Goal: Task Accomplishment & Management: Manage account settings

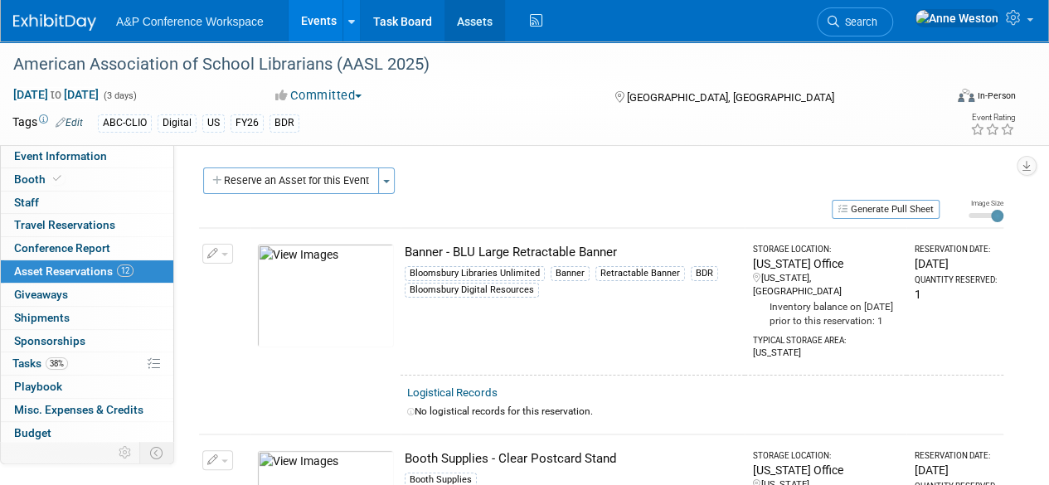
click at [477, 24] on link "Assets" at bounding box center [474, 20] width 61 height 41
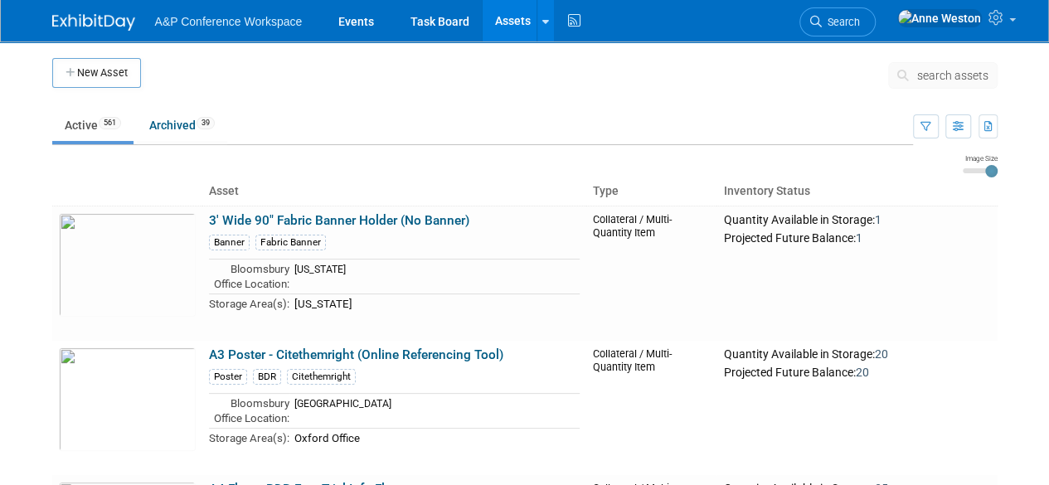
click at [949, 72] on span "search assets" at bounding box center [952, 75] width 71 height 13
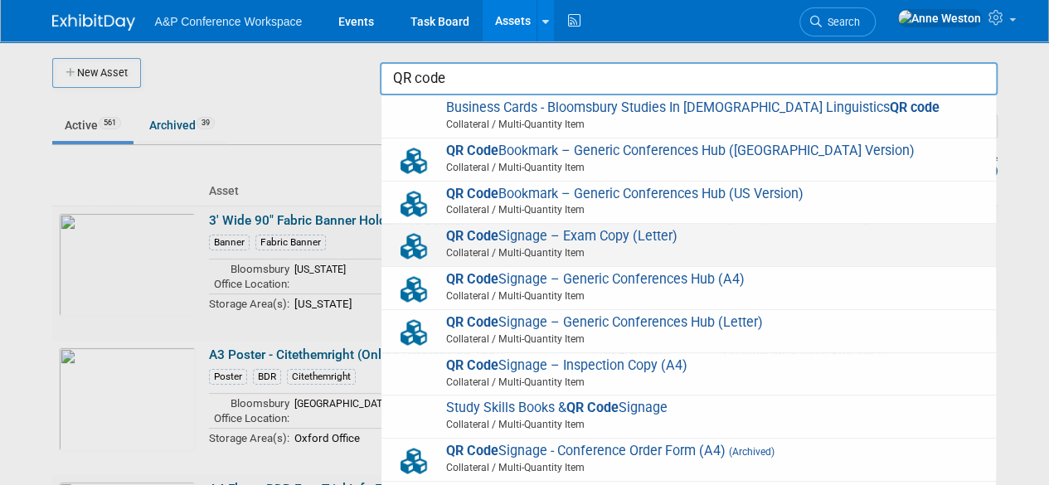
click at [688, 234] on span "QR Code Signage – Exam Copy (Letter) Collateral / Multi-Quantity Item" at bounding box center [689, 245] width 598 height 34
type input "QR Code Signage – Exam Copy (Letter)"
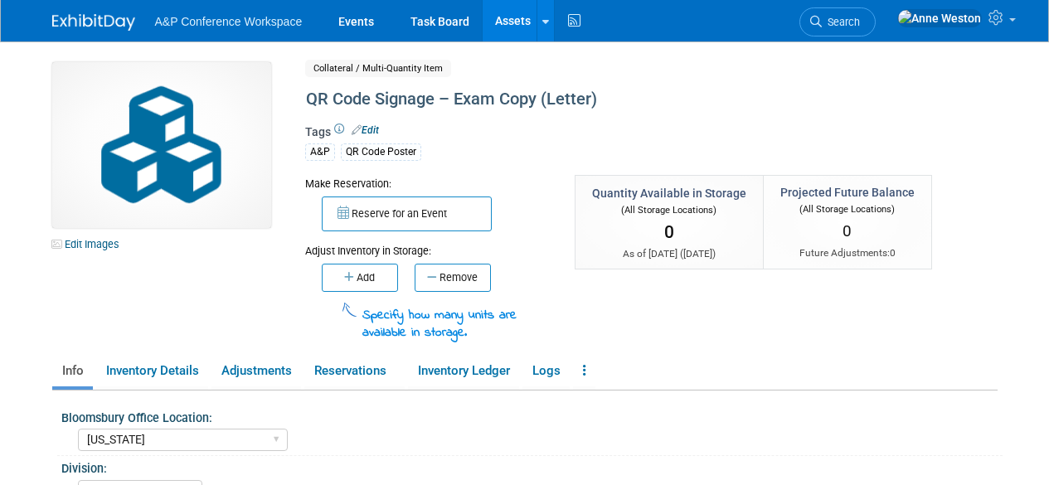
select select "[US_STATE]"
select select "A&P"
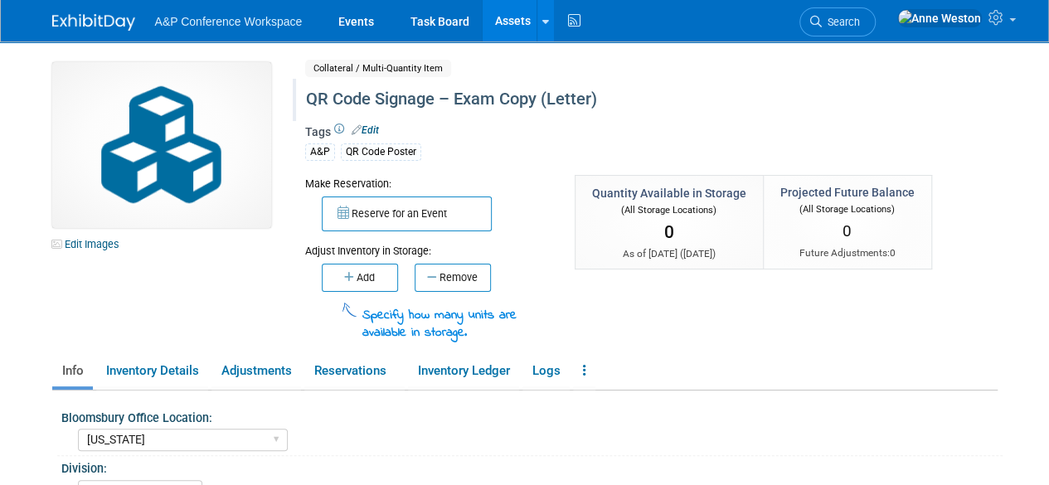
click at [589, 99] on div "QR Code Signage – Exam Copy (Letter)" at bounding box center [613, 100] width 627 height 30
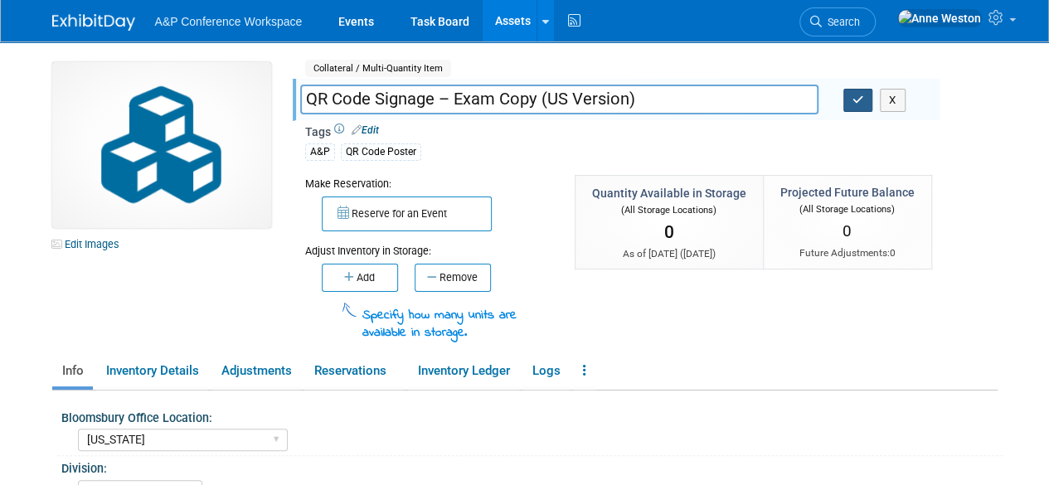
type input "QR Code Signage – Exam Copy (US Version)"
click at [860, 99] on icon "button" at bounding box center [858, 99] width 12 height 11
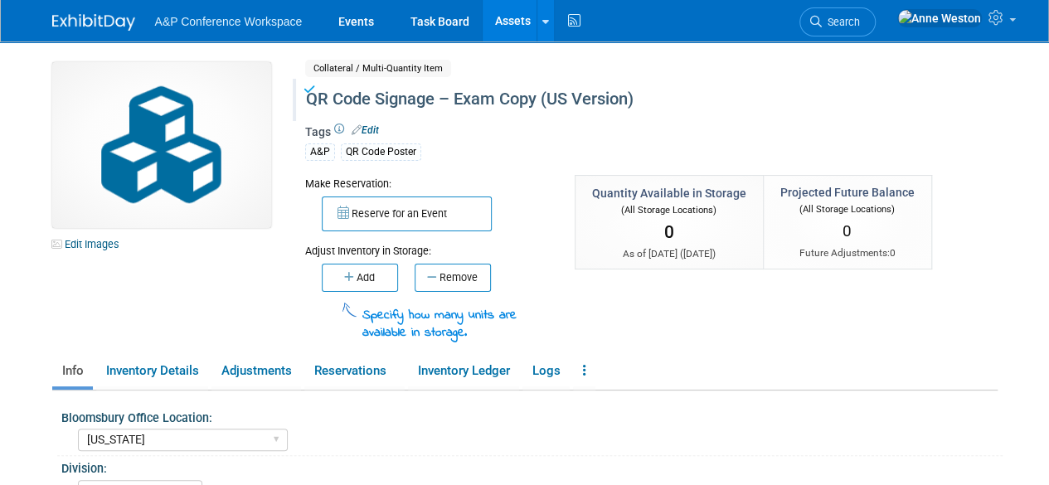
click at [500, 27] on link "Assets" at bounding box center [512, 20] width 61 height 41
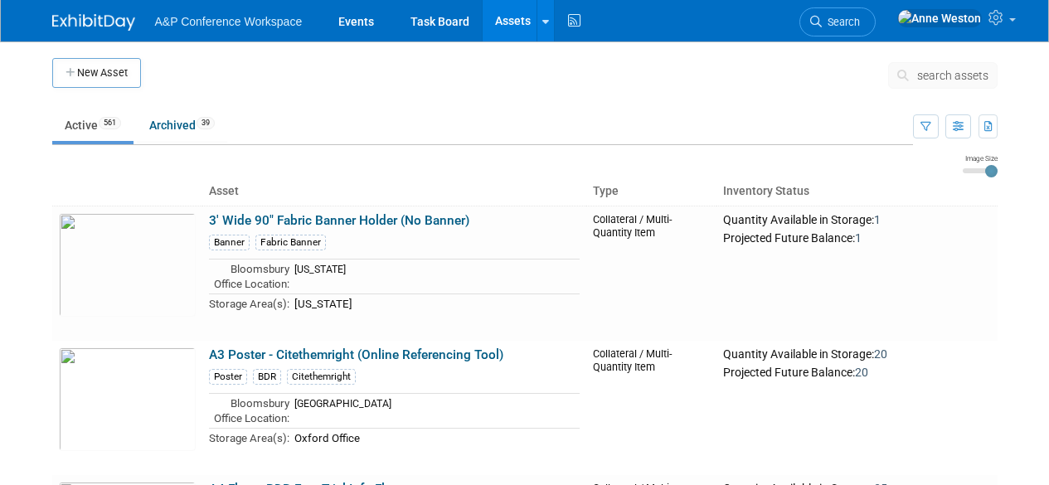
click at [947, 70] on span "search assets" at bounding box center [952, 75] width 71 height 13
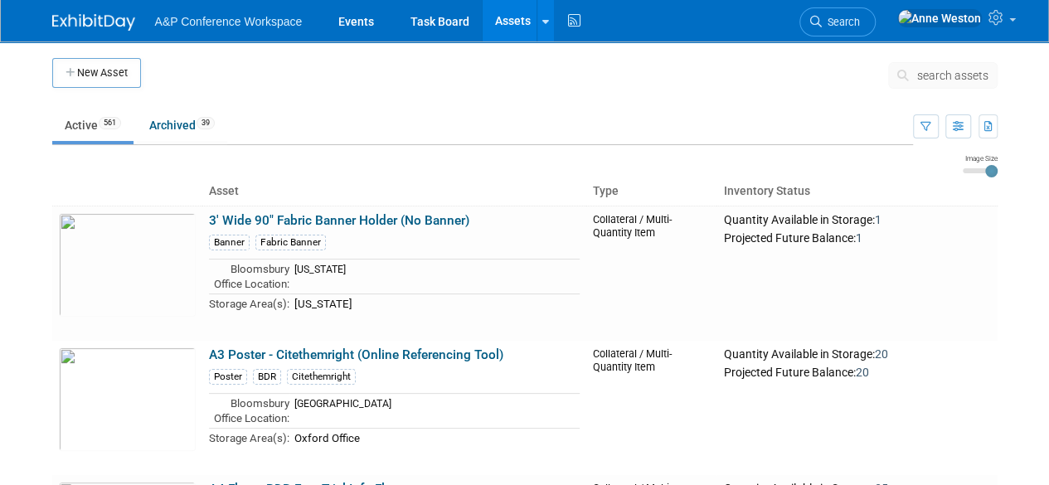
click at [947, 70] on span "search assets" at bounding box center [952, 75] width 71 height 13
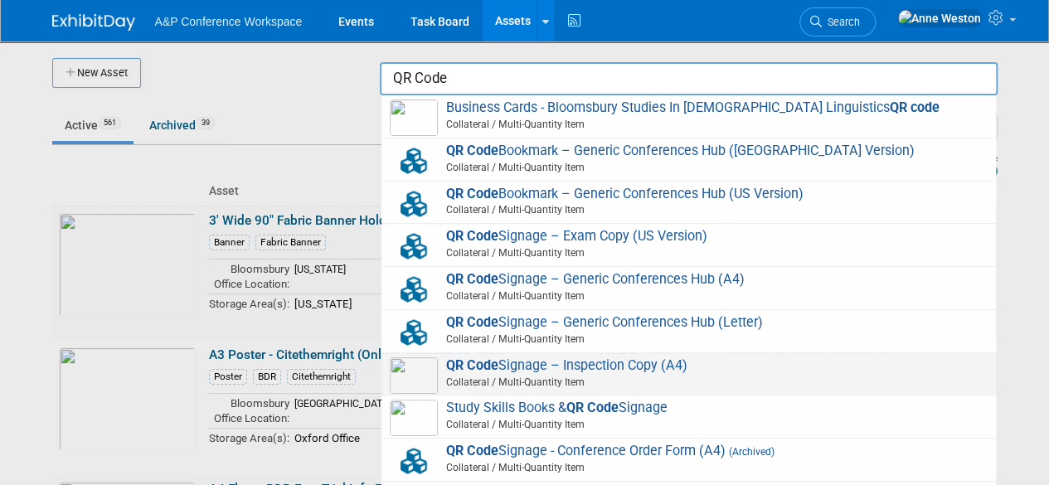
click at [696, 357] on span "QR Code Signage – Inspection Copy (A4) Collateral / Multi-Quantity Item" at bounding box center [689, 374] width 598 height 34
type input "QR Code Signage – Inspection Copy (A4)"
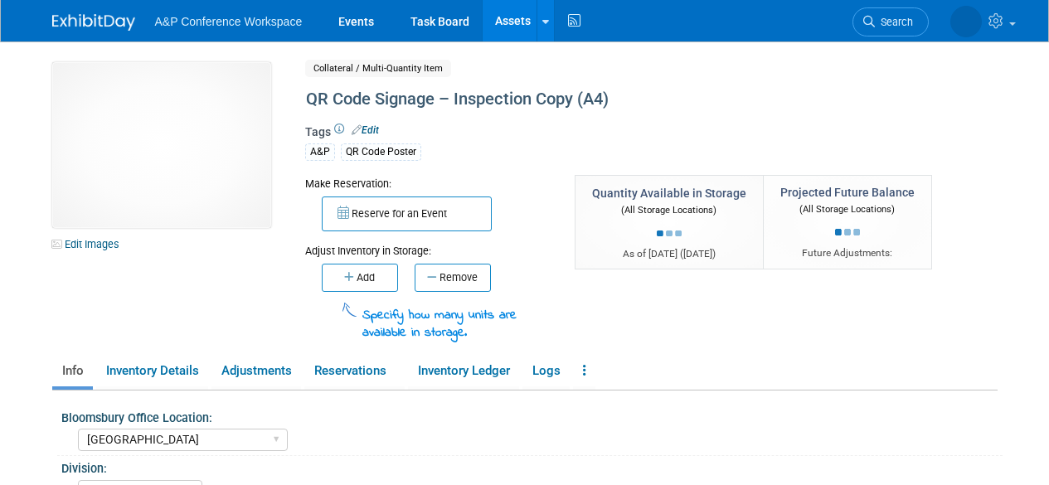
select select "[GEOGRAPHIC_DATA]"
select select "A&P"
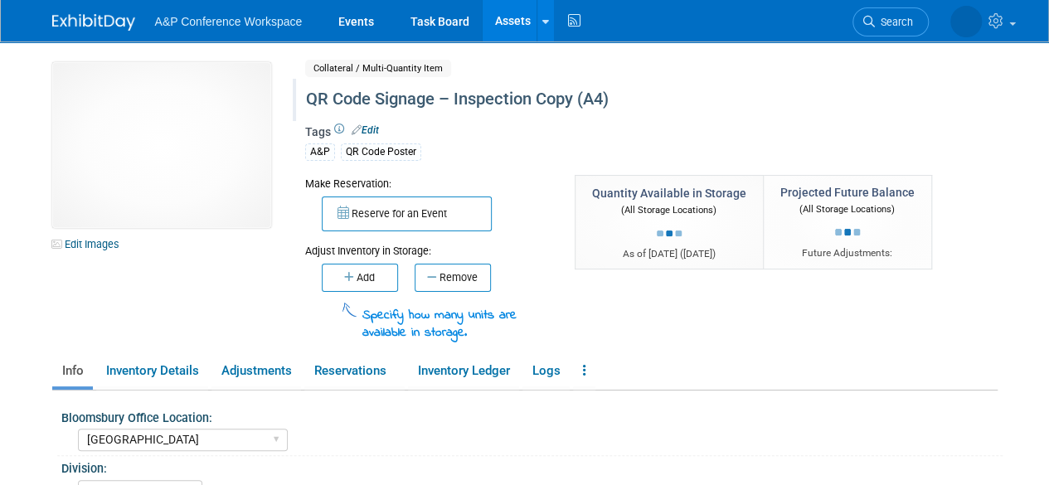
click at [606, 97] on div "QR Code Signage – Inspection Copy (A4)" at bounding box center [613, 100] width 627 height 30
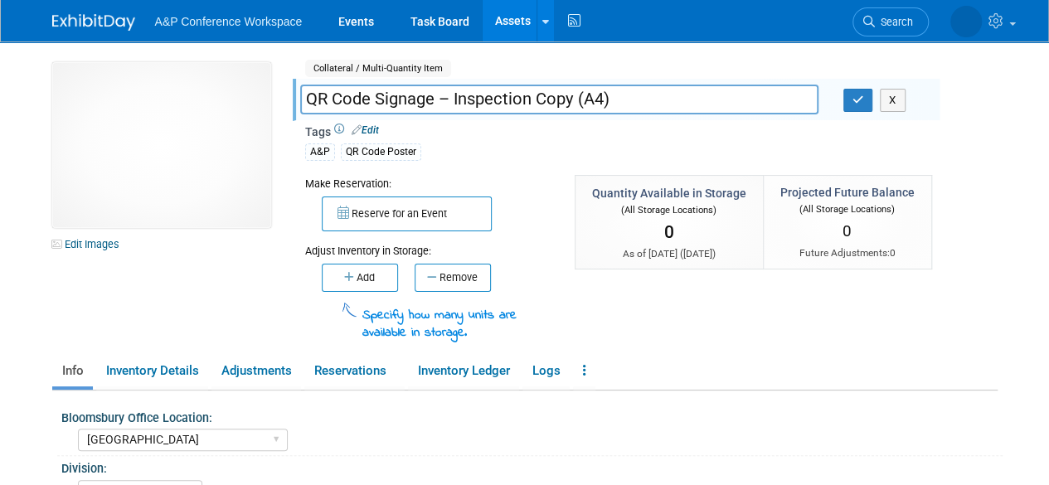
drag, startPoint x: 606, startPoint y: 97, endPoint x: 592, endPoint y: 97, distance: 14.1
click at [592, 97] on input "QR Code Signage – Inspection Copy (A4)" at bounding box center [559, 99] width 518 height 29
type input "QR Code Signage – Inspection Copy ([GEOGRAPHIC_DATA] Version)"
click at [860, 101] on icon "button" at bounding box center [858, 99] width 12 height 11
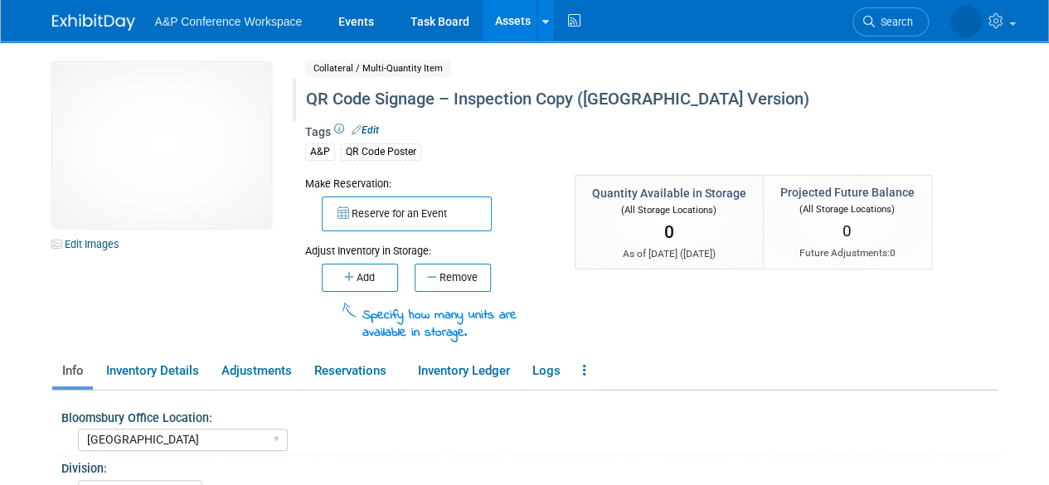
click at [505, 12] on link "Assets" at bounding box center [512, 20] width 61 height 41
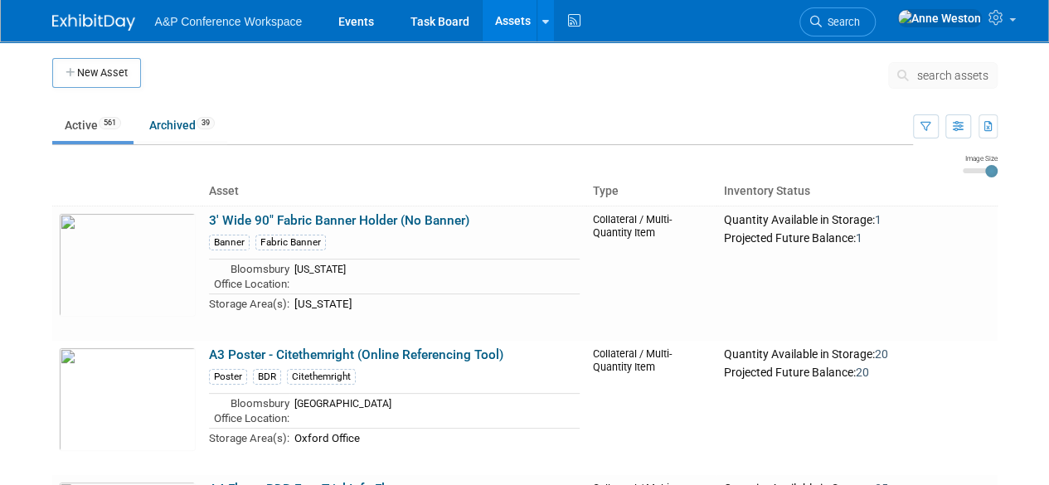
click at [933, 72] on span "search assets" at bounding box center [952, 75] width 71 height 13
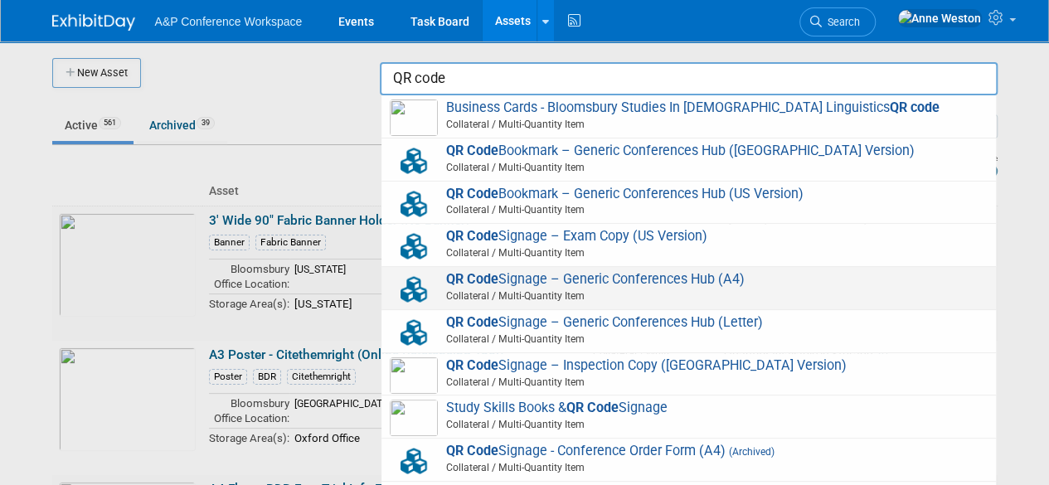
click at [710, 276] on span "QR Code Signage – Generic Conferences Hub (A4) Collateral / Multi-Quantity Item" at bounding box center [689, 288] width 598 height 34
type input "QR Code Signage – Generic Conferences Hub (A4)"
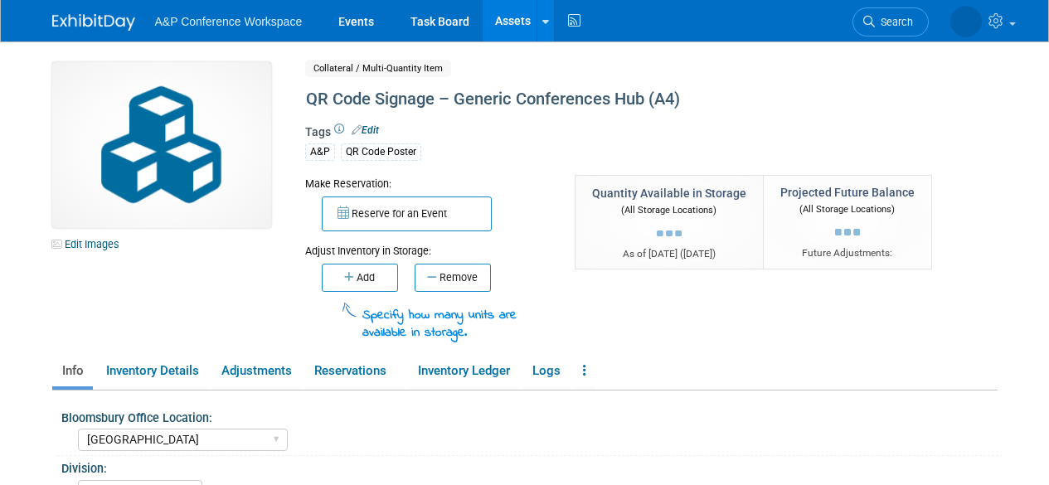
select select "[GEOGRAPHIC_DATA]"
select select "A&P"
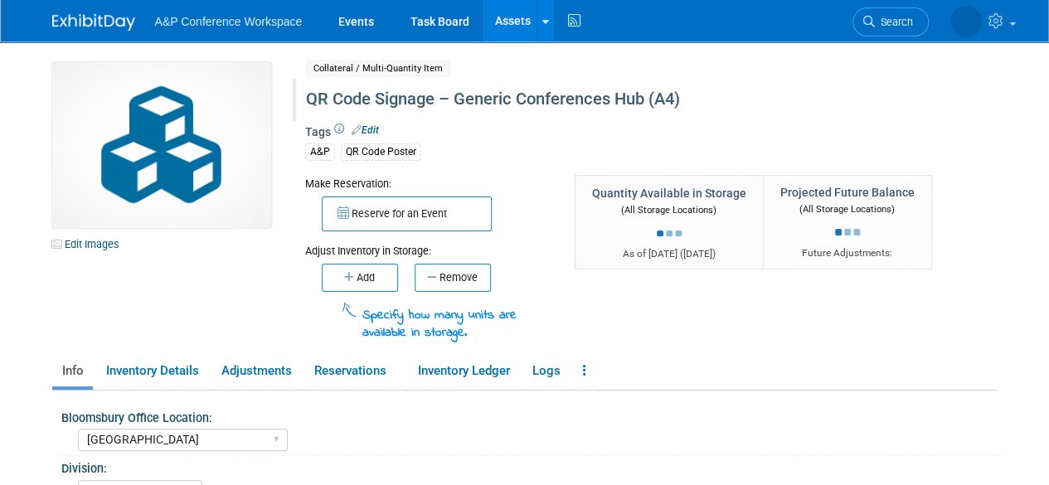
click at [676, 97] on div "QR Code Signage – Generic Conferences Hub (A4)" at bounding box center [613, 100] width 627 height 30
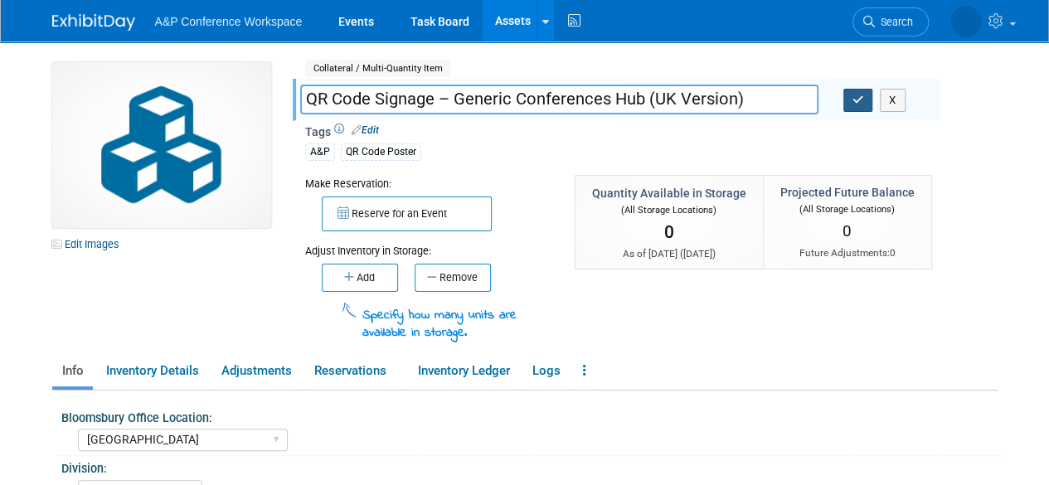
type input "QR Code Signage – Generic Conferences Hub (UK Version)"
click at [858, 100] on icon "button" at bounding box center [858, 99] width 12 height 11
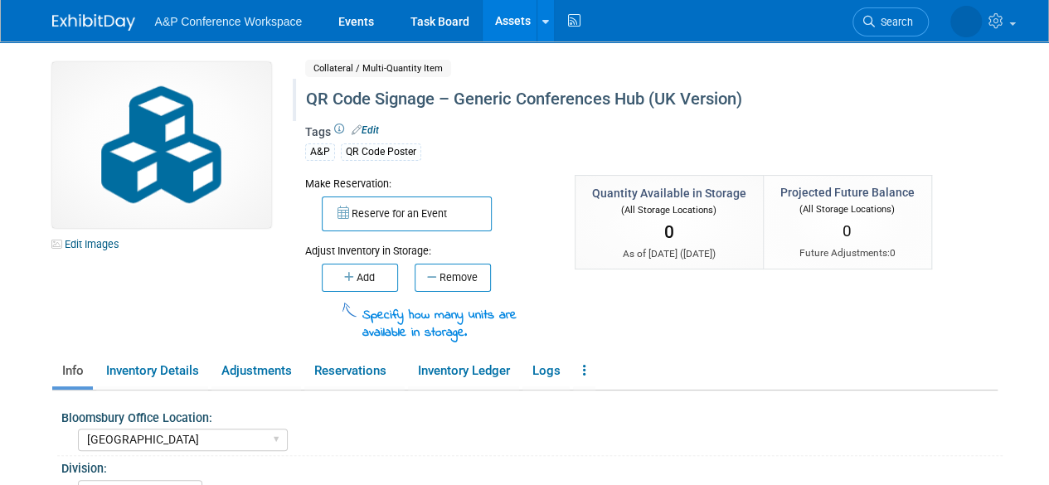
click at [516, 12] on link "Assets" at bounding box center [512, 20] width 61 height 41
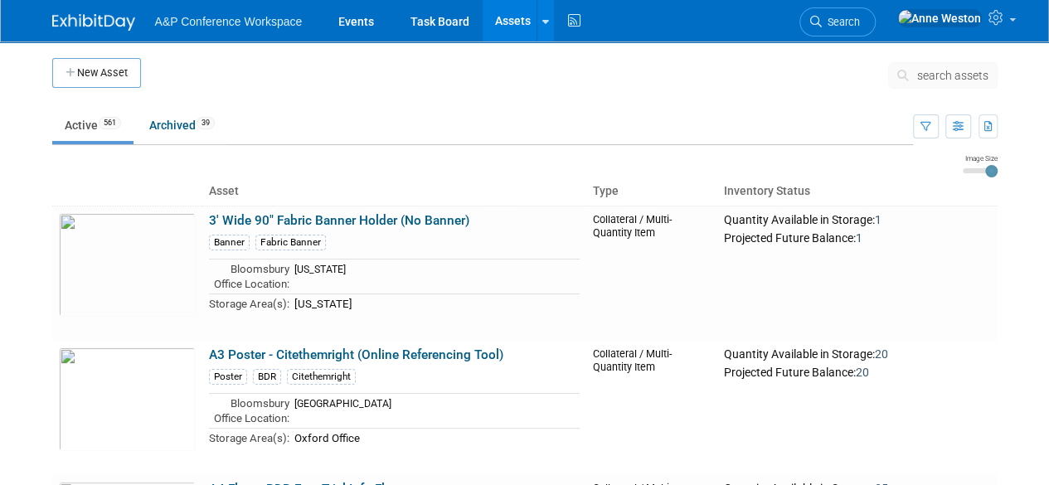
click at [938, 74] on span "search assets" at bounding box center [952, 75] width 71 height 13
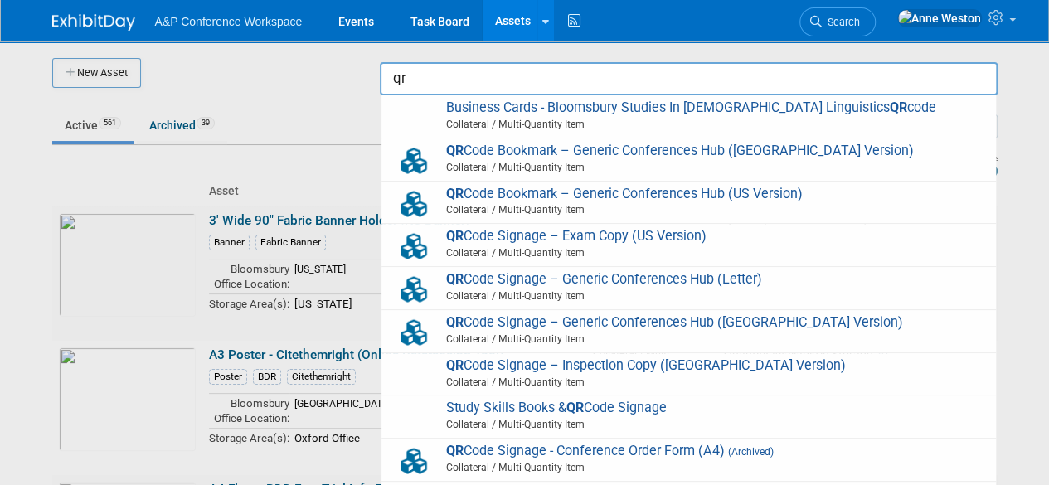
type input "q"
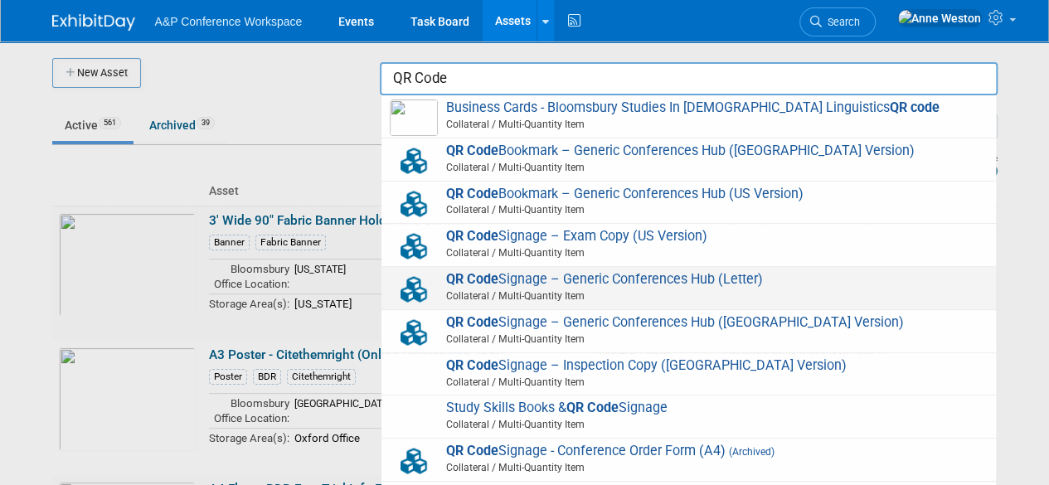
click at [494, 283] on strong "QR Code" at bounding box center [472, 279] width 52 height 16
type input "QR Code Signage – Generic Conferences Hub (Letter)"
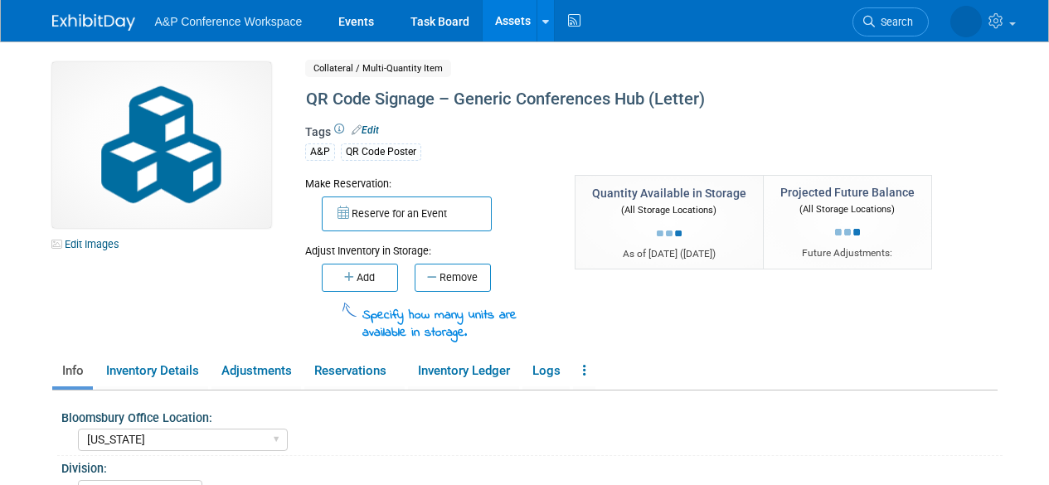
select select "[US_STATE]"
select select "A&P"
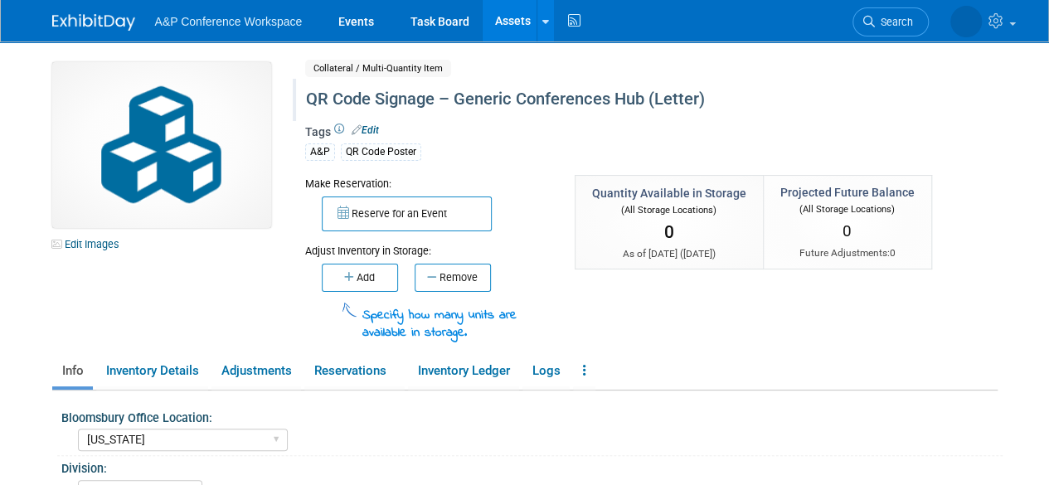
click at [700, 97] on div "QR Code Signage – Generic Conferences Hub (Letter)" at bounding box center [613, 100] width 627 height 30
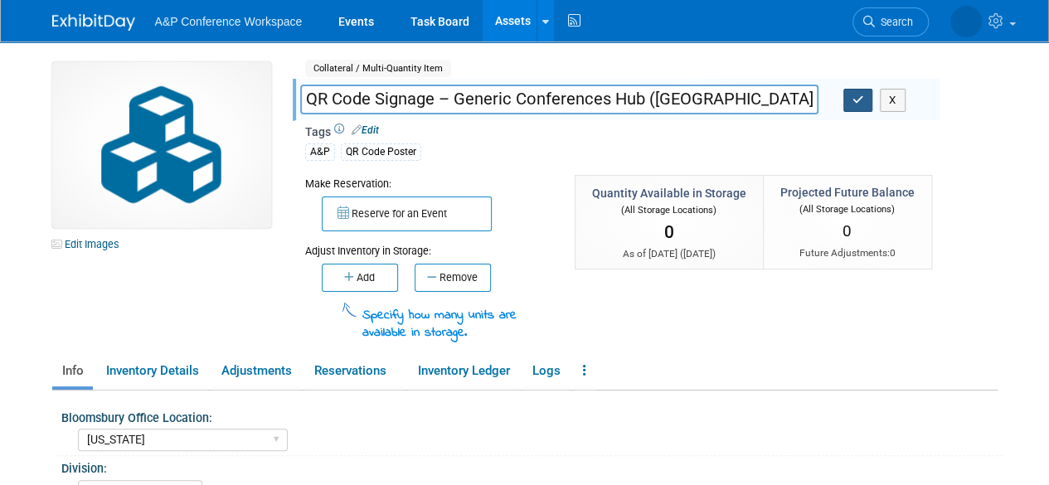
type input "QR Code Signage – Generic Conferences Hub (US/CAN Version)"
click at [844, 100] on button "button" at bounding box center [858, 100] width 30 height 23
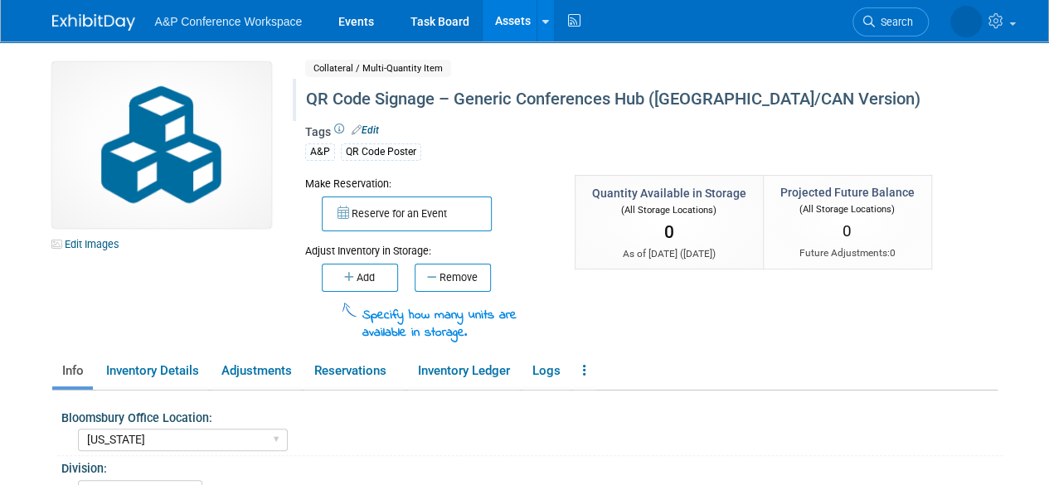
drag, startPoint x: 511, startPoint y: 20, endPoint x: 522, endPoint y: 21, distance: 11.6
click at [511, 20] on link "Assets" at bounding box center [512, 20] width 61 height 41
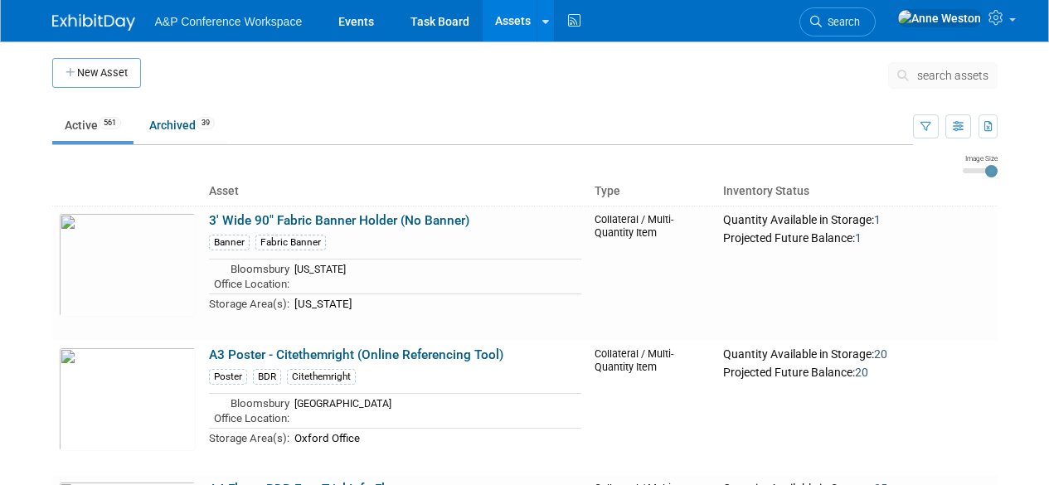
click at [923, 79] on span "search assets" at bounding box center [952, 75] width 71 height 13
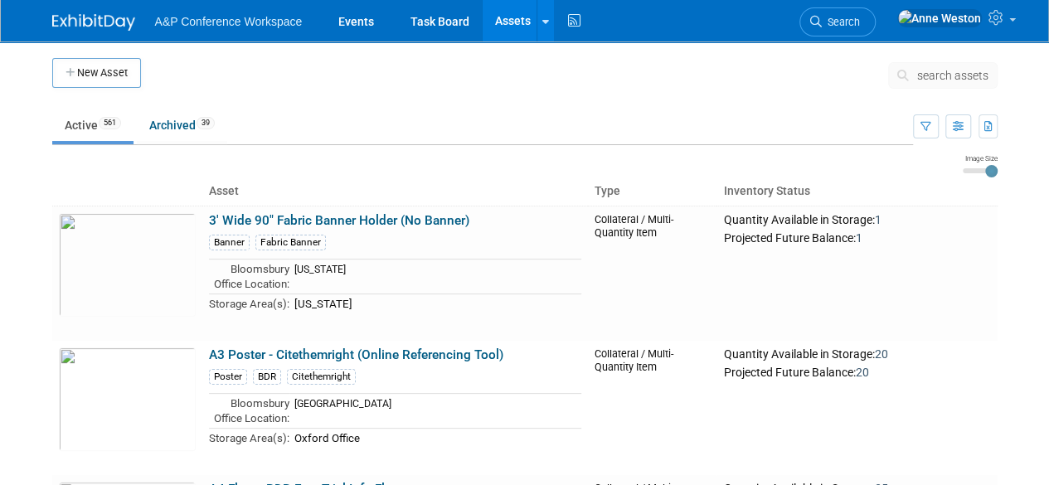
click at [935, 76] on span "search assets" at bounding box center [952, 75] width 71 height 13
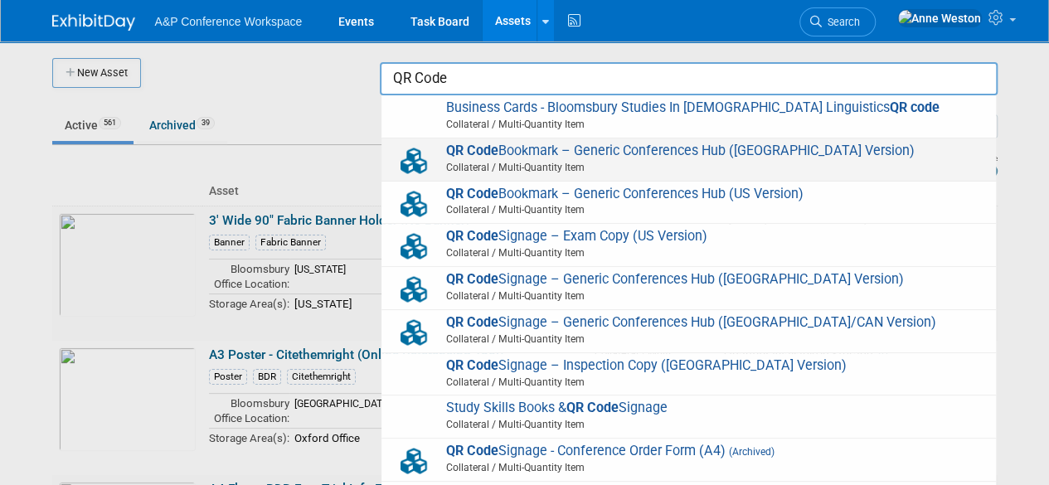
click at [710, 144] on span "QR Code Bookmark – Generic Conferences Hub (UK Version) Collateral / Multi-Quan…" at bounding box center [689, 160] width 598 height 34
type input "QR Code Bookmark – Generic Conferences Hub (UK Version)"
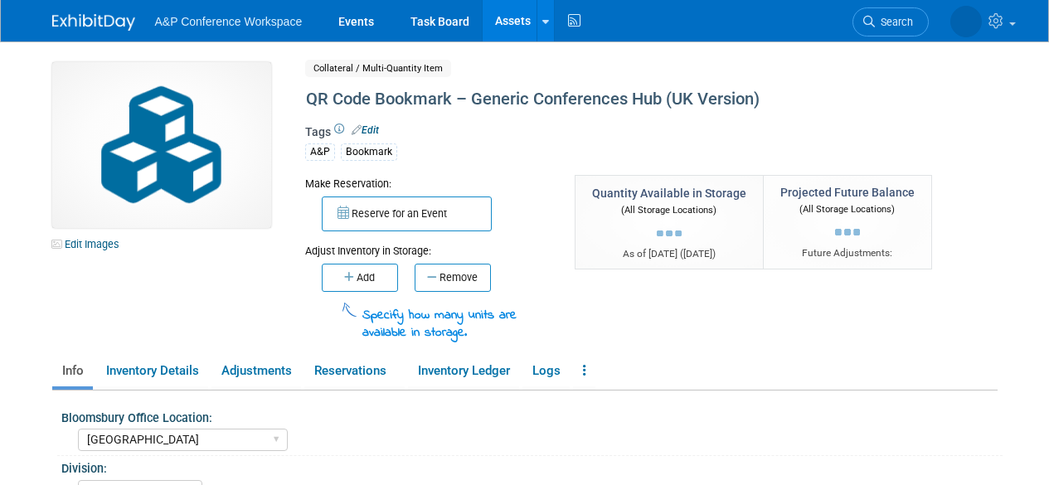
select select "[GEOGRAPHIC_DATA]"
select select "A&P"
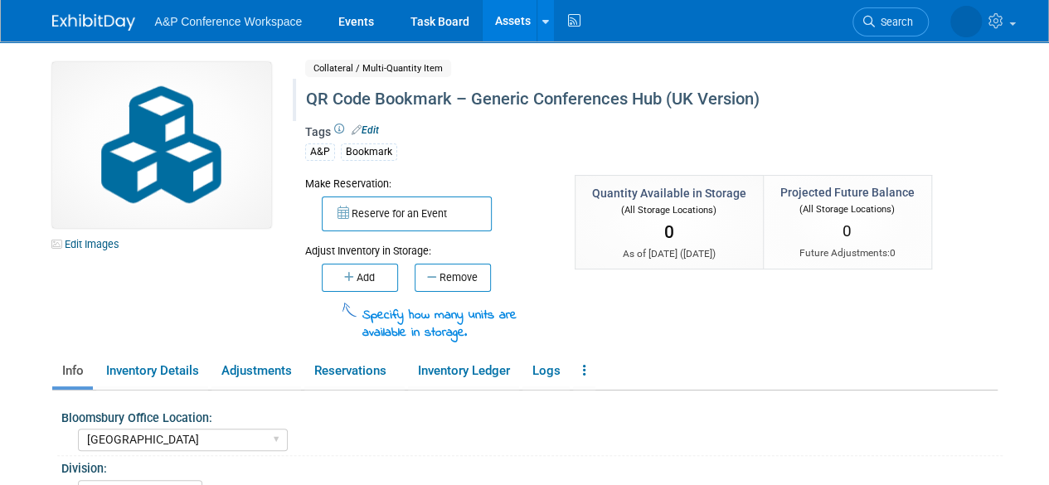
click at [691, 97] on div "QR Code Bookmark – Generic Conferences Hub (UK Version)" at bounding box center [613, 100] width 627 height 30
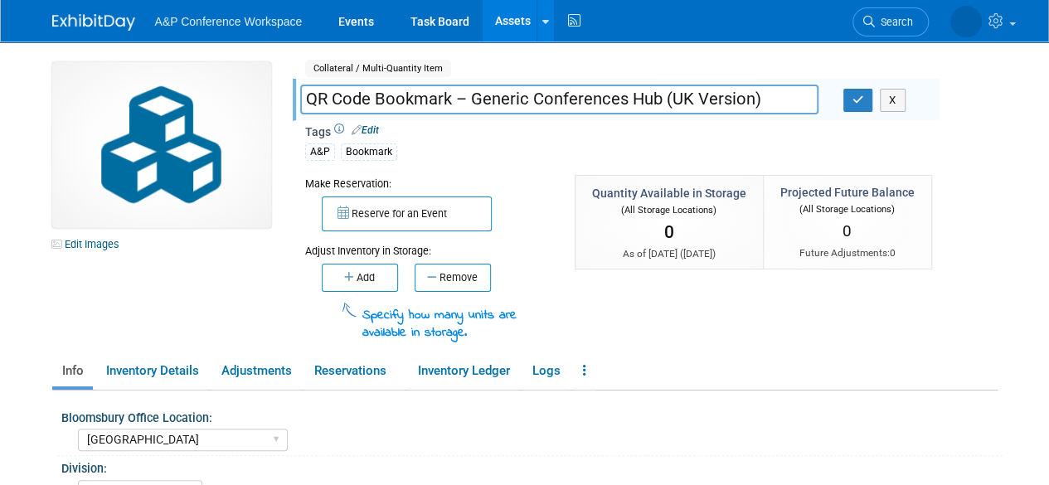
click at [685, 94] on input "QR Code Bookmark – Generic Conferences Hub (UK Version)" at bounding box center [559, 99] width 518 height 29
type input "QR Code Bookmark – Generic Conferences Hub ([GEOGRAPHIC_DATA]/ROW Version)"
click at [854, 97] on icon "button" at bounding box center [858, 99] width 12 height 11
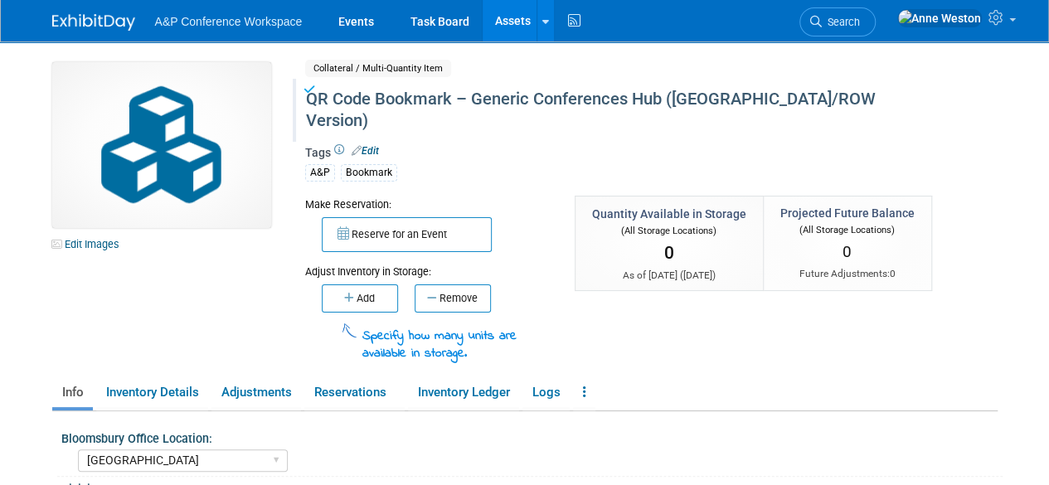
click at [491, 29] on link "Assets" at bounding box center [512, 20] width 61 height 41
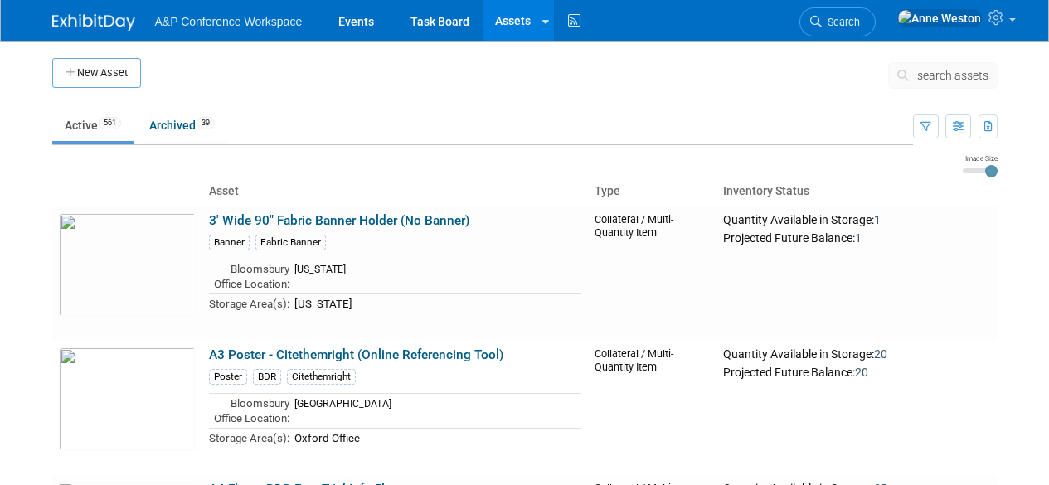
click at [928, 74] on span "search assets" at bounding box center [952, 75] width 71 height 13
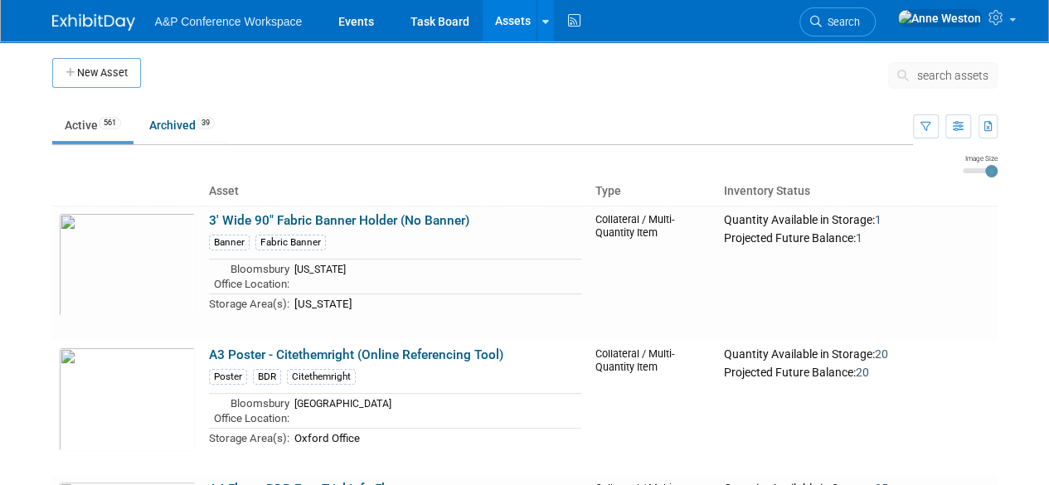
click at [928, 74] on span "search assets" at bounding box center [952, 75] width 71 height 13
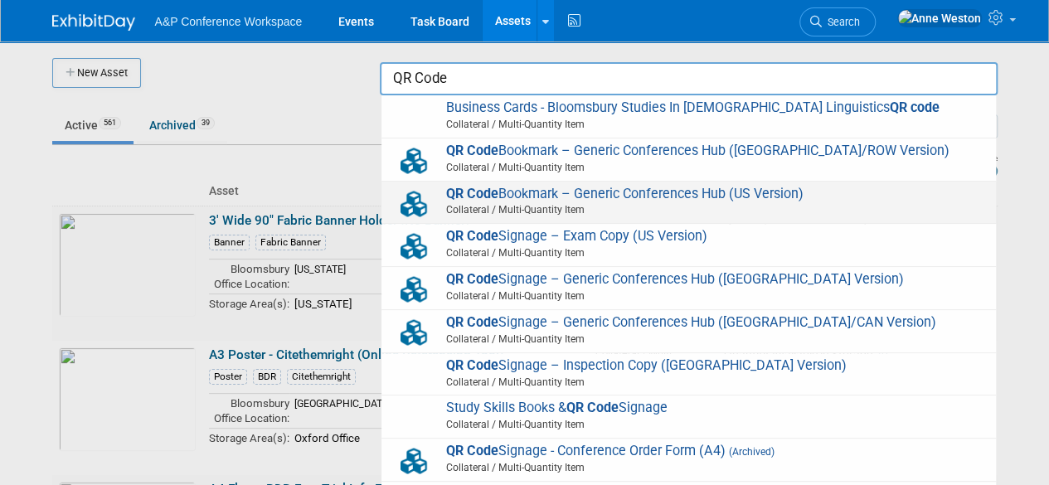
click at [739, 186] on span "QR Code Bookmark – Generic Conferences Hub (US Version) Collateral / Multi-Quan…" at bounding box center [689, 203] width 598 height 34
type input "QR Code Bookmark – Generic Conferences Hub (US Version)"
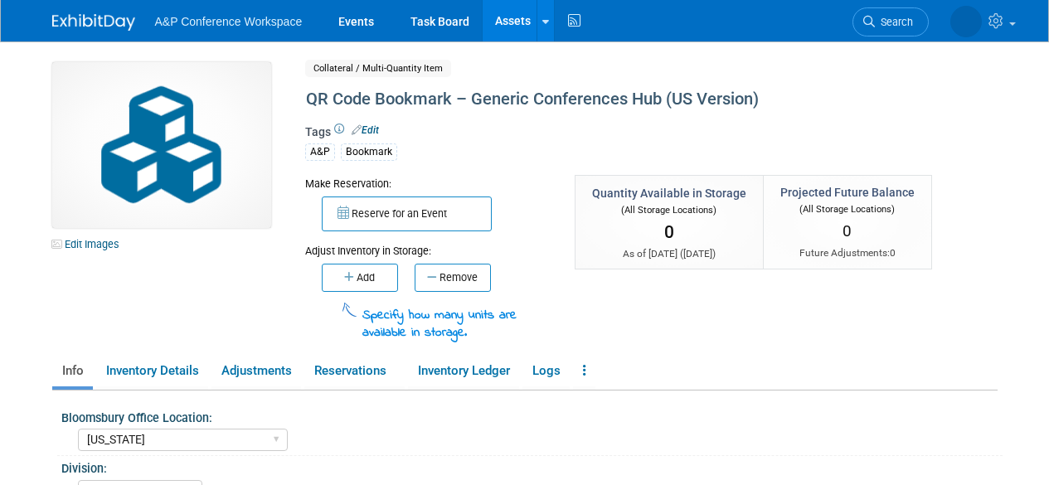
select select "[US_STATE]"
select select "A&P"
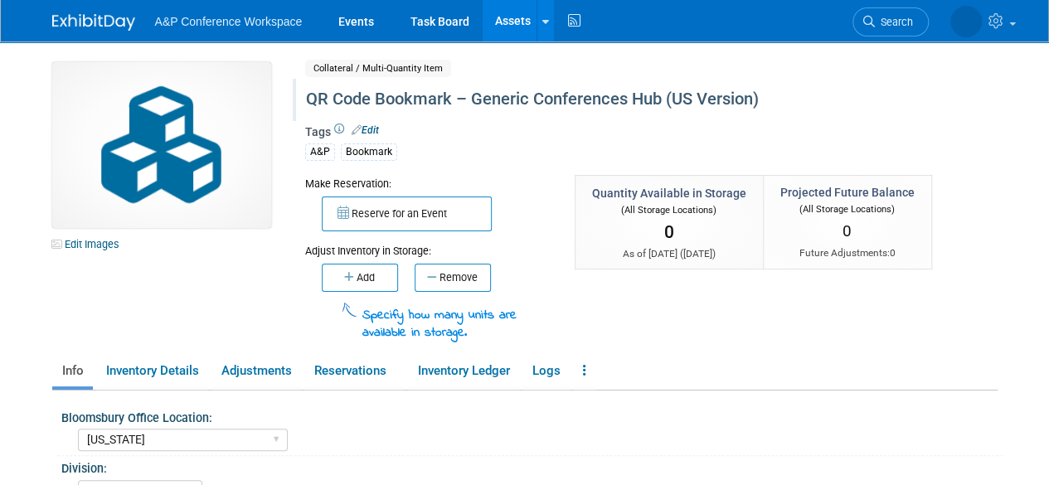
click at [692, 100] on div "QR Code Bookmark – Generic Conferences Hub (US Version)" at bounding box center [613, 100] width 627 height 30
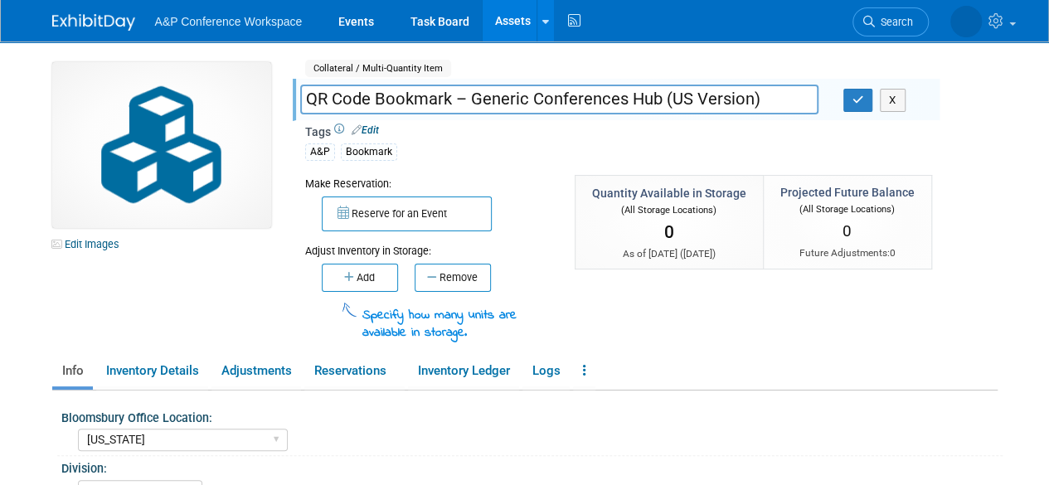
click at [686, 100] on input "QR Code Bookmark – Generic Conferences Hub (US Version)" at bounding box center [559, 99] width 518 height 29
type input "QR Code Bookmark – Generic Conferences Hub ([GEOGRAPHIC_DATA]/CAN Version)"
click at [853, 92] on button "button" at bounding box center [858, 100] width 30 height 23
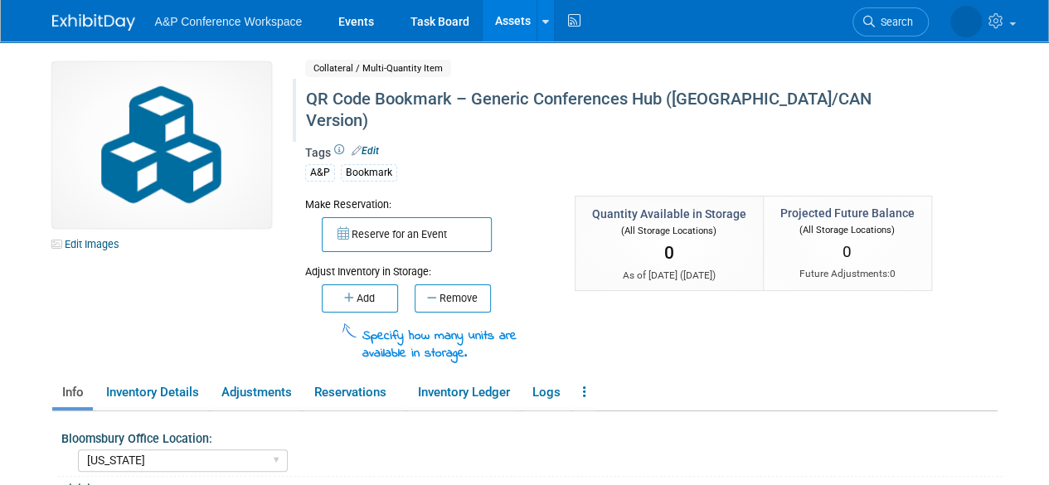
click at [509, 21] on link "Assets" at bounding box center [512, 20] width 61 height 41
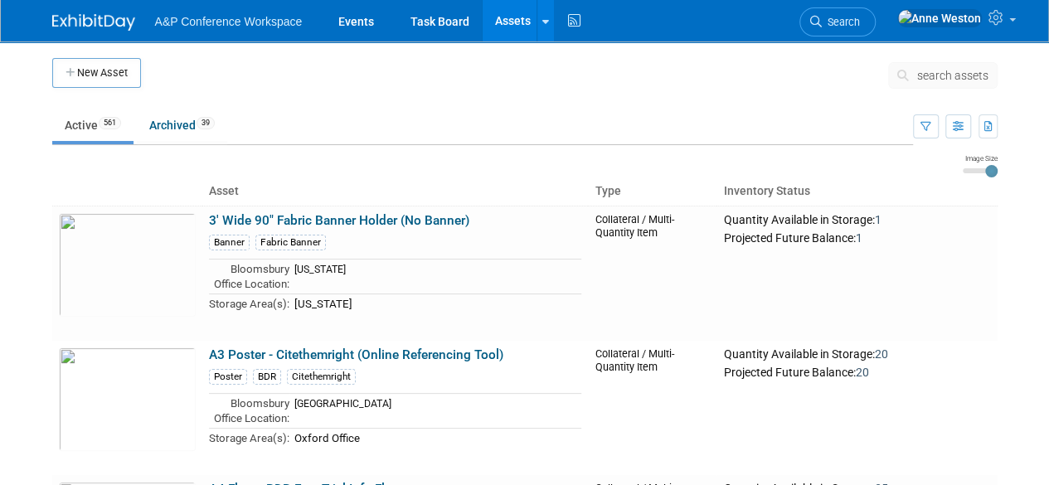
click button "search assets" at bounding box center [942, 75] width 109 height 27
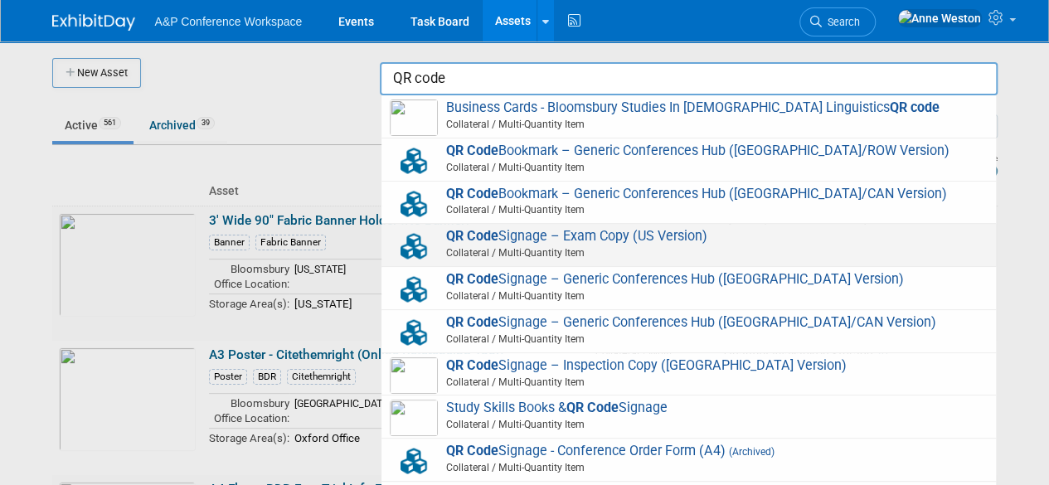
click at [624, 244] on span "QR Code Signage – Exam Copy (US Version) Collateral / Multi-Quantity Item" at bounding box center [689, 245] width 598 height 34
type input "QR Code Signage – Exam Copy (US Version)"
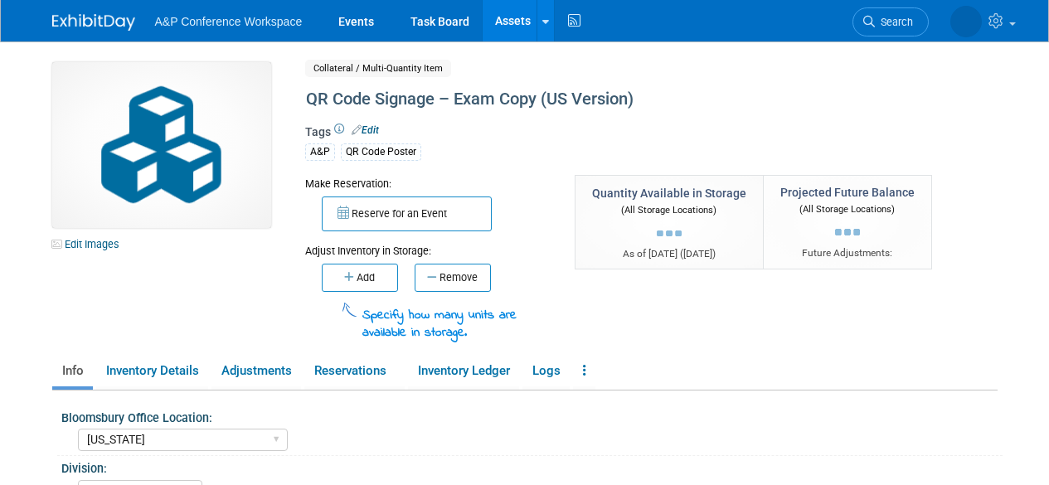
select select "[US_STATE]"
select select "A&P"
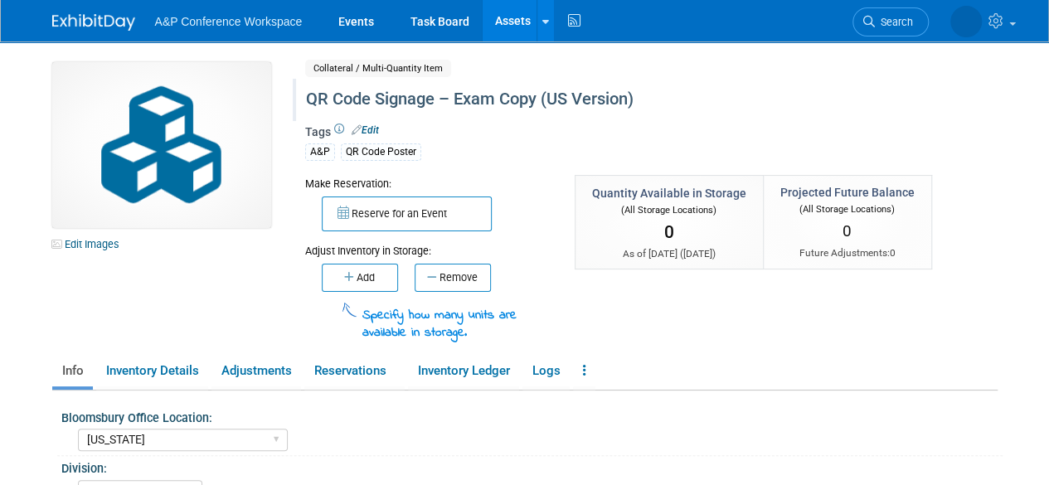
click at [567, 104] on div "QR Code Signage – Exam Copy (US Version)" at bounding box center [613, 100] width 627 height 30
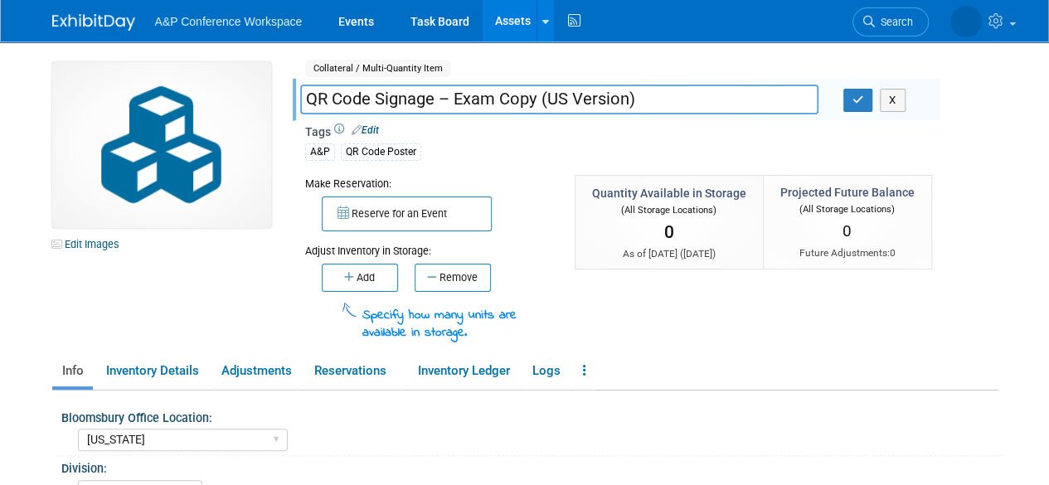
click at [568, 95] on input "QR Code Signage – Exam Copy (US Version)" at bounding box center [559, 99] width 518 height 29
type input "QR Code Signage – Exam Copy ([GEOGRAPHIC_DATA]/CAN Version)"
click at [847, 96] on button "button" at bounding box center [858, 100] width 30 height 23
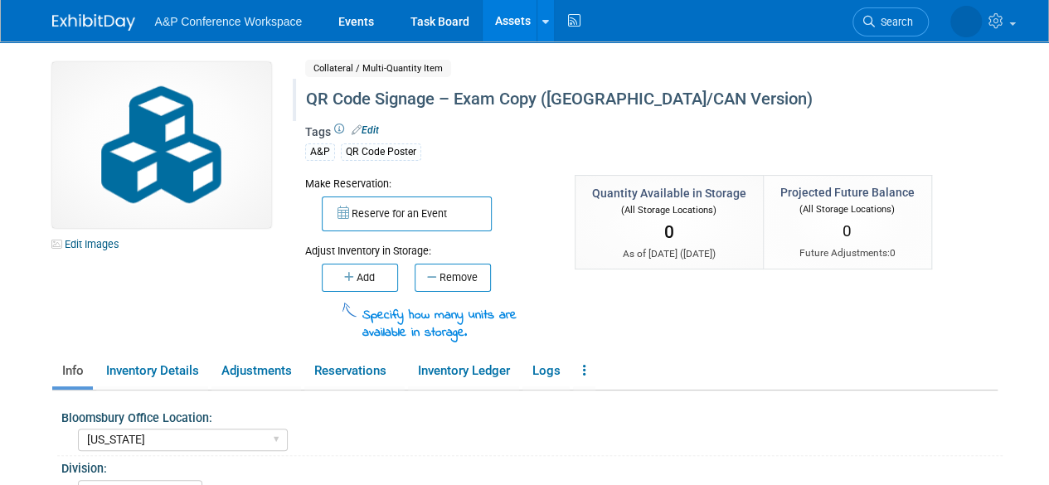
click at [496, 17] on link "Assets" at bounding box center [512, 20] width 61 height 41
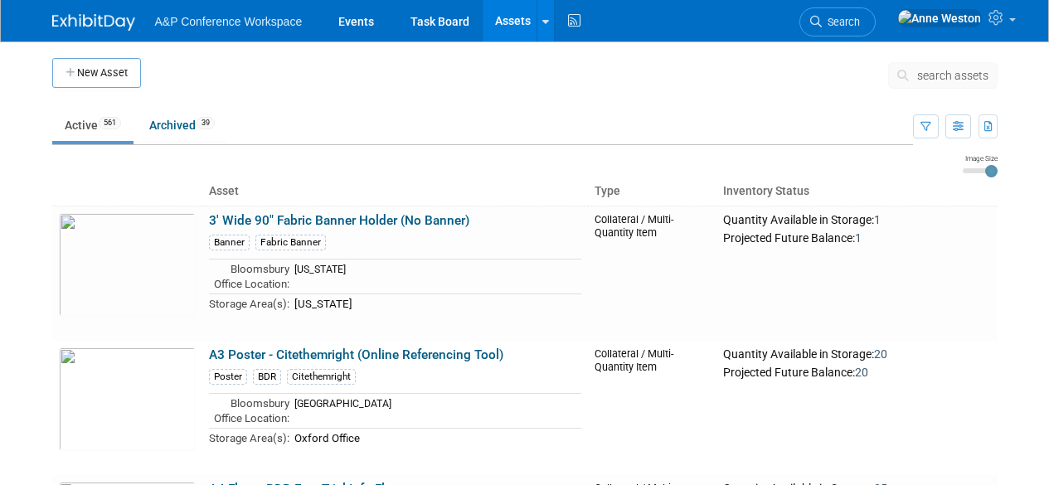
click at [938, 72] on span "search assets" at bounding box center [952, 75] width 71 height 13
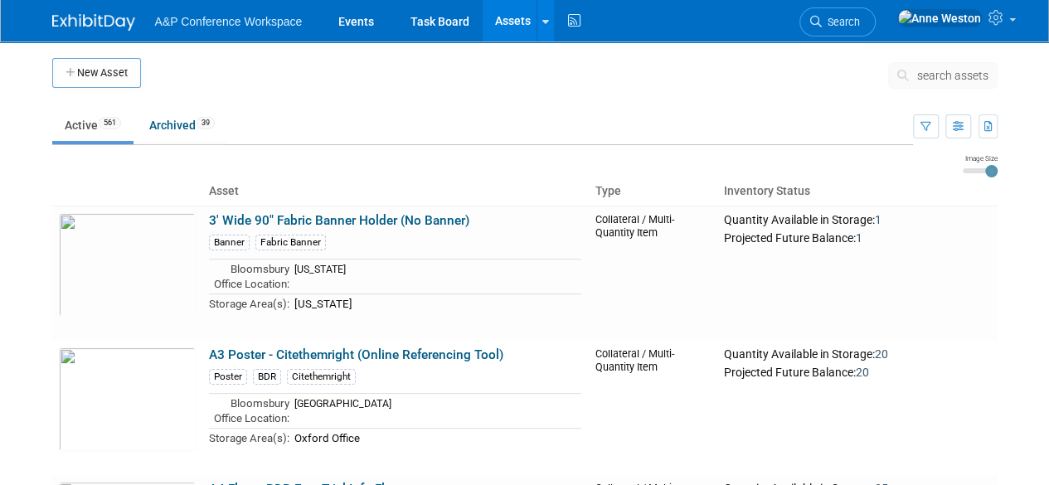
click at [920, 70] on span "search assets" at bounding box center [952, 75] width 71 height 13
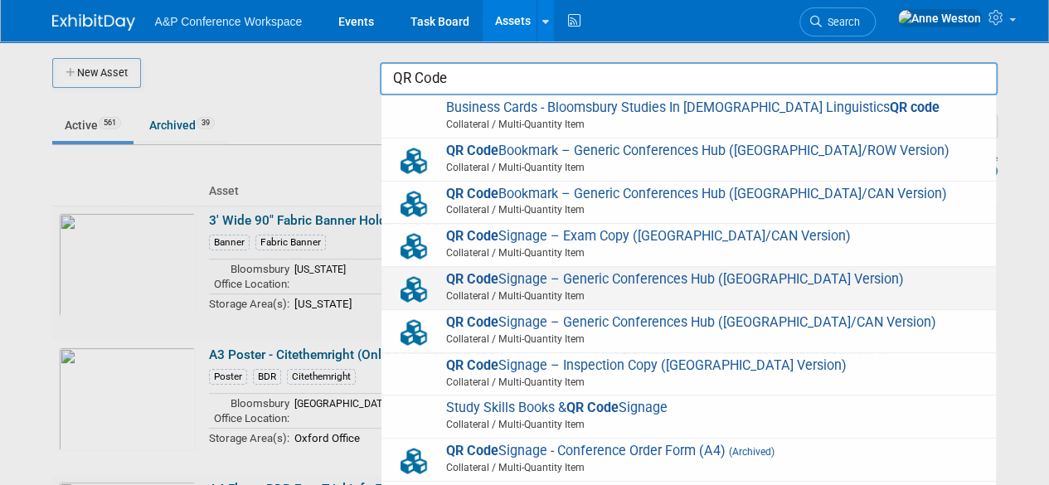
click at [794, 271] on span "QR Code Signage – Generic Conferences Hub (UK Version) Collateral / Multi-Quant…" at bounding box center [689, 288] width 598 height 34
type input "QR Code Signage – Generic Conferences Hub (UK Version)"
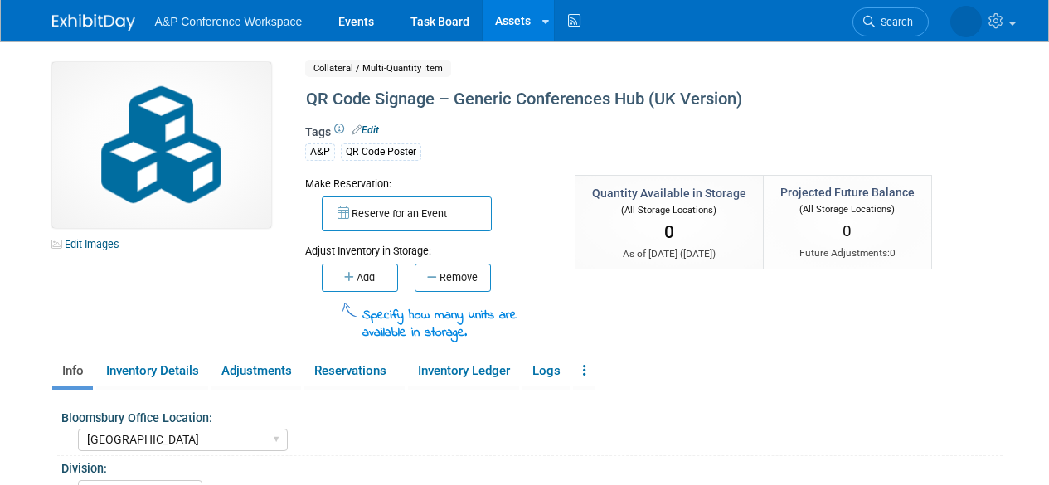
select select "[GEOGRAPHIC_DATA]"
select select "A&P"
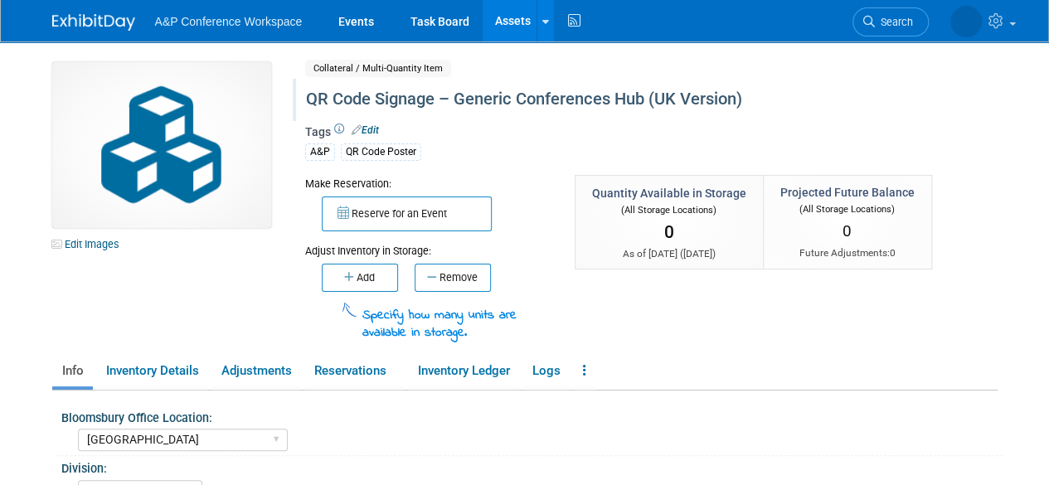
click at [675, 99] on div "QR Code Signage – Generic Conferences Hub (UK Version)" at bounding box center [613, 100] width 627 height 30
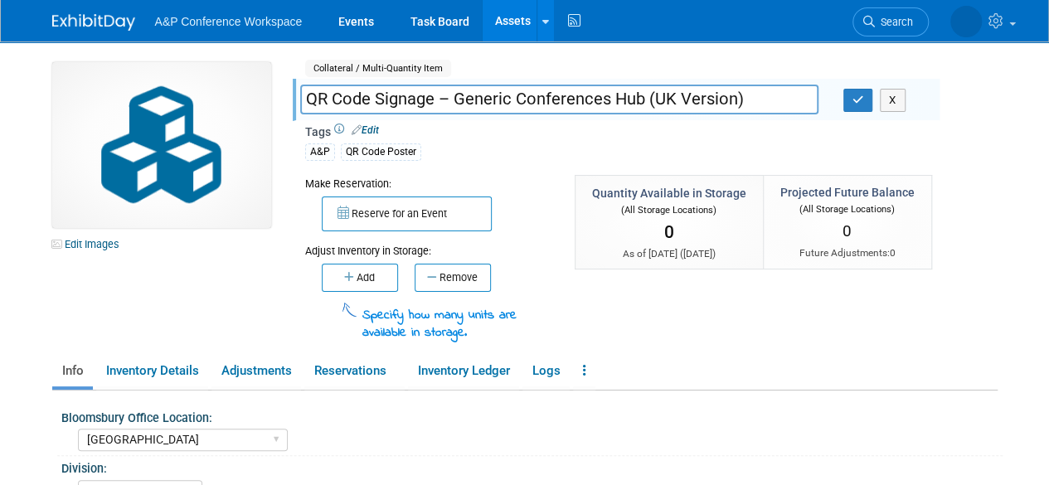
click at [673, 96] on input "QR Code Signage – Generic Conferences Hub (UK Version)" at bounding box center [559, 99] width 518 height 29
type input "QR Code Signage – Generic Conferences Hub (UK/ROW Version)"
click at [855, 99] on icon "button" at bounding box center [858, 99] width 12 height 11
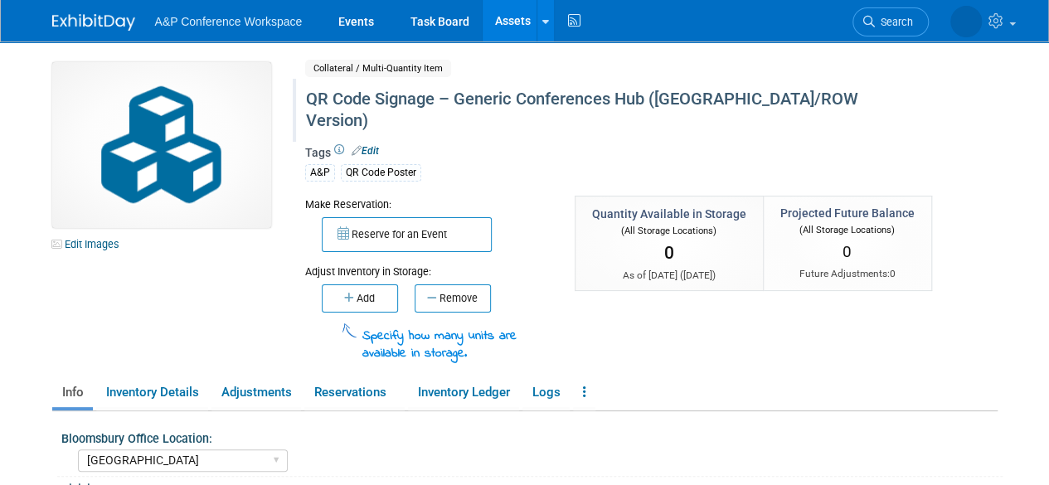
click at [508, 17] on link "Assets" at bounding box center [512, 20] width 61 height 41
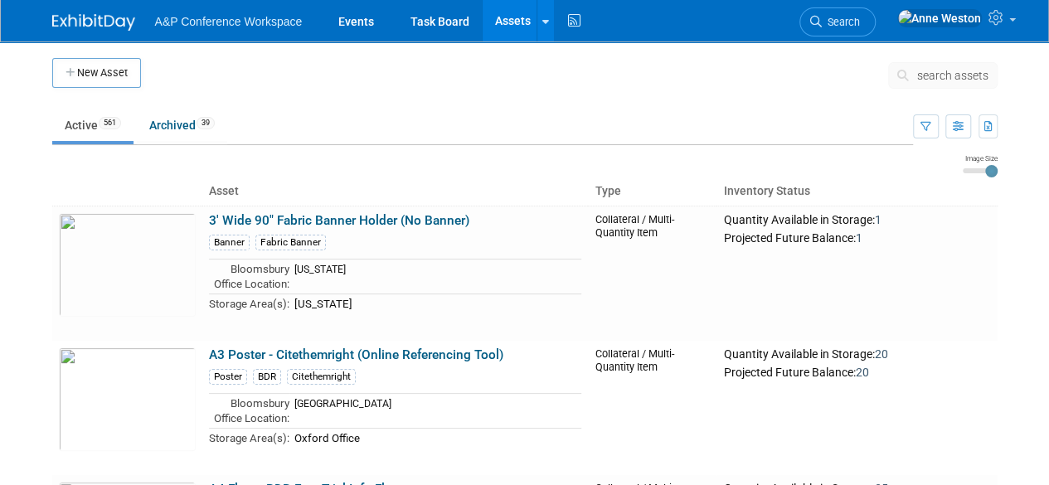
click at [920, 75] on span "search assets" at bounding box center [952, 75] width 71 height 13
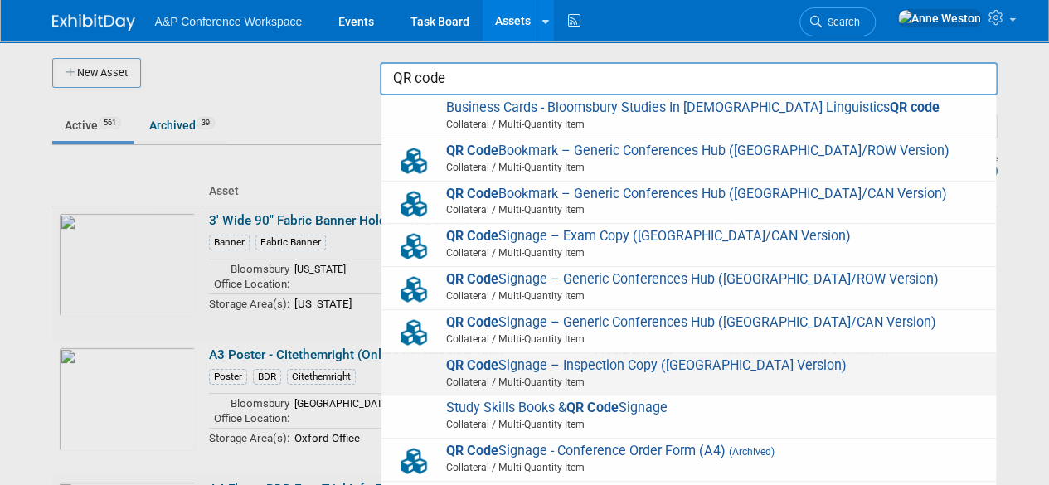
click at [615, 357] on span "QR Code Signage – Inspection Copy (UK Version) Collateral / Multi-Quantity Item" at bounding box center [689, 374] width 598 height 34
type input "QR Code Signage – Inspection Copy ([GEOGRAPHIC_DATA] Version)"
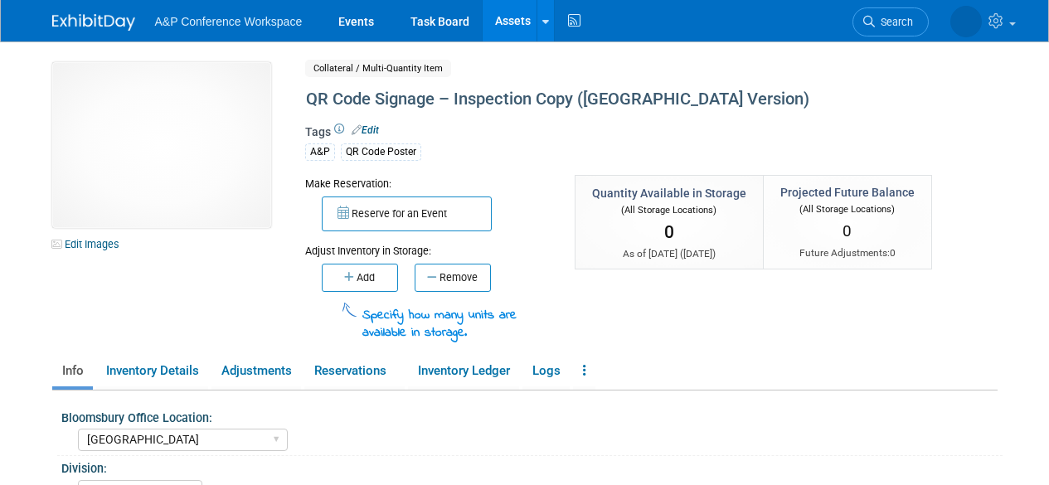
select select "[GEOGRAPHIC_DATA]"
select select "A&P"
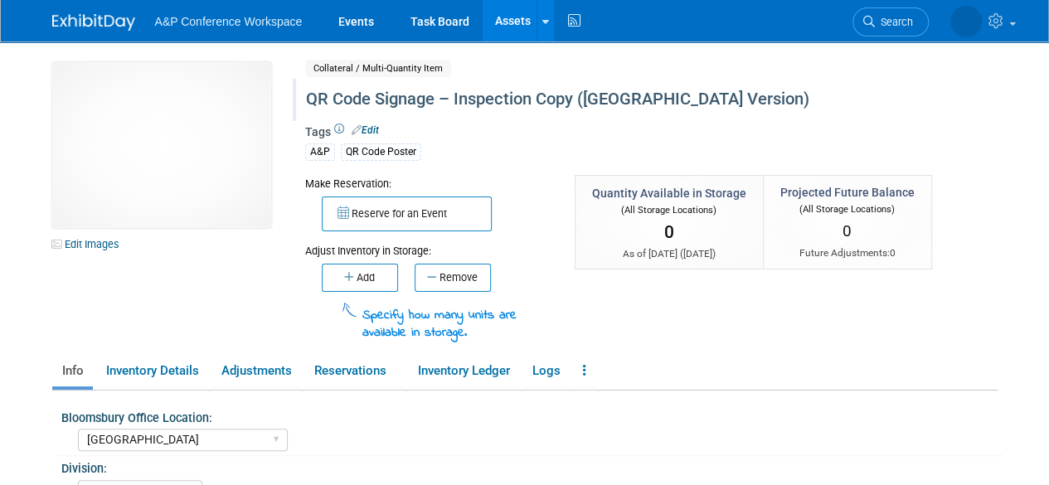
click at [602, 100] on div "QR Code Signage – Inspection Copy ([GEOGRAPHIC_DATA] Version)" at bounding box center [613, 100] width 627 height 30
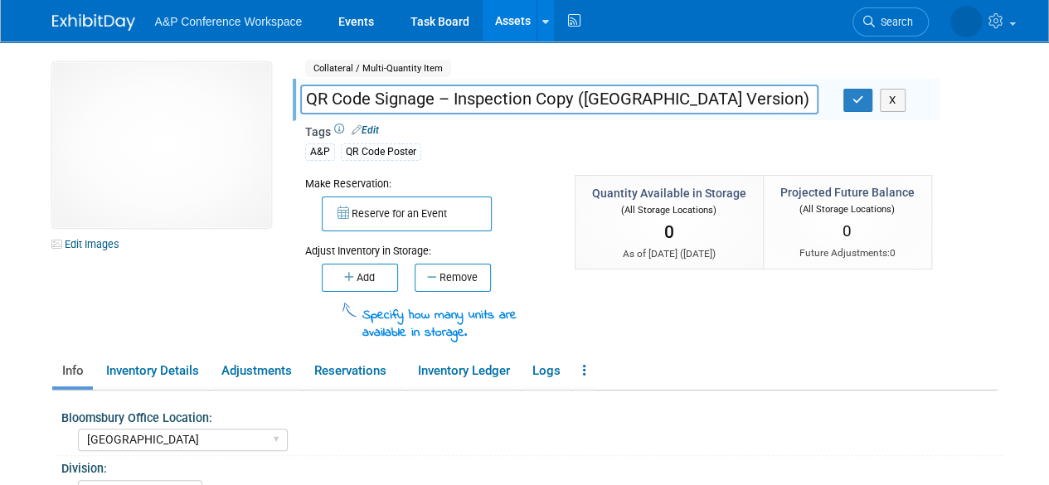
click at [601, 96] on input "QR Code Signage – Inspection Copy ([GEOGRAPHIC_DATA] Version)" at bounding box center [559, 99] width 518 height 29
type input "QR Code Signage – Inspection Copy ([GEOGRAPHIC_DATA]/ROW Version)"
click at [852, 97] on icon "button" at bounding box center [858, 99] width 12 height 11
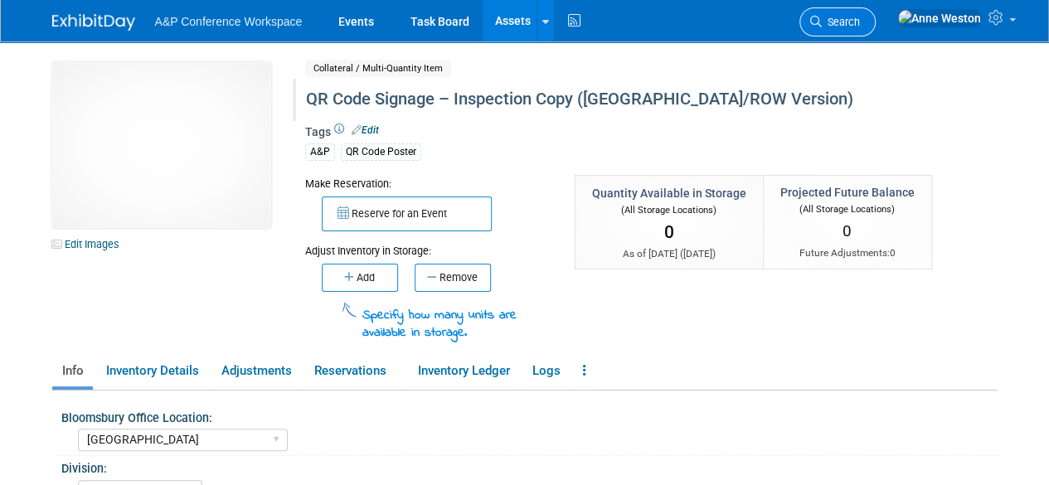
click at [875, 12] on link "Search" at bounding box center [837, 21] width 76 height 29
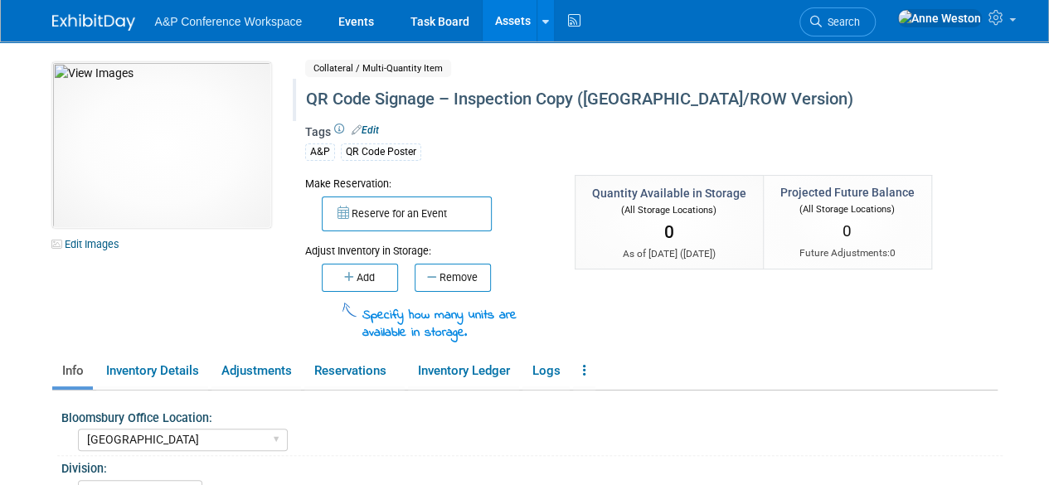
click at [511, 10] on link "Assets" at bounding box center [512, 20] width 61 height 41
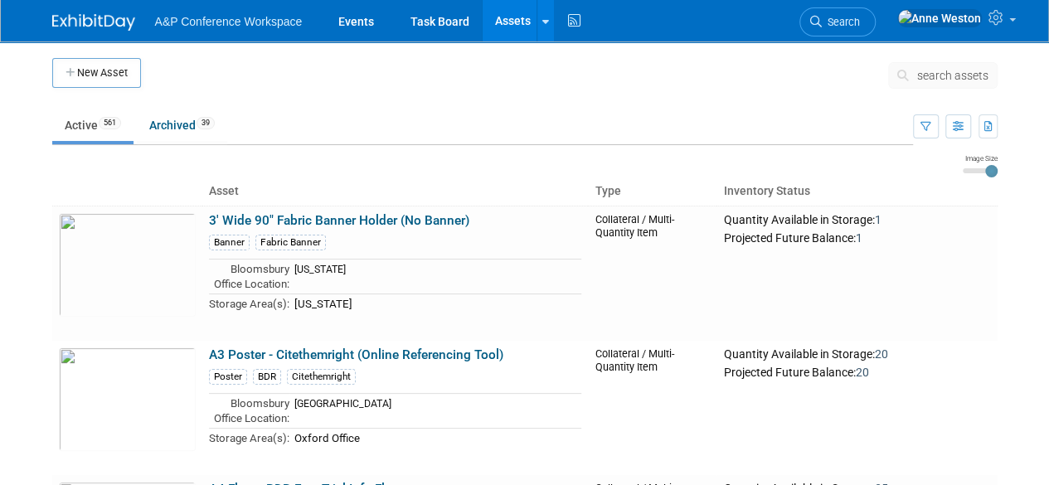
click at [930, 72] on span "search assets" at bounding box center [952, 75] width 71 height 13
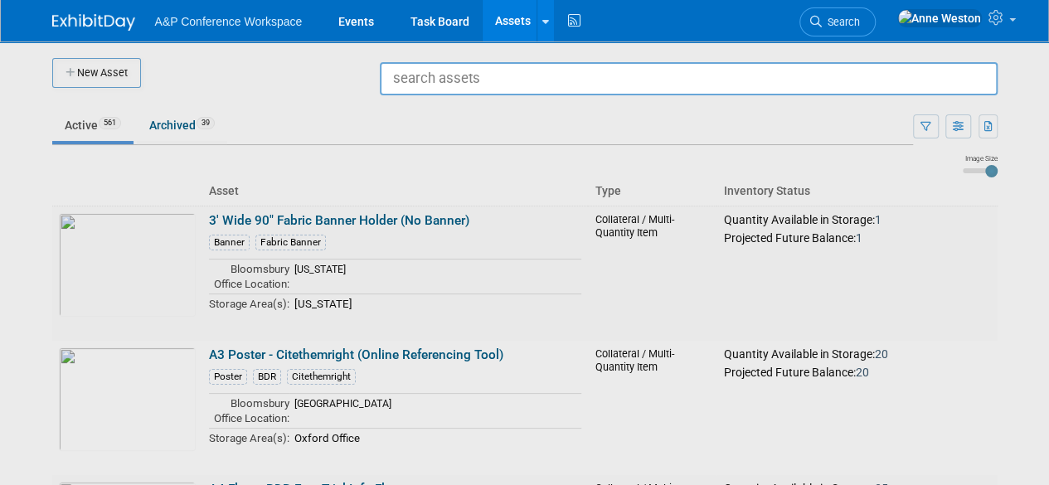
type input "U"
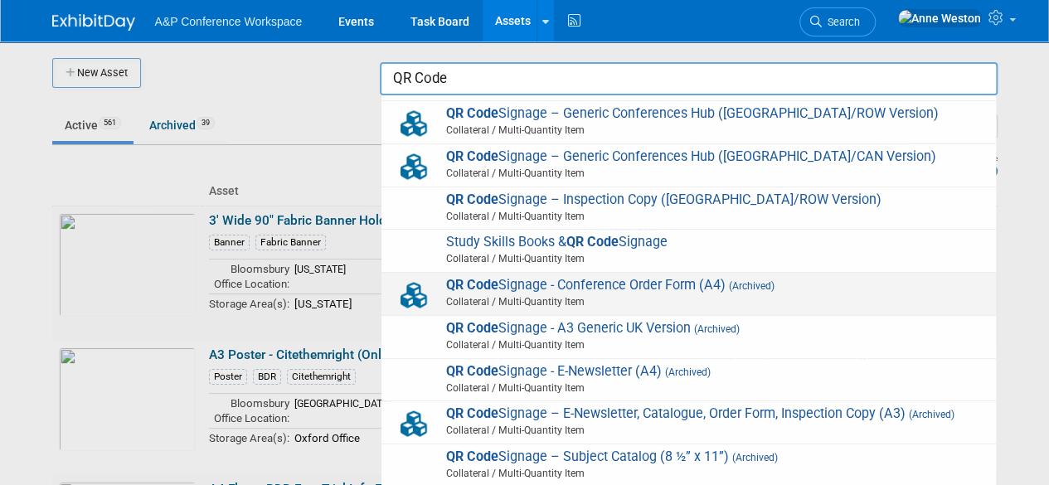
scroll to position [83, 0]
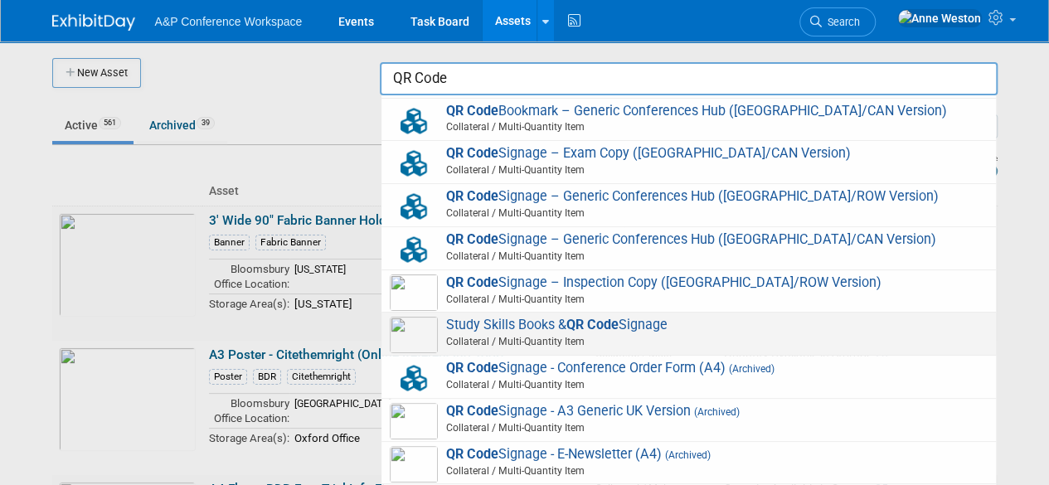
click at [593, 322] on strong "QR Code" at bounding box center [592, 325] width 52 height 16
type input "Study Skills Books & QR Code Signage"
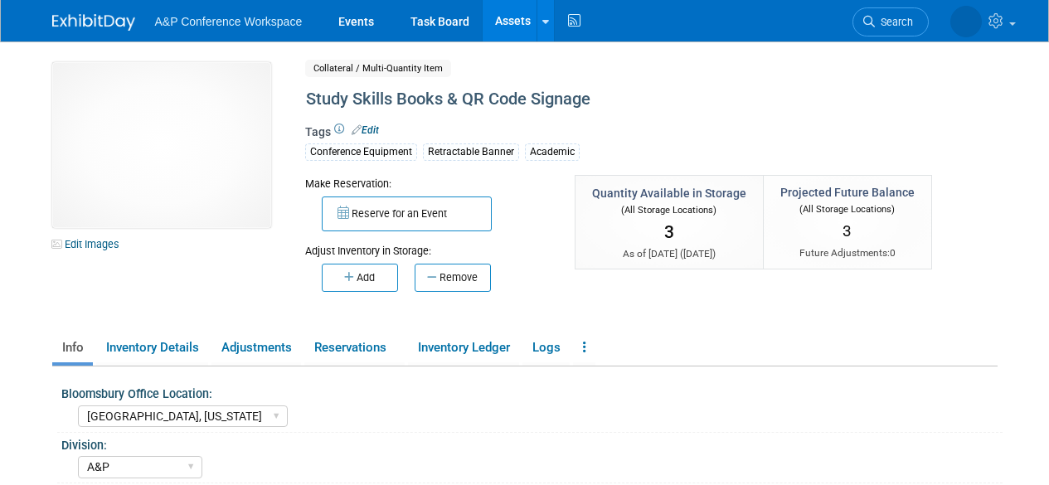
select select "[GEOGRAPHIC_DATA], [US_STATE]"
select select "A&P"
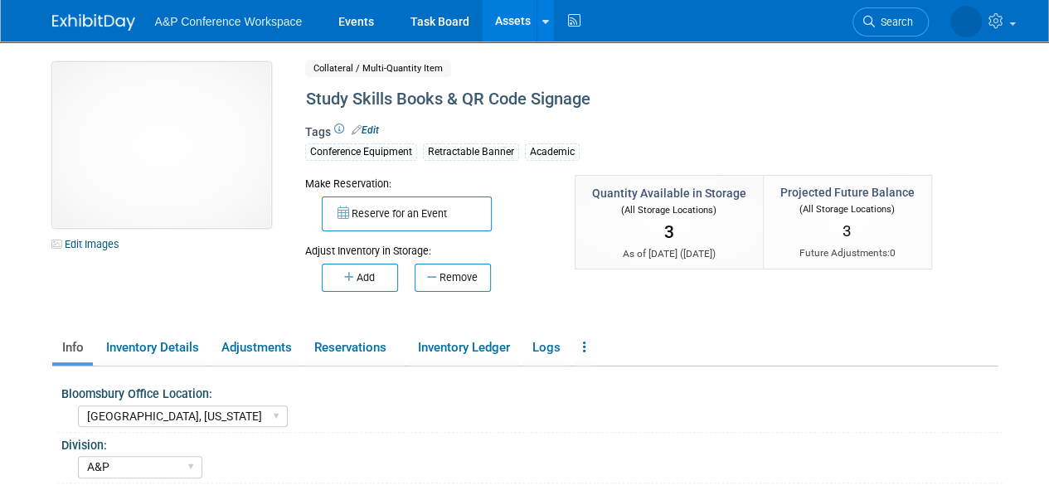
click at [154, 183] on img at bounding box center [161, 145] width 219 height 166
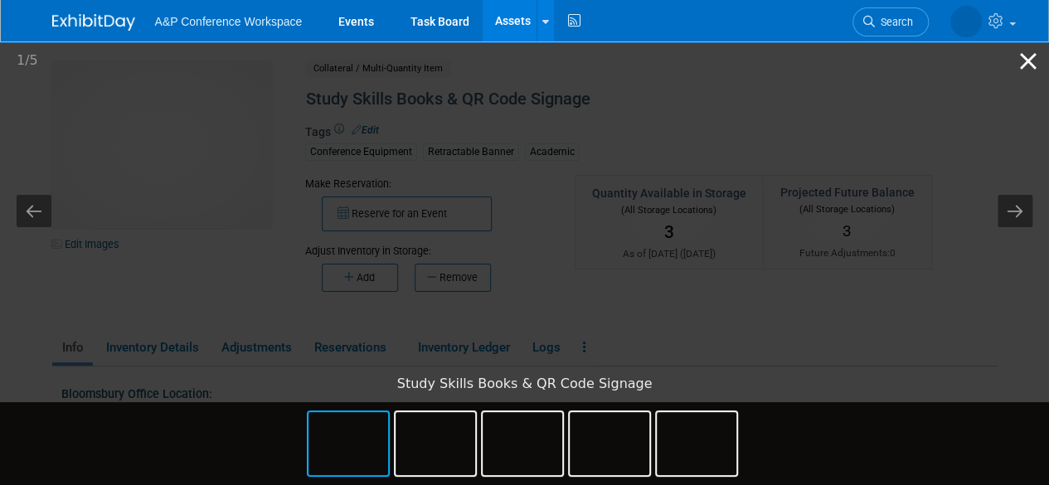
click at [1028, 57] on button "Close gallery" at bounding box center [1027, 60] width 41 height 39
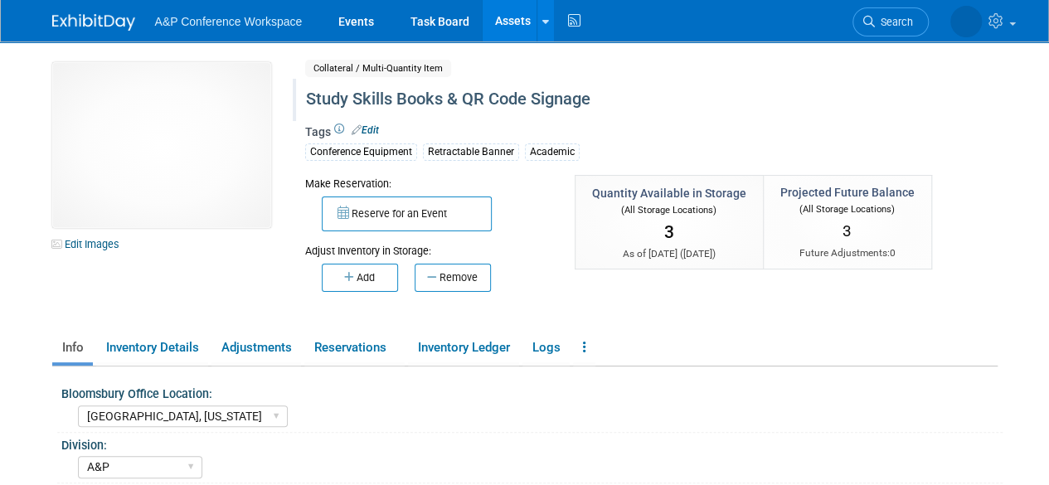
click at [607, 98] on div "Study Skills Books & QR Code Signage" at bounding box center [613, 100] width 627 height 30
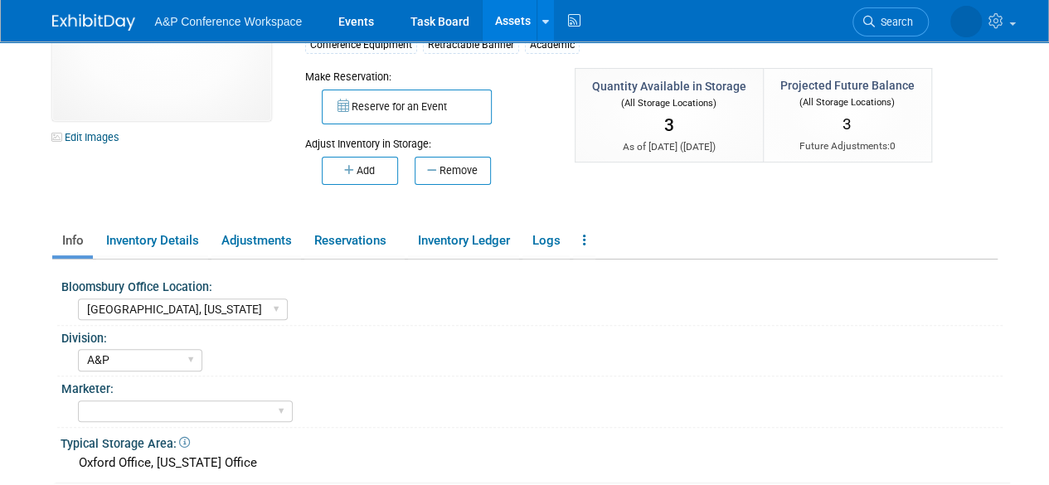
scroll to position [166, 0]
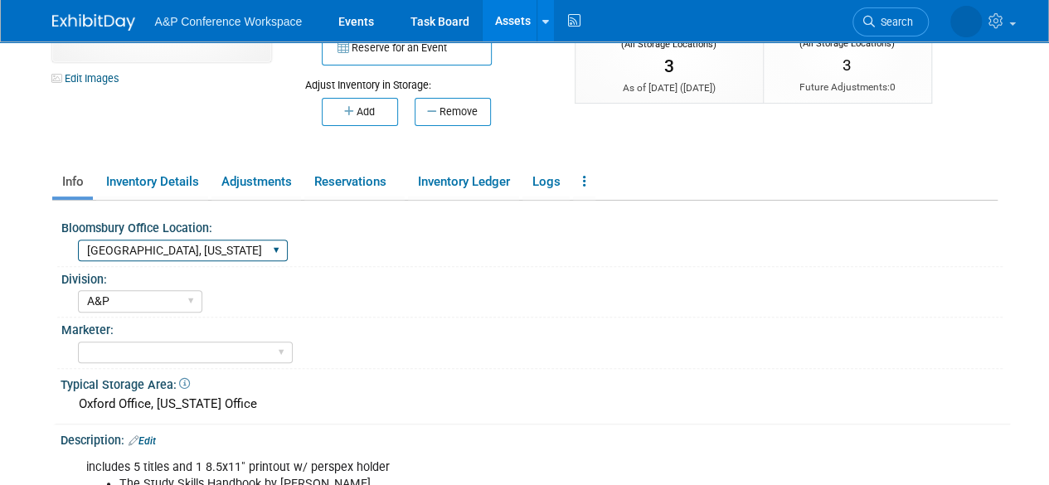
type input "Study Skills Books & QR Code Signage (US/CAN Version)"
click at [167, 245] on select "Oxford New York Oxford, New York Blue Ridge Summit" at bounding box center [183, 251] width 210 height 22
select select "[US_STATE]"
click at [78, 240] on select "Oxford New York Oxford, New York Blue Ridge Summit" at bounding box center [183, 251] width 210 height 22
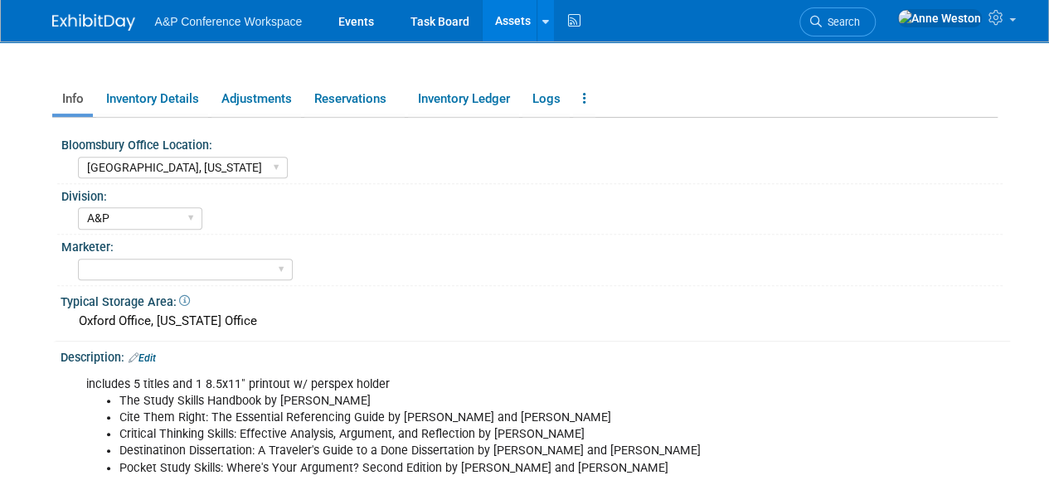
scroll to position [0, 0]
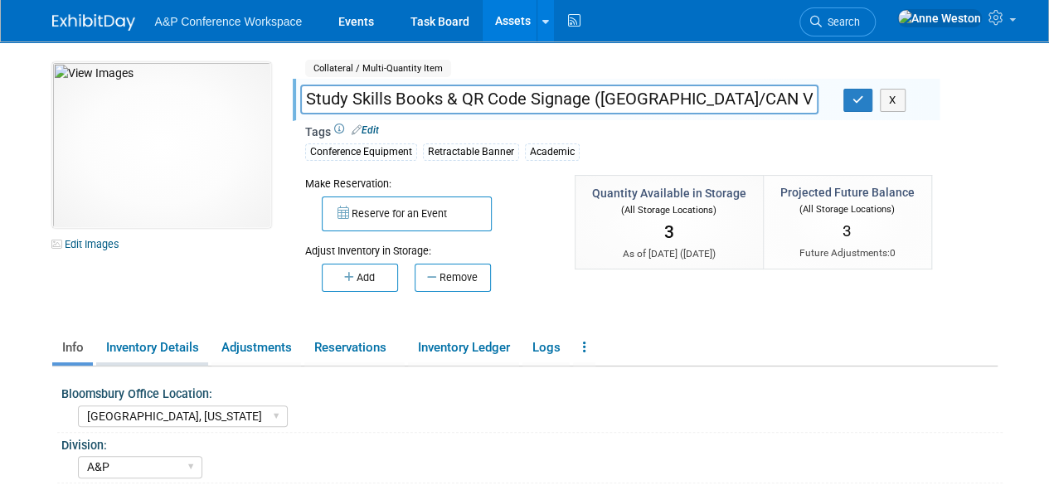
click at [181, 335] on link "Inventory Details" at bounding box center [152, 347] width 112 height 29
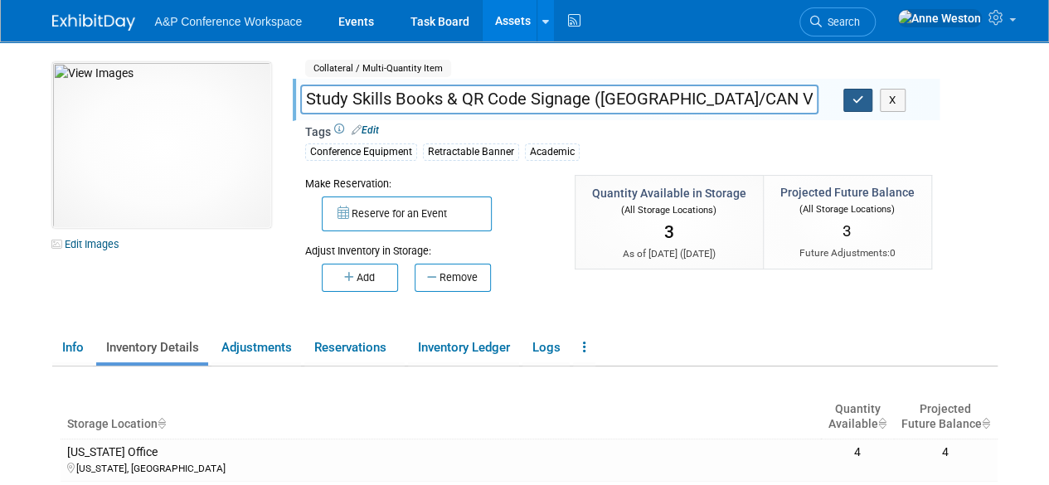
click at [853, 104] on icon "button" at bounding box center [858, 99] width 12 height 11
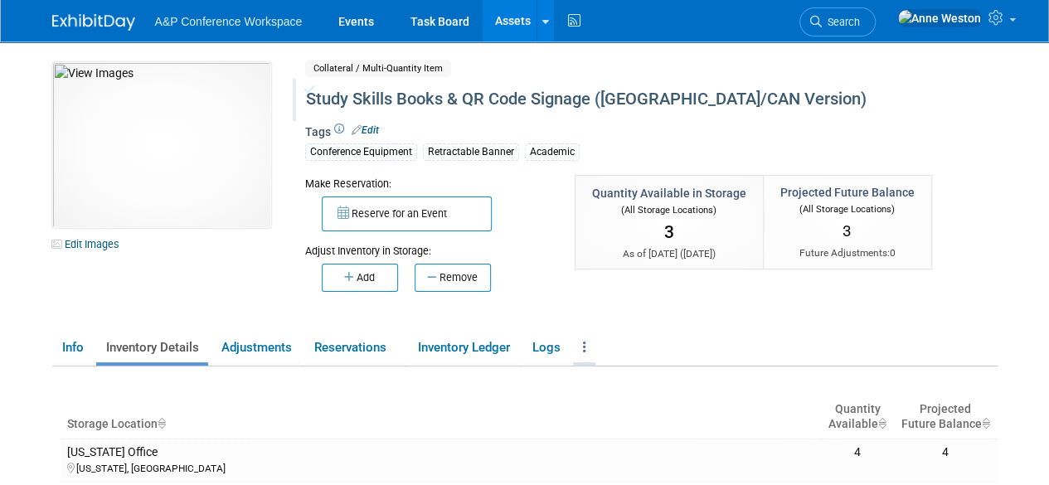
click at [589, 344] on link at bounding box center [584, 347] width 22 height 29
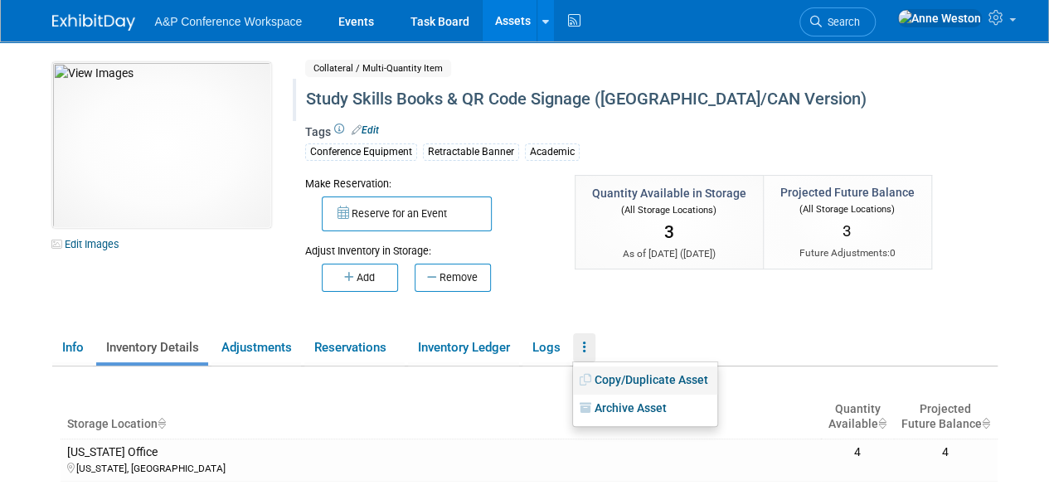
click at [628, 376] on link "Copy/Duplicate Asset" at bounding box center [645, 380] width 144 height 28
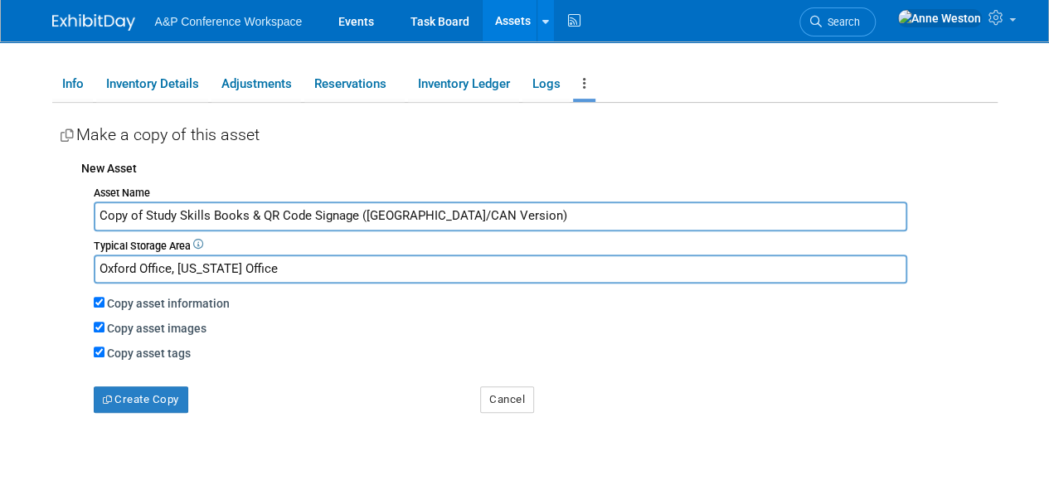
scroll to position [249, 0]
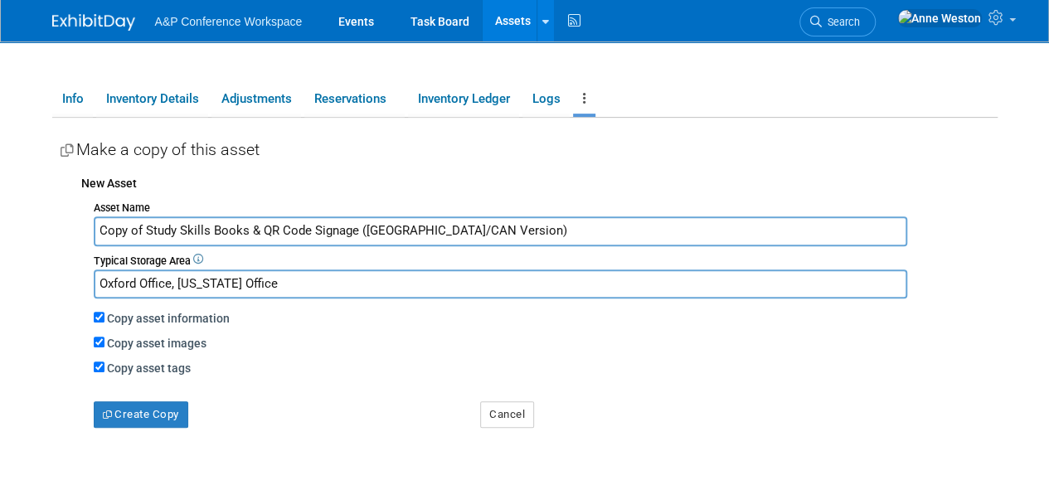
click at [277, 281] on input "Oxford Office, [US_STATE] Office" at bounding box center [500, 283] width 813 height 29
type input "Oxford Office,"
drag, startPoint x: 146, startPoint y: 230, endPoint x: 140, endPoint y: 242, distance: 13.0
click at [90, 225] on div "Asset Name Copy of Study Skills Books & QR Code Signage (US/CAN Version) Typica…" at bounding box center [539, 312] width 916 height 232
click at [363, 227] on input "Study Skills Books & QR Code Signage (US/CAN Version)" at bounding box center [500, 230] width 813 height 29
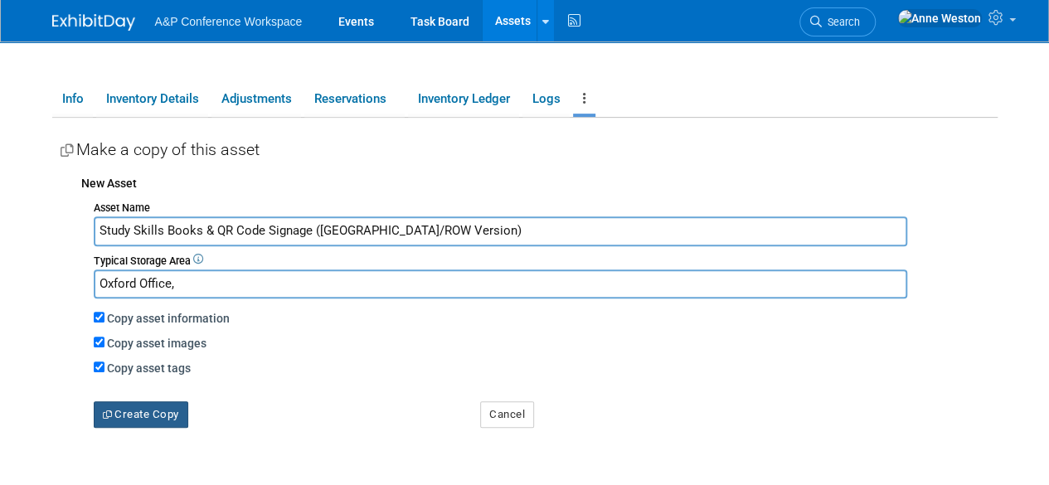
type input "Study Skills Books & QR Code Signage (UK/ROW Version)"
click at [146, 415] on button "Create Copy" at bounding box center [141, 414] width 94 height 27
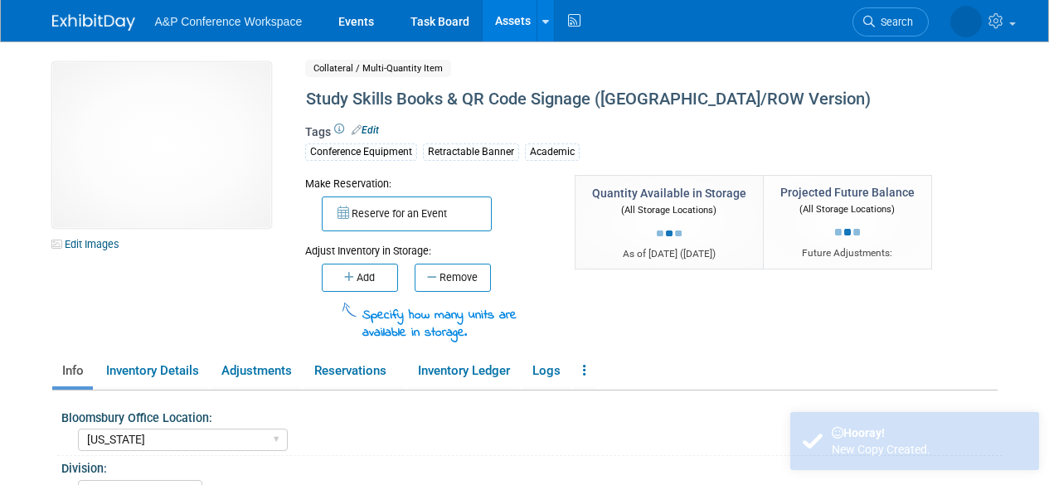
select select "[US_STATE]"
select select "A&P"
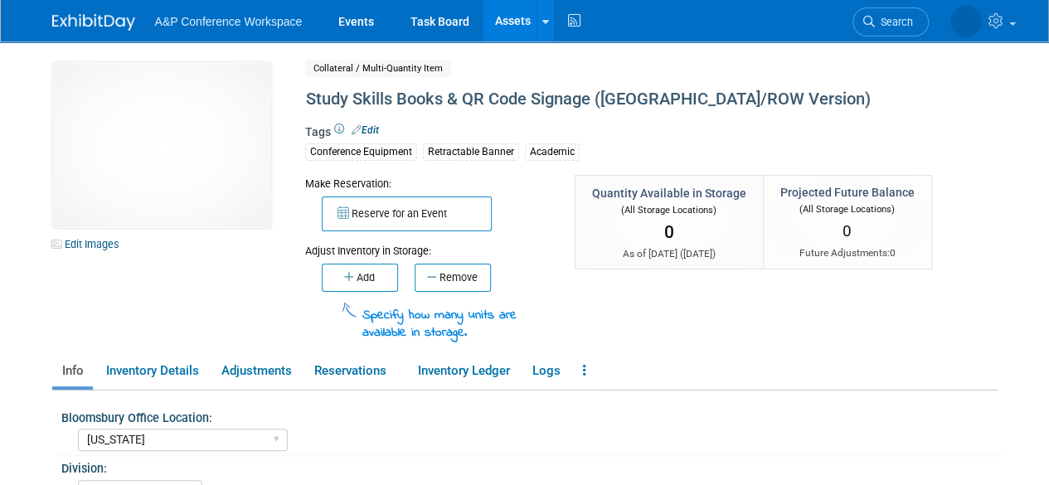
click at [503, 18] on link "Assets" at bounding box center [512, 20] width 61 height 41
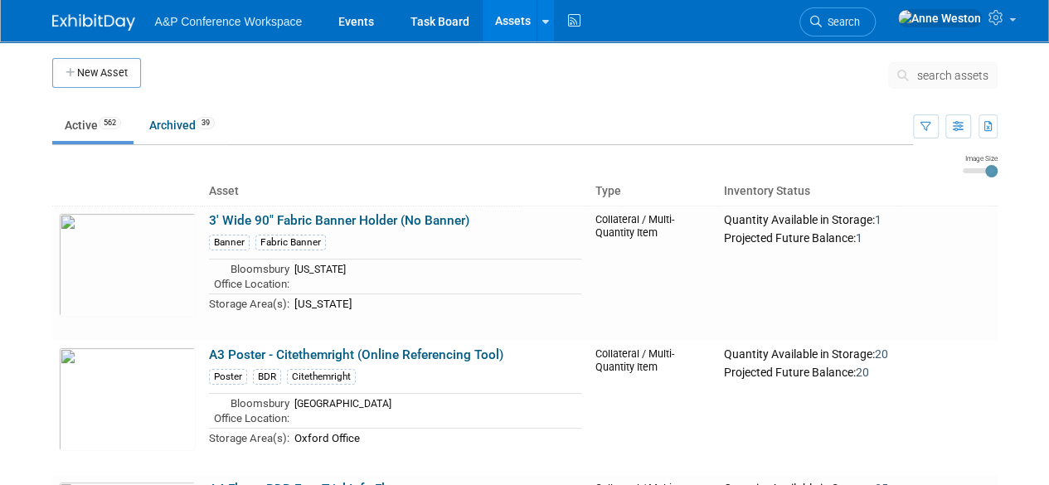
click at [945, 70] on span "search assets" at bounding box center [952, 75] width 71 height 13
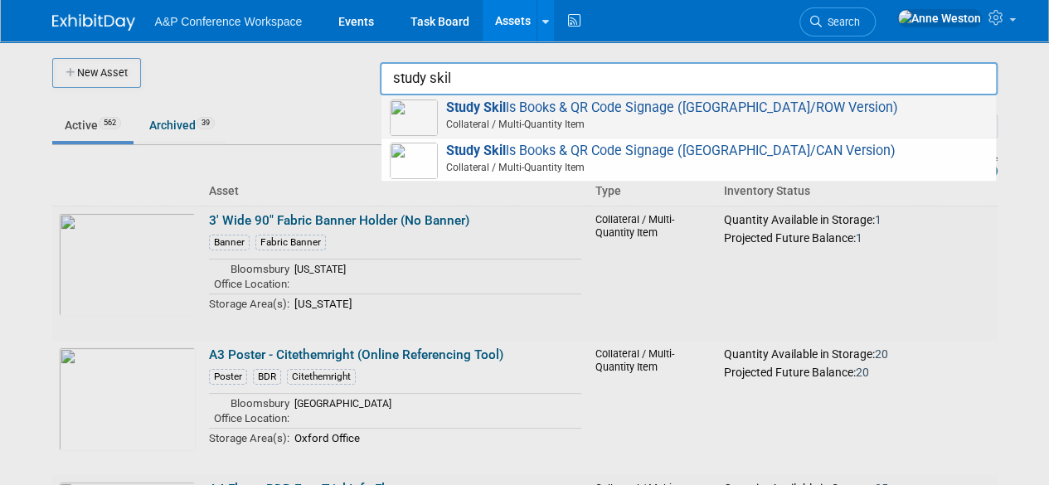
click at [492, 102] on strong "Study Skil" at bounding box center [476, 107] width 60 height 16
type input "Study Skills Books & QR Code Signage ([GEOGRAPHIC_DATA]/ROW Version)"
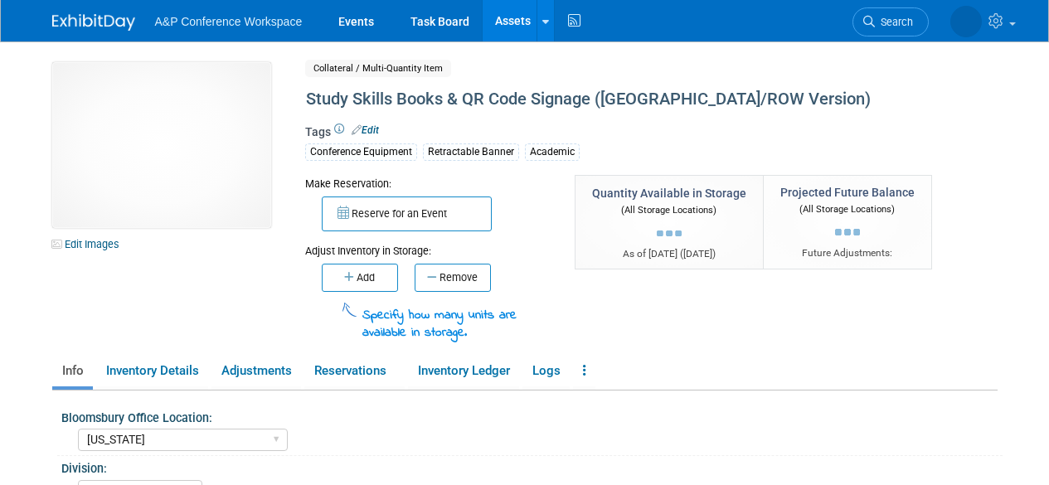
select select "[US_STATE]"
select select "A&P"
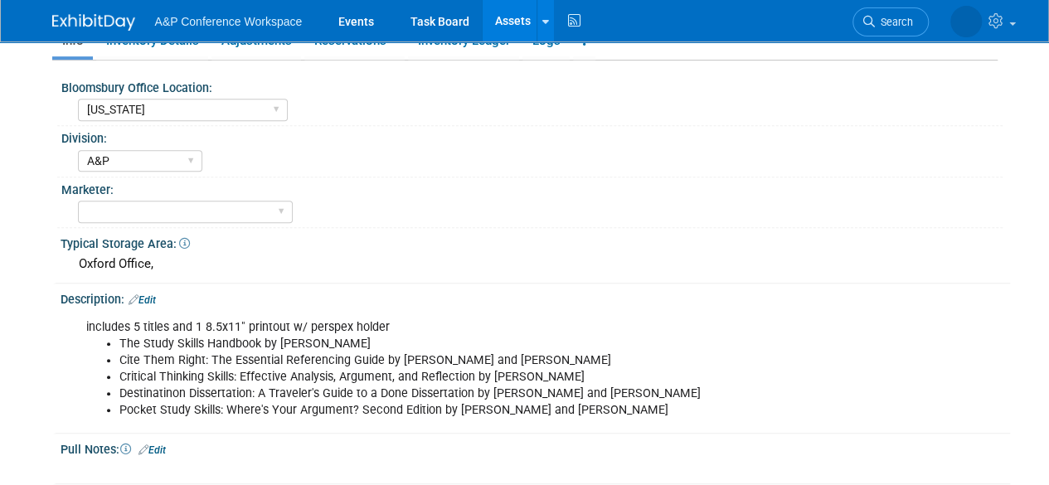
scroll to position [332, 0]
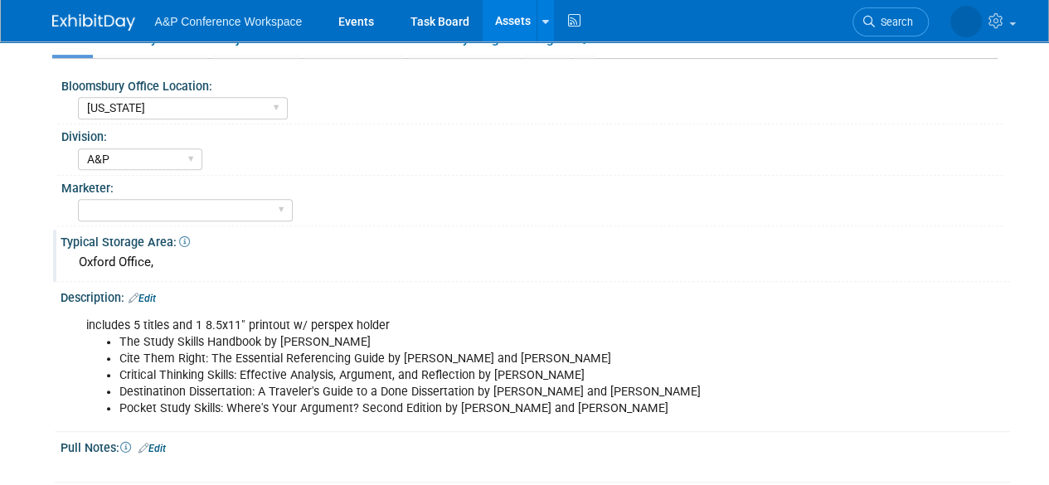
click at [169, 253] on div "Oxford Office," at bounding box center [535, 262] width 924 height 26
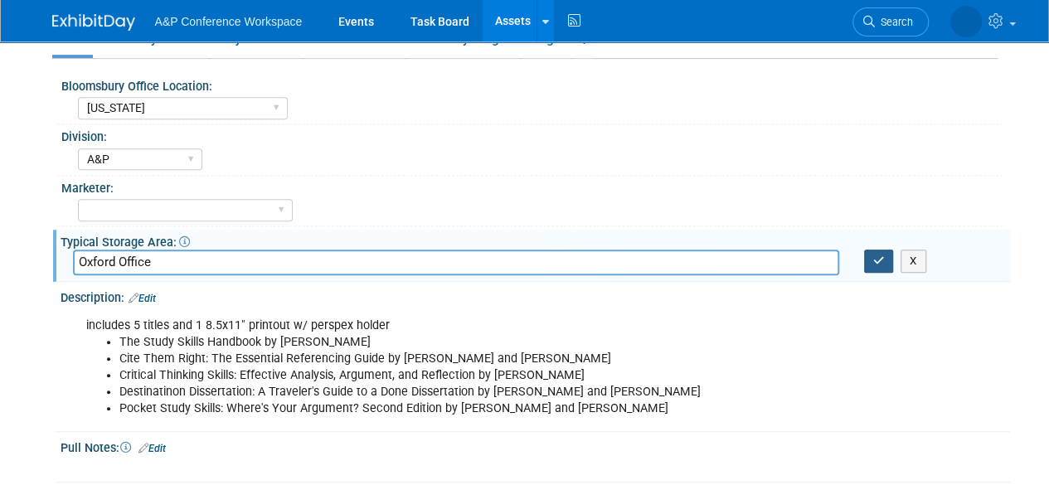
type input "Oxford Office"
click at [868, 253] on button "button" at bounding box center [879, 260] width 30 height 23
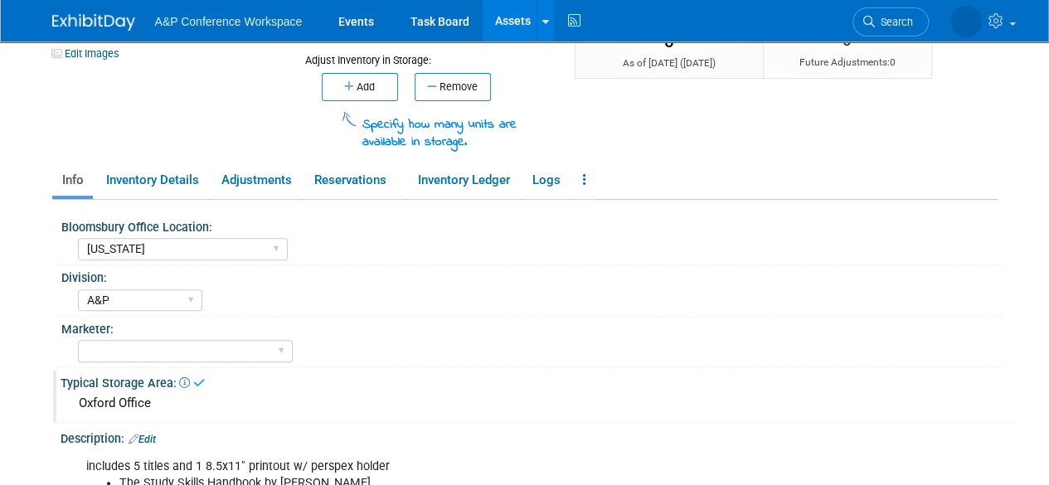
scroll to position [0, 0]
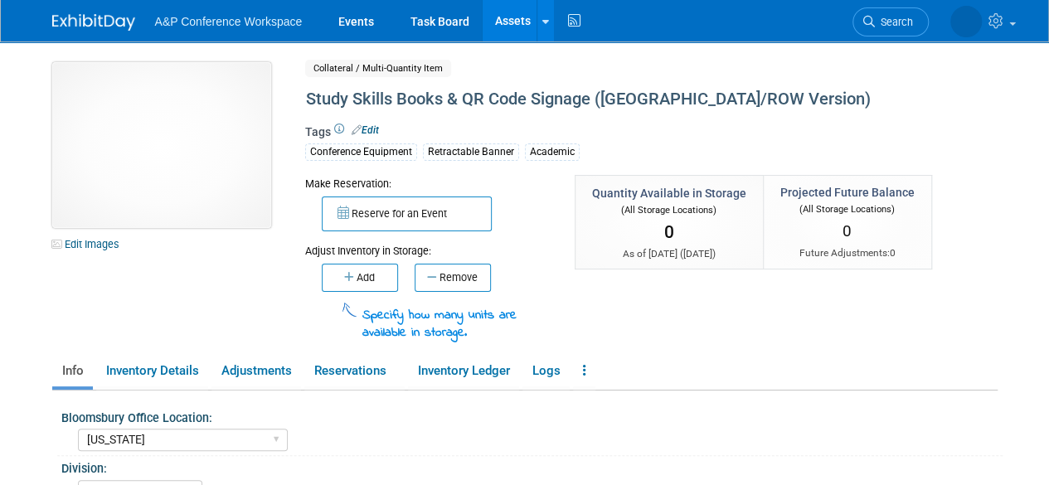
click at [151, 177] on img at bounding box center [161, 145] width 219 height 166
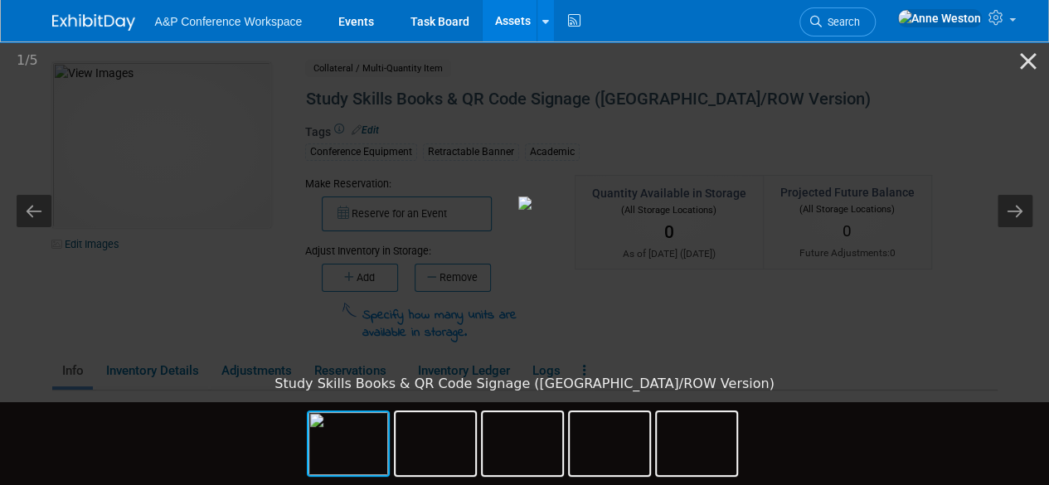
click at [152, 177] on picture at bounding box center [524, 202] width 1049 height 327
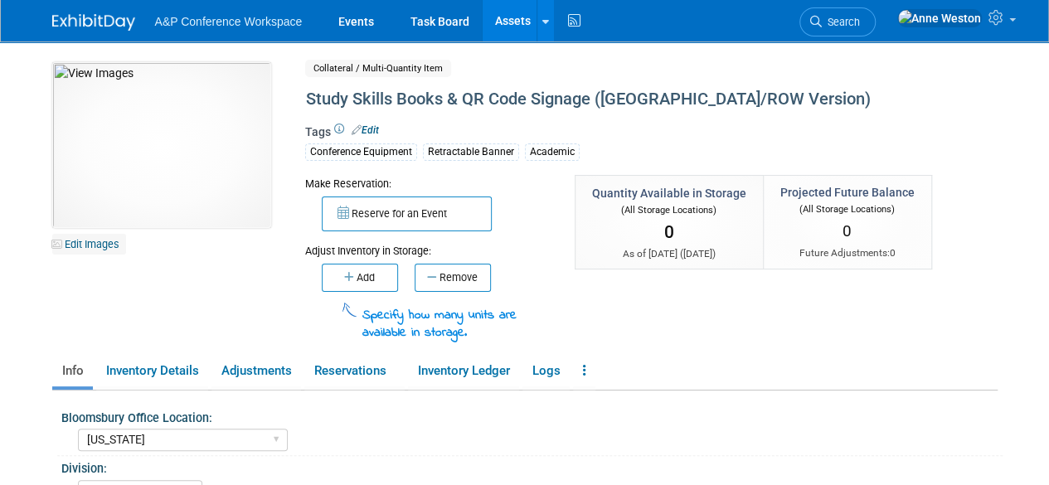
click at [102, 249] on link "Edit Images" at bounding box center [89, 244] width 74 height 21
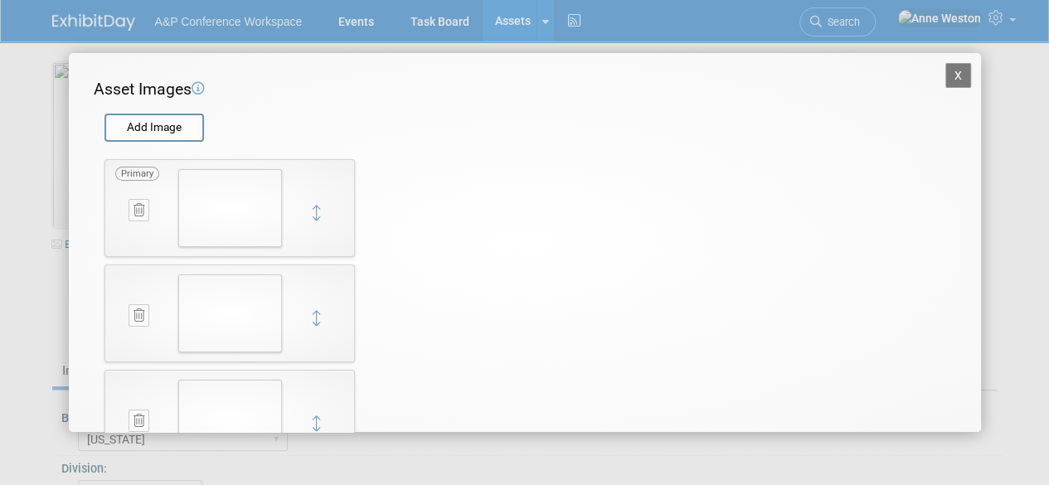
click at [945, 69] on button "X" at bounding box center [958, 75] width 27 height 25
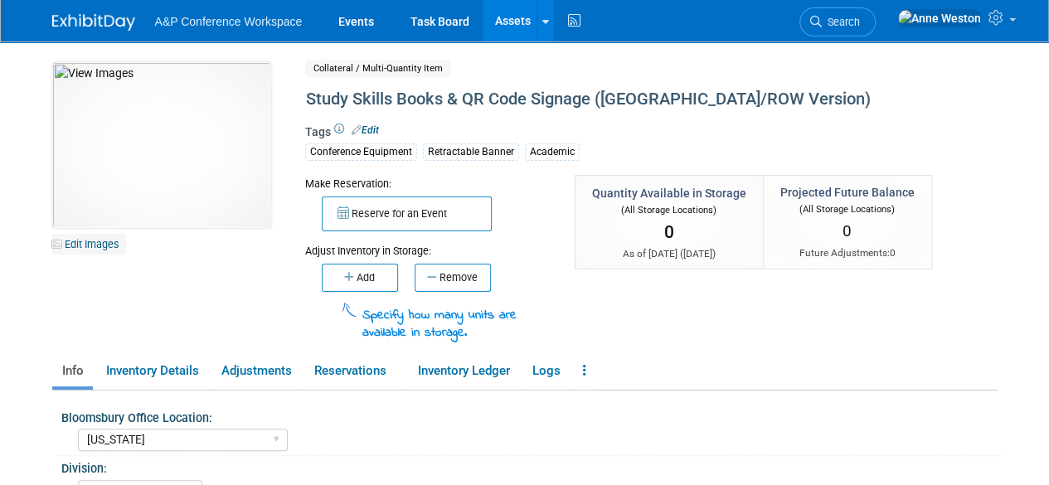
click at [108, 236] on link "Edit Images" at bounding box center [89, 244] width 74 height 21
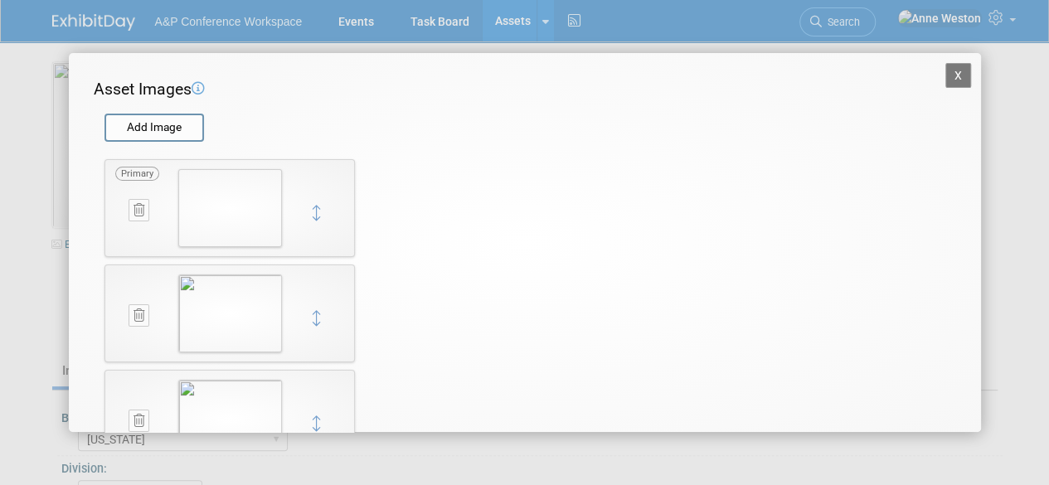
click at [133, 210] on icon at bounding box center [138, 210] width 11 height 12
click at [134, 221] on button "button" at bounding box center [129, 229] width 29 height 22
click at [952, 75] on button "X" at bounding box center [958, 75] width 27 height 25
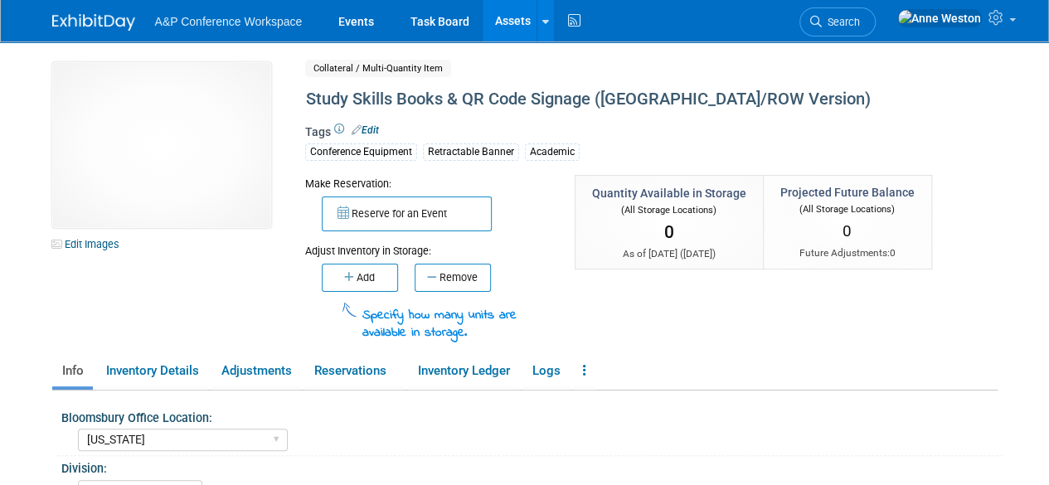
click at [499, 14] on link "Assets" at bounding box center [512, 20] width 61 height 41
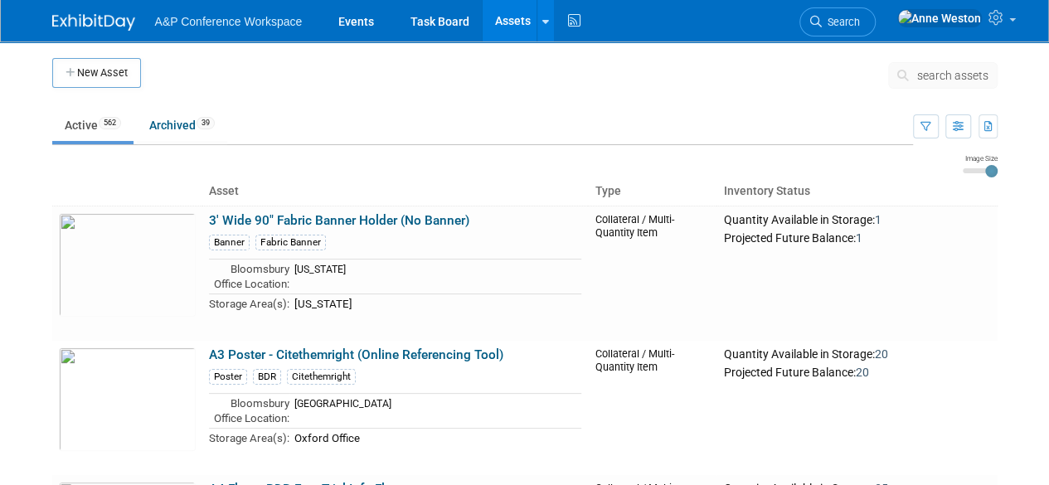
click at [932, 74] on span "search assets" at bounding box center [952, 75] width 71 height 13
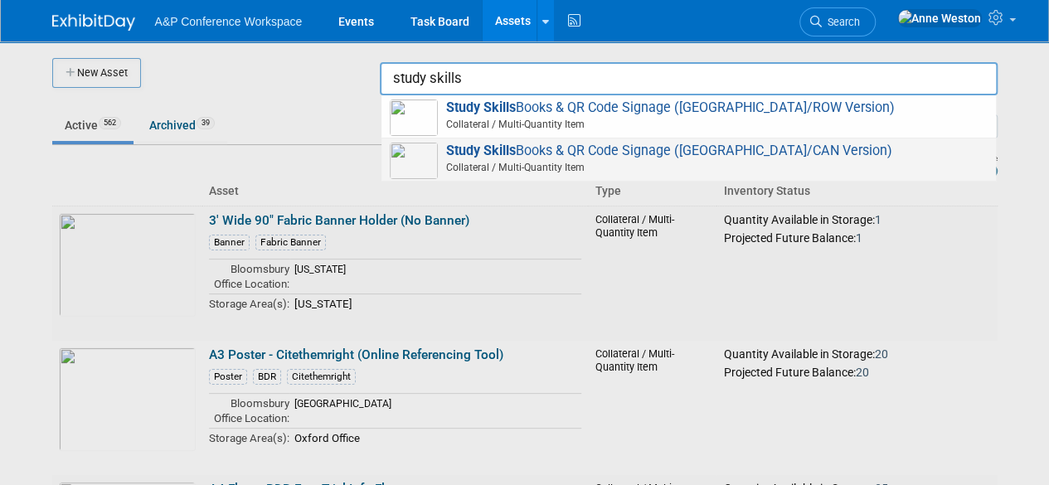
click at [494, 153] on strong "Study Skills" at bounding box center [481, 151] width 70 height 16
type input "Study Skills Books & QR Code Signage ([GEOGRAPHIC_DATA]/CAN Version)"
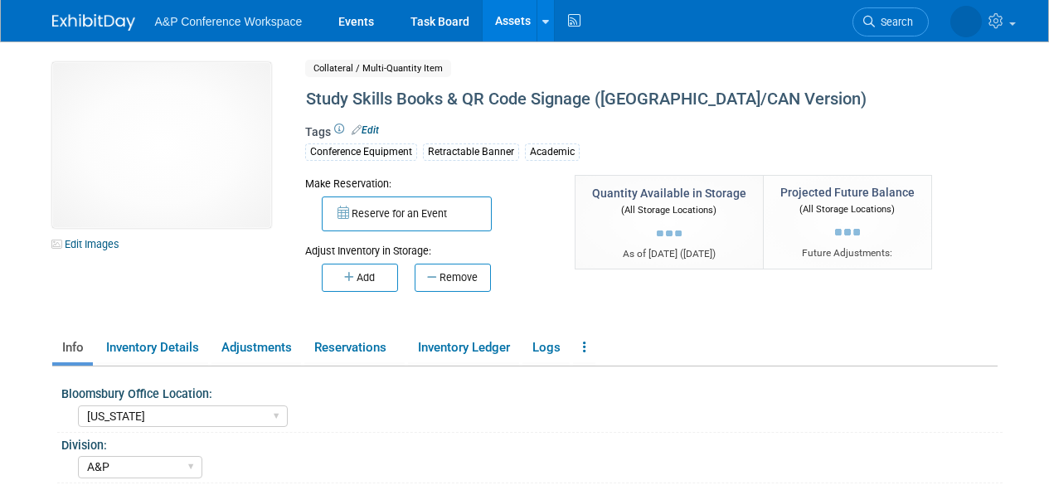
select select "[US_STATE]"
select select "A&P"
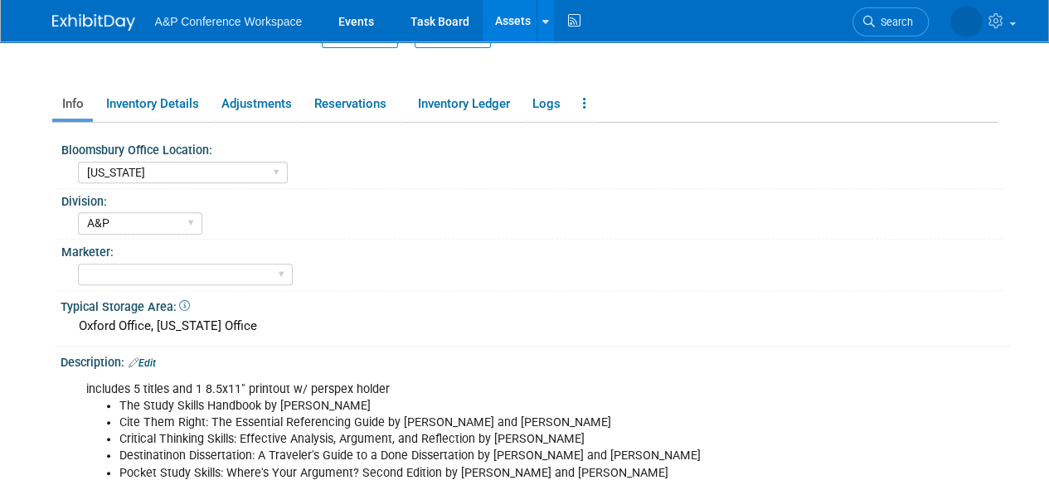
scroll to position [249, 0]
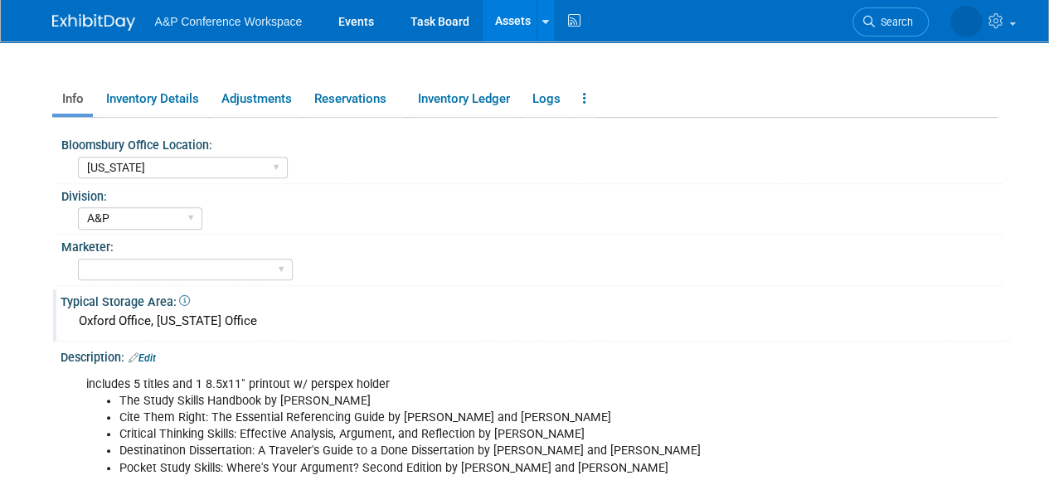
click at [251, 322] on div "Oxford Office, [US_STATE] Office" at bounding box center [535, 321] width 924 height 26
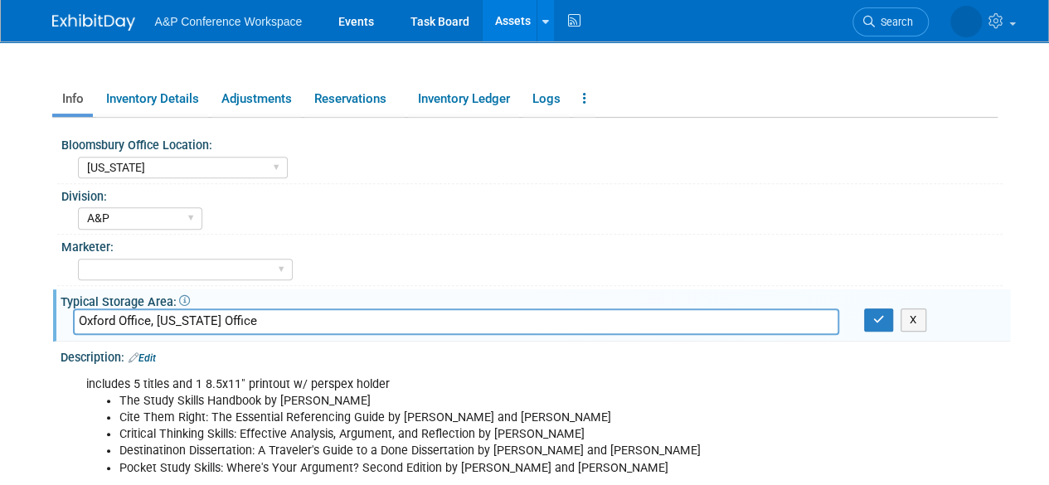
drag, startPoint x: 157, startPoint y: 319, endPoint x: 29, endPoint y: 327, distance: 128.7
type input "[US_STATE] Office"
click at [875, 314] on icon "button" at bounding box center [879, 319] width 12 height 11
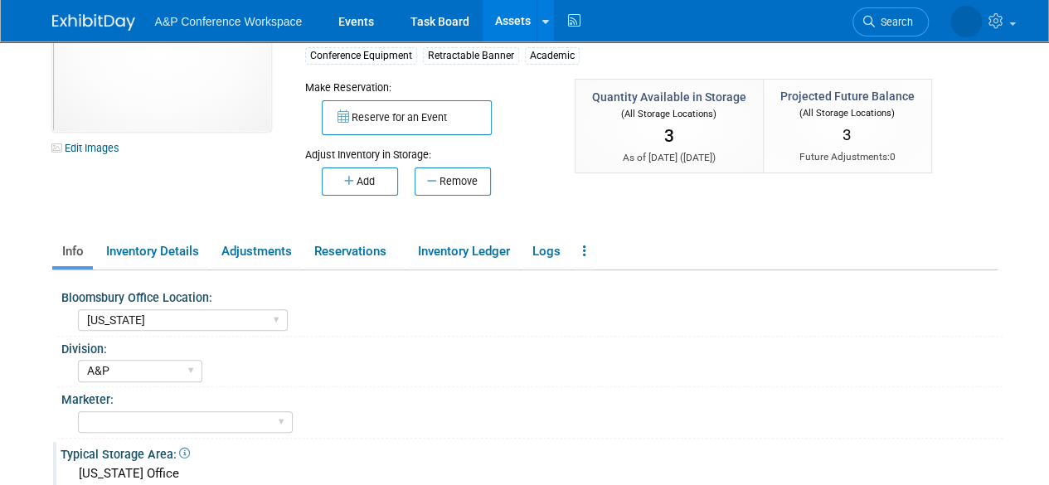
scroll to position [0, 0]
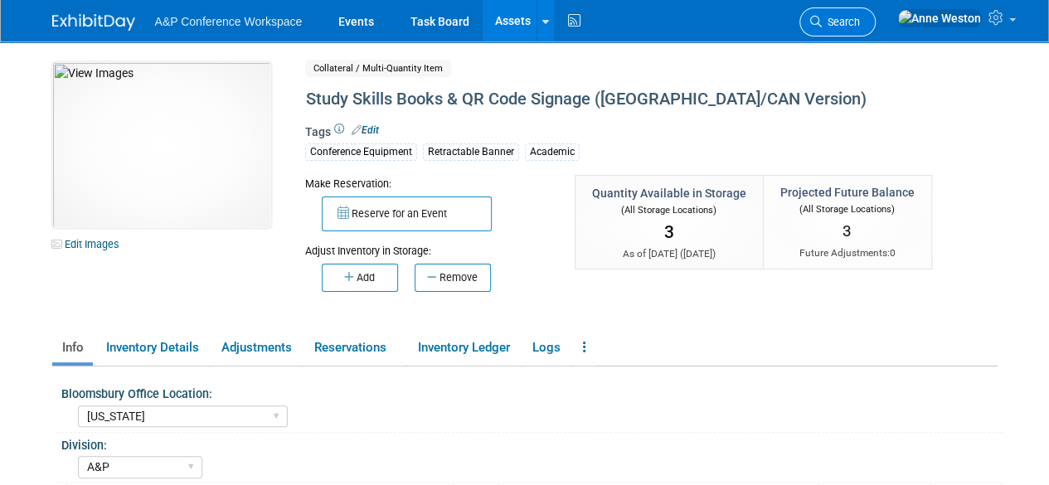
click at [860, 22] on span "Search" at bounding box center [840, 22] width 38 height 12
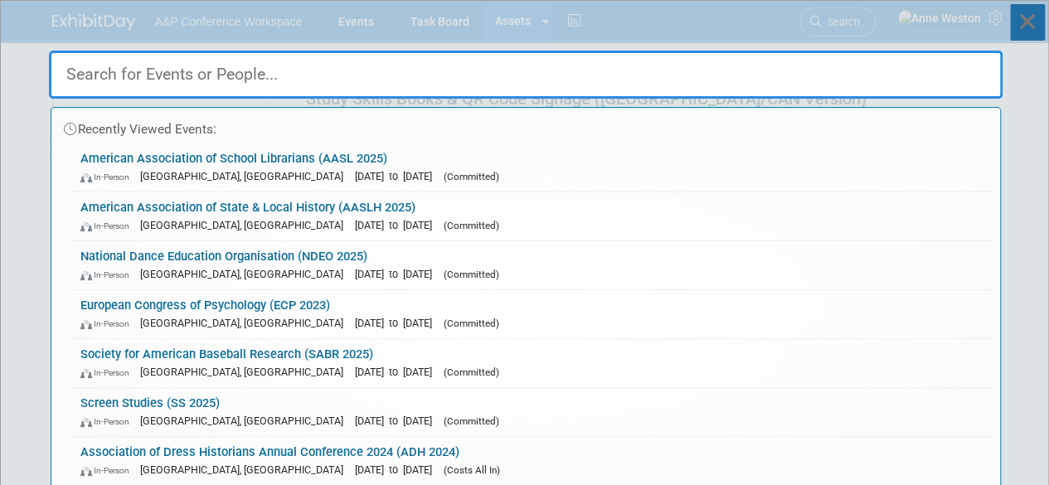
click at [1024, 21] on icon at bounding box center [1027, 22] width 35 height 36
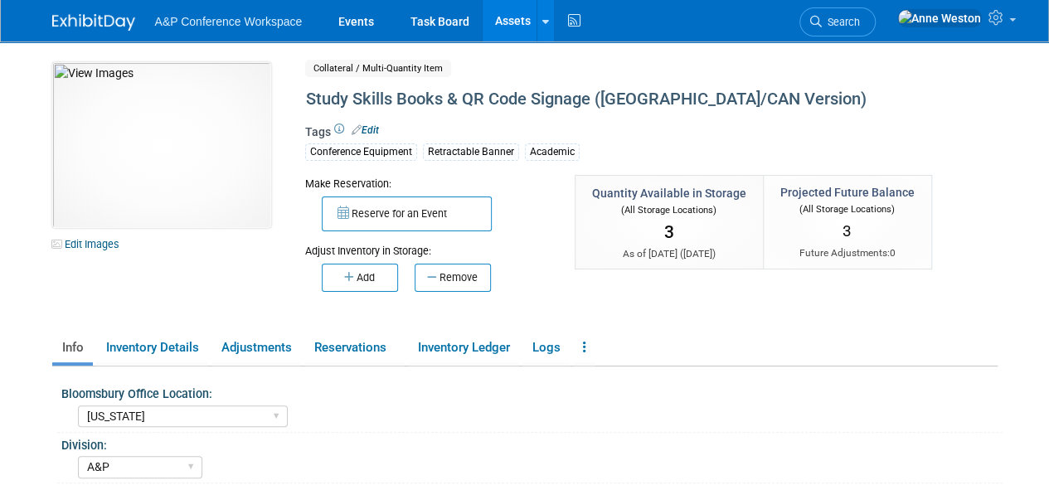
click at [514, 25] on link "Assets" at bounding box center [512, 20] width 61 height 41
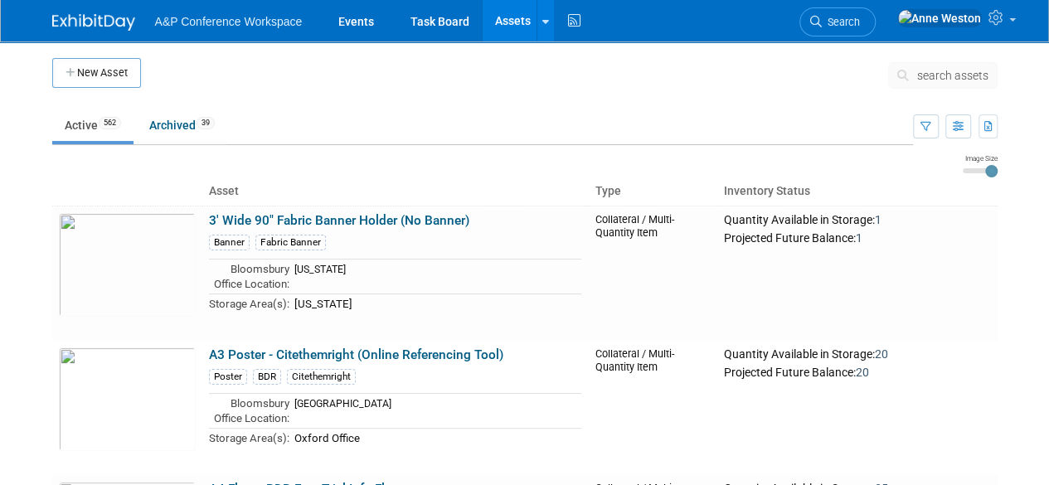
click at [942, 71] on span "search assets" at bounding box center [952, 75] width 71 height 13
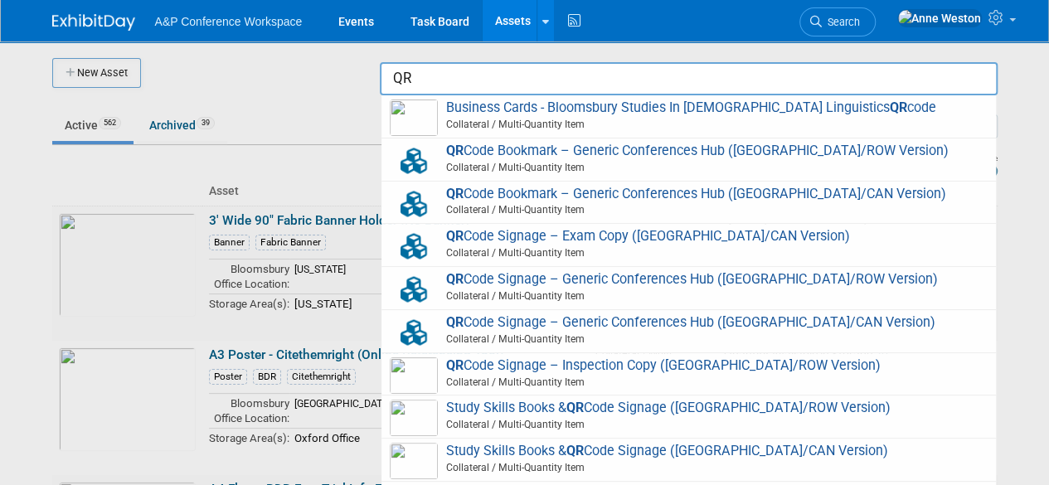
type input "Q"
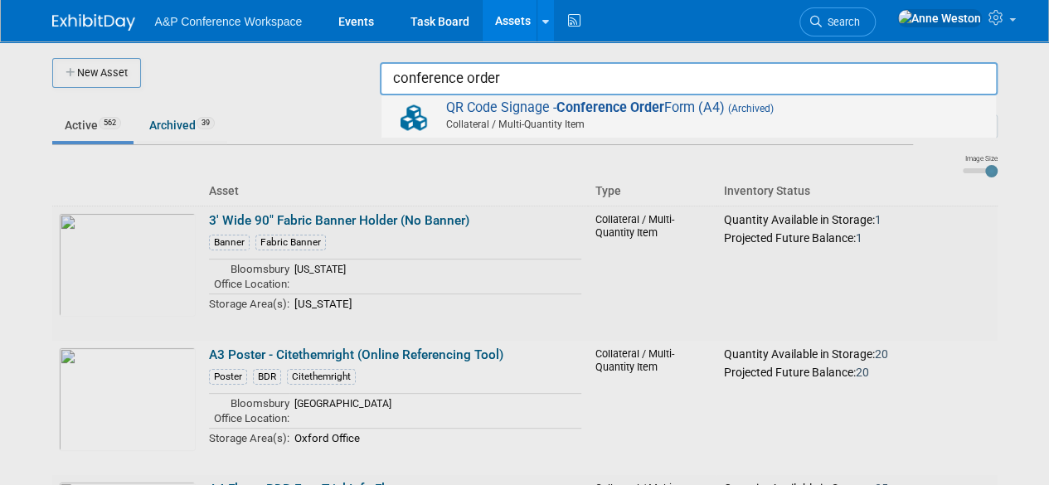
click at [556, 115] on span "QR Code Signage - Conference Order Form (A4) (Archived) Collateral / Multi-Quan…" at bounding box center [689, 116] width 598 height 34
type input "QR Code Signage - Conference Order Form (A4)"
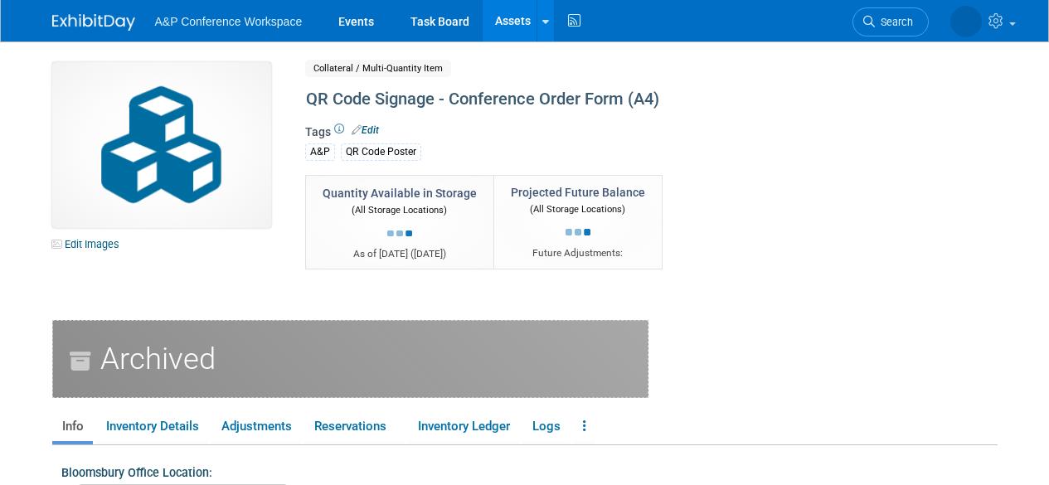
select select "[GEOGRAPHIC_DATA]"
select select "A&P"
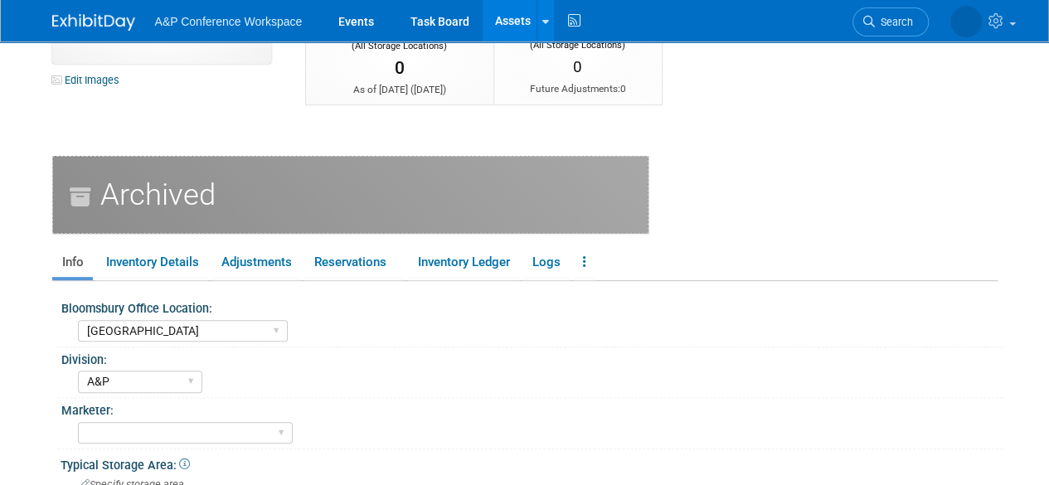
scroll to position [166, 0]
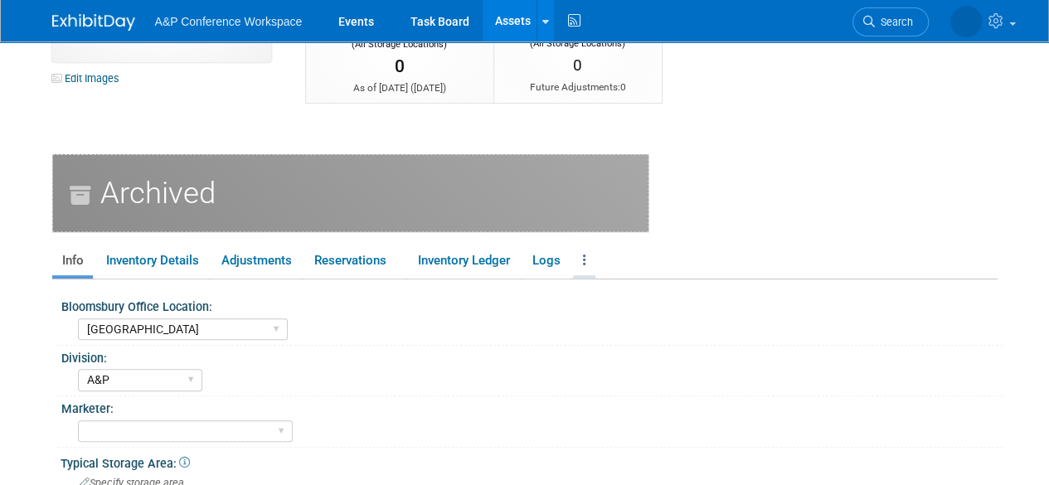
click at [589, 255] on link at bounding box center [584, 260] width 22 height 29
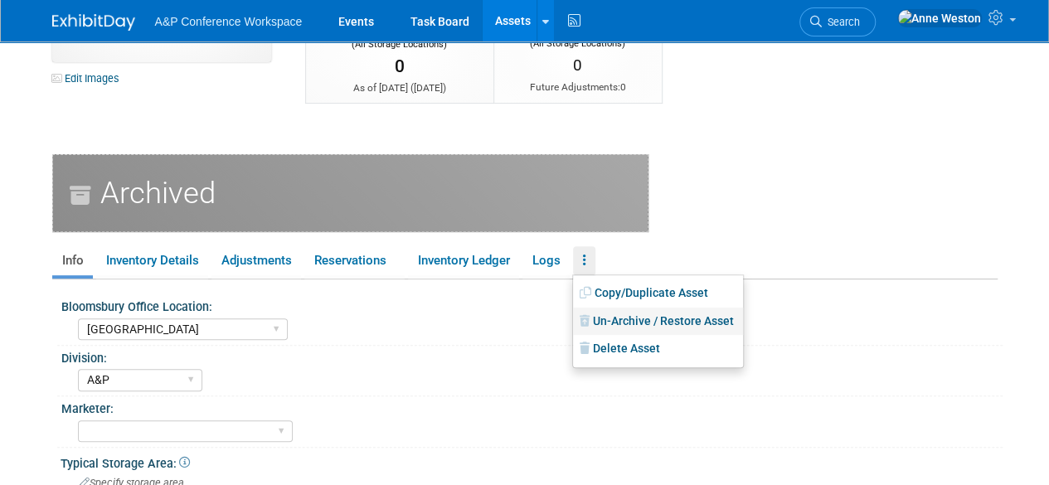
click at [630, 322] on link "Un-Archive / Restore Asset" at bounding box center [658, 322] width 170 height 28
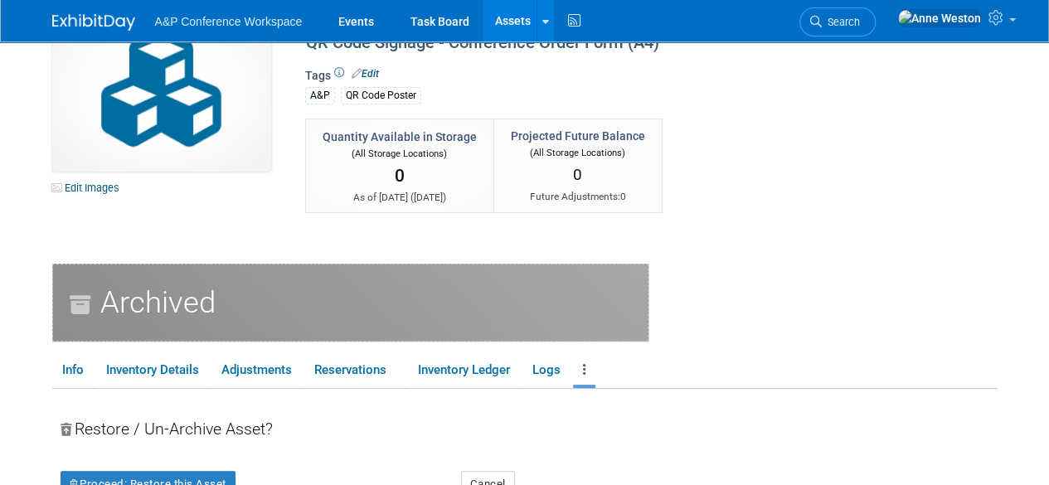
scroll to position [0, 0]
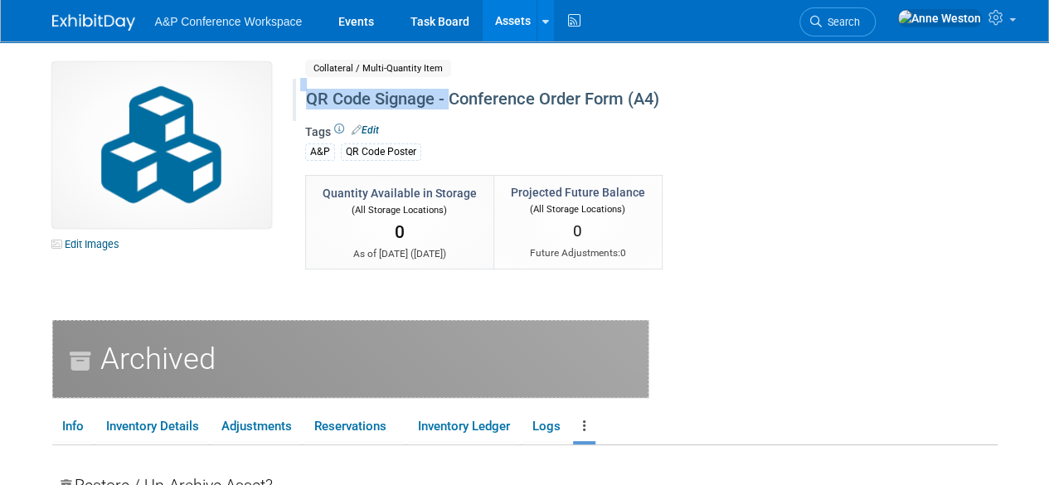
drag, startPoint x: 449, startPoint y: 97, endPoint x: 293, endPoint y: 99, distance: 156.7
click at [293, 99] on div "QR Code Signage - Conference Order Form (A4)" at bounding box center [616, 100] width 647 height 42
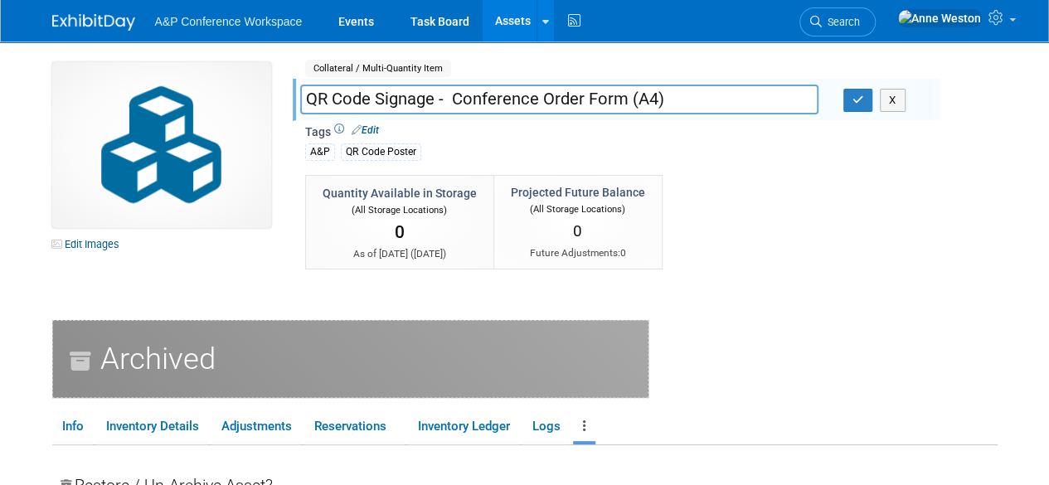
drag, startPoint x: 451, startPoint y: 96, endPoint x: 304, endPoint y: 100, distance: 146.8
click at [304, 100] on input "QR Code Signage - Conference Order Form (A4)" at bounding box center [559, 99] width 518 height 29
click at [539, 94] on input "Conference Order Form (A4)" at bounding box center [559, 99] width 518 height 29
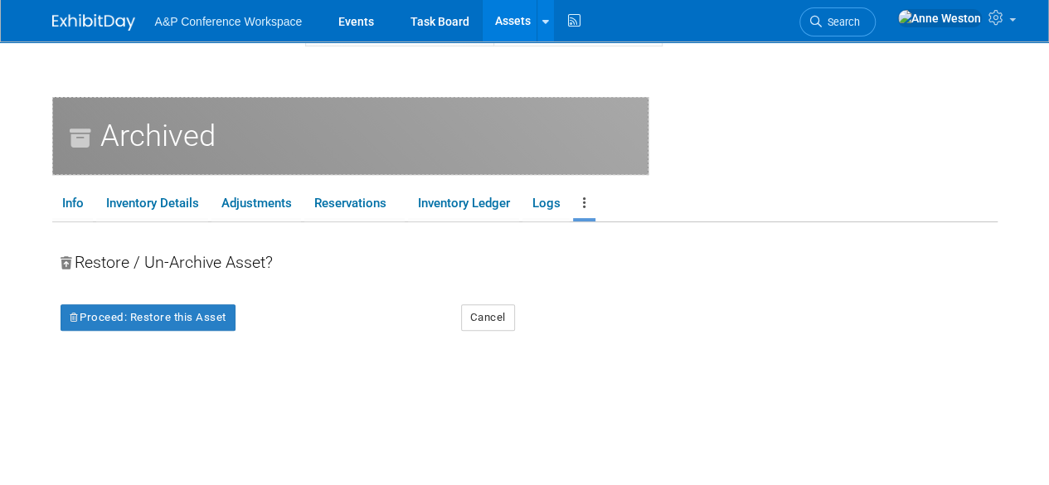
scroll to position [249, 0]
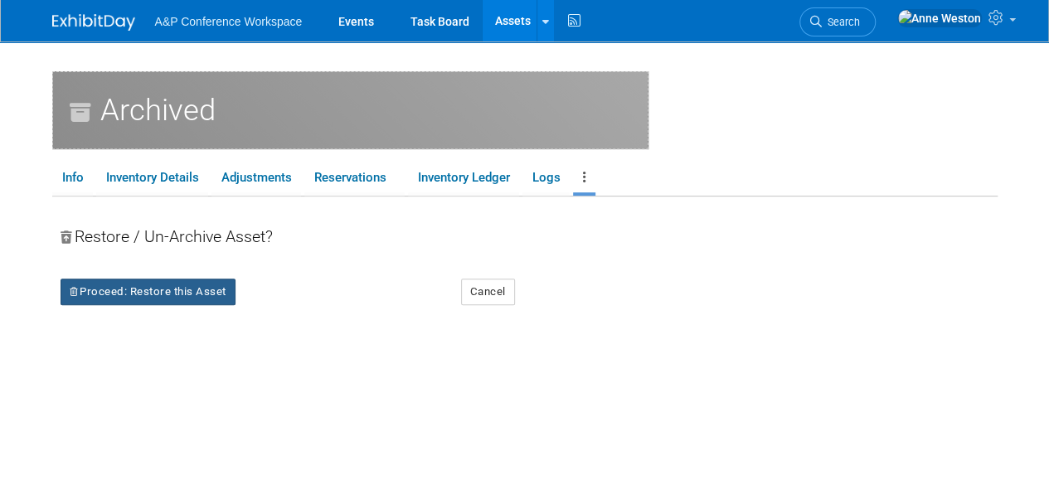
type input "Conference Order Form ([GEOGRAPHIC_DATA]/ROW Version)"
click at [198, 284] on button "Proceed: Restore this Asset" at bounding box center [148, 292] width 175 height 27
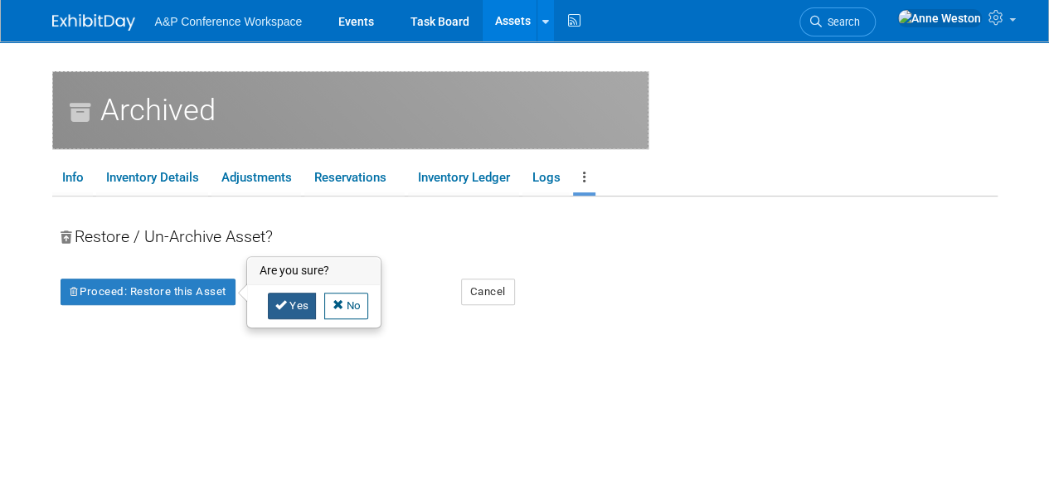
click at [286, 307] on link "Yes" at bounding box center [292, 306] width 49 height 27
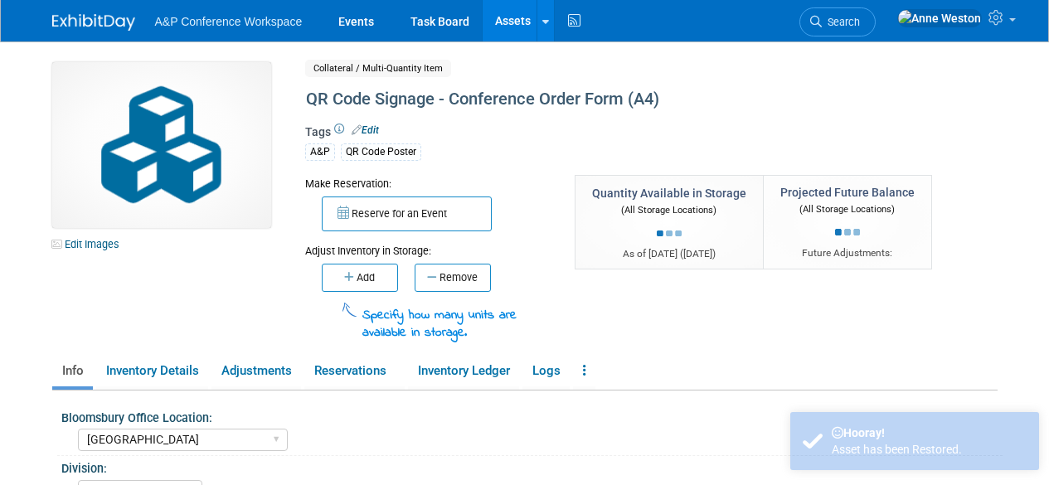
select select "[GEOGRAPHIC_DATA]"
select select "A&P"
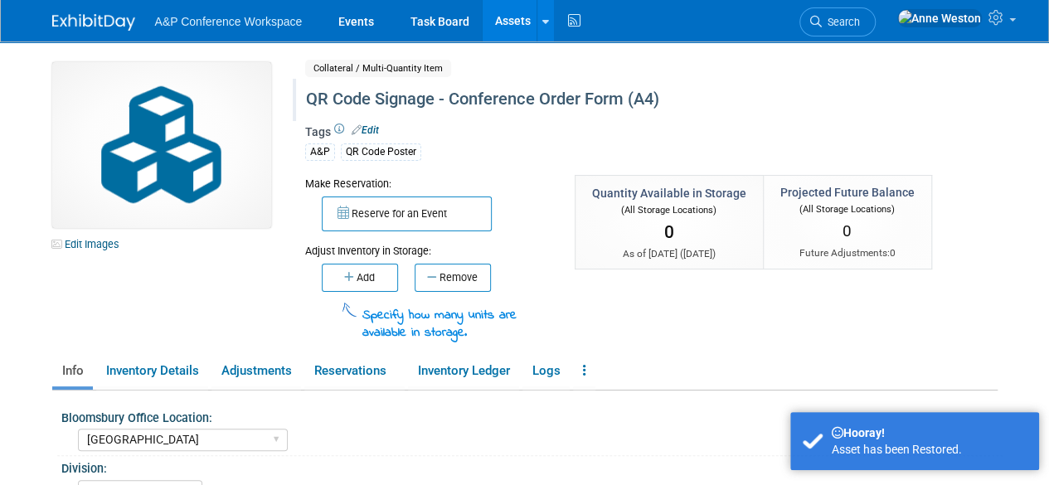
click at [497, 96] on div "QR Code Signage - Conference Order Form (A4)" at bounding box center [613, 100] width 627 height 30
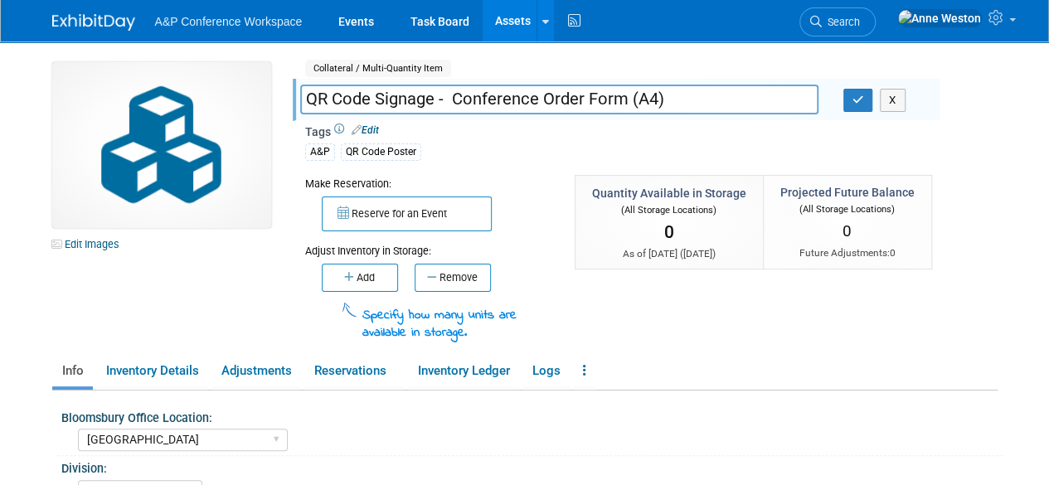
drag, startPoint x: 451, startPoint y: 100, endPoint x: 273, endPoint y: 104, distance: 178.2
click at [273, 104] on div "Edit Images Collateral / Multi-Quantity Item Shared QR Code Signage - Conferenc…" at bounding box center [525, 202] width 970 height 281
click at [567, 96] on input "Conference Order Form (A4)" at bounding box center [559, 99] width 518 height 29
type input "Conference Order Form ([GEOGRAPHIC_DATA]/ROW Version)"
click at [861, 99] on icon "button" at bounding box center [858, 99] width 12 height 11
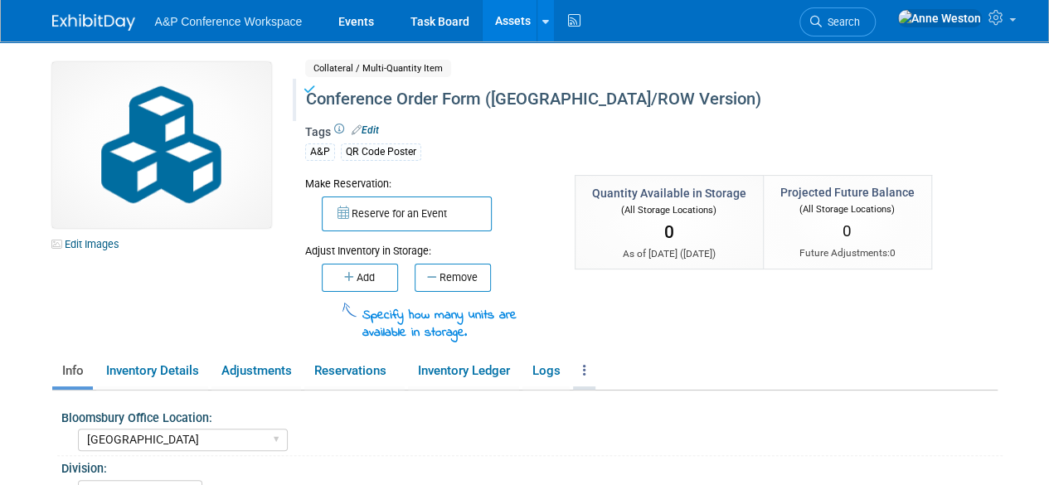
click at [587, 361] on link at bounding box center [584, 370] width 22 height 29
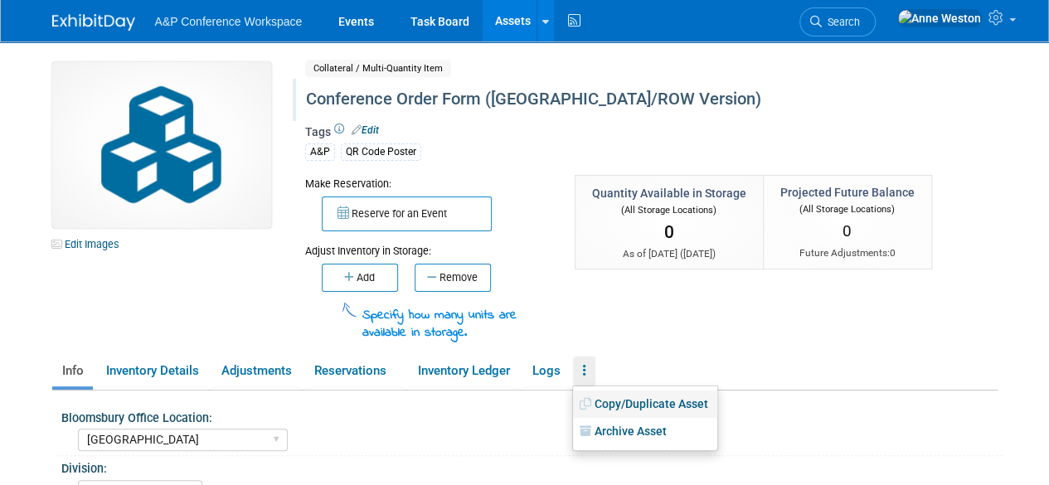
click at [653, 397] on link "Copy/Duplicate Asset" at bounding box center [645, 404] width 144 height 28
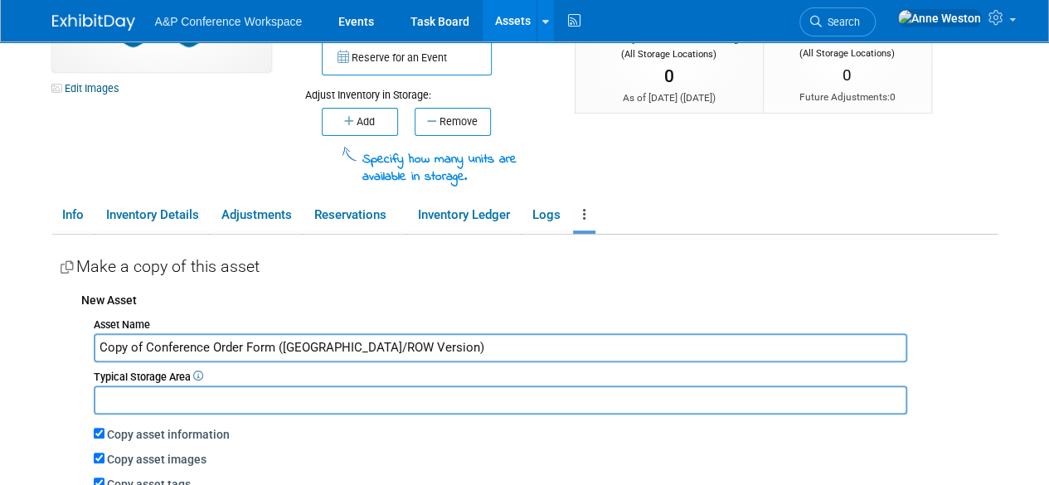
scroll to position [166, 0]
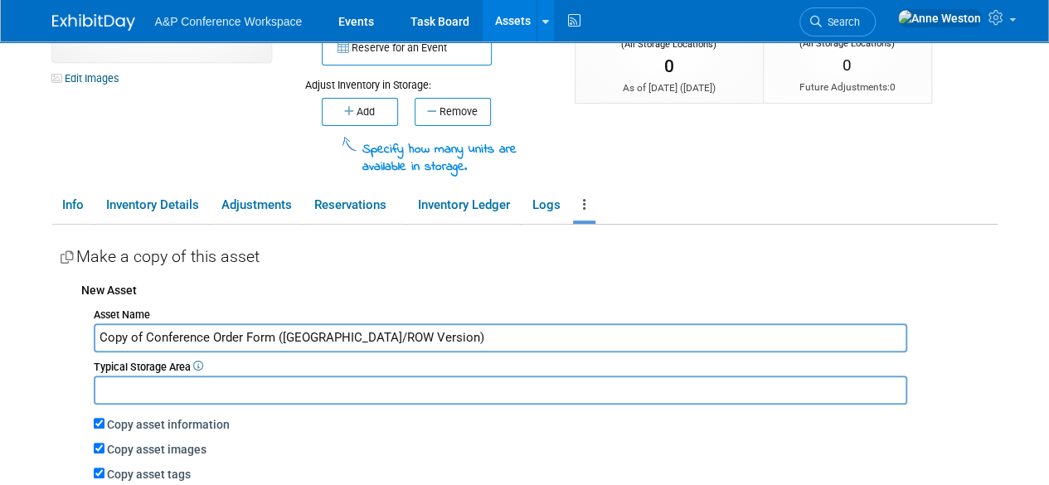
drag, startPoint x: 143, startPoint y: 337, endPoint x: 69, endPoint y: 345, distance: 75.1
click at [69, 345] on div "New Asset Asset Name Copy of Conference Order Form ([GEOGRAPHIC_DATA]/ROW Versi…" at bounding box center [529, 404] width 937 height 261
drag, startPoint x: 285, startPoint y: 332, endPoint x: 238, endPoint y: 334, distance: 47.3
click at [238, 334] on input "Conference Order Form (UK/ROW Version)" at bounding box center [500, 337] width 813 height 29
type input "Conference Order Form (US/CAN Version)"
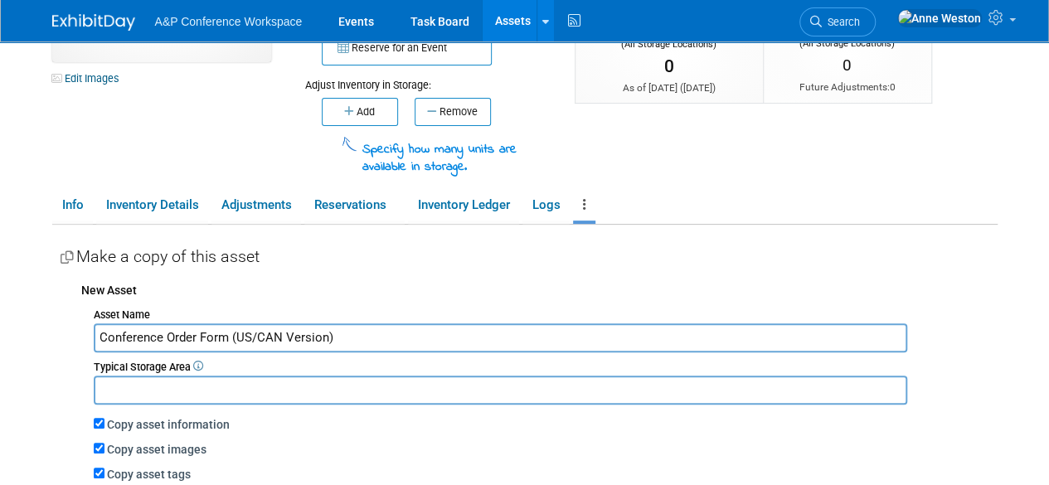
click at [216, 375] on input "text" at bounding box center [500, 389] width 813 height 29
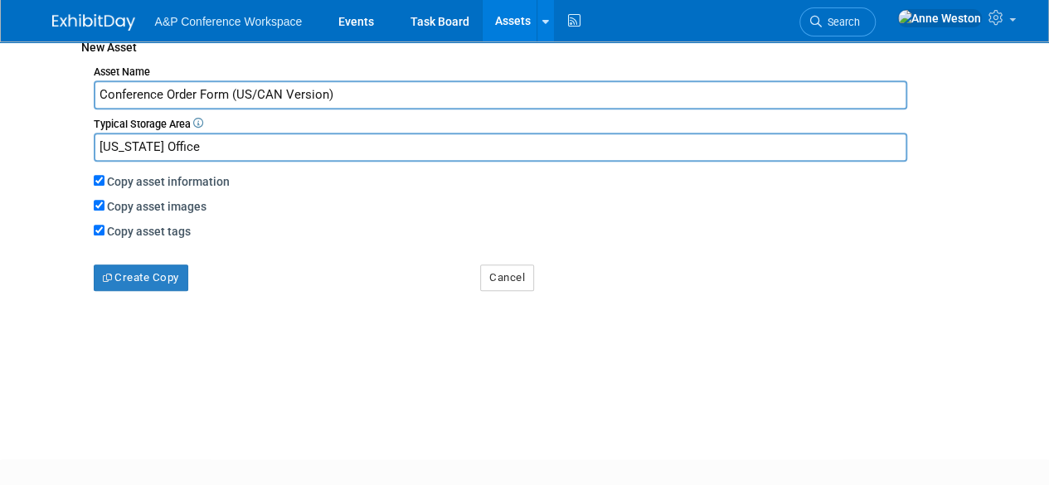
scroll to position [414, 0]
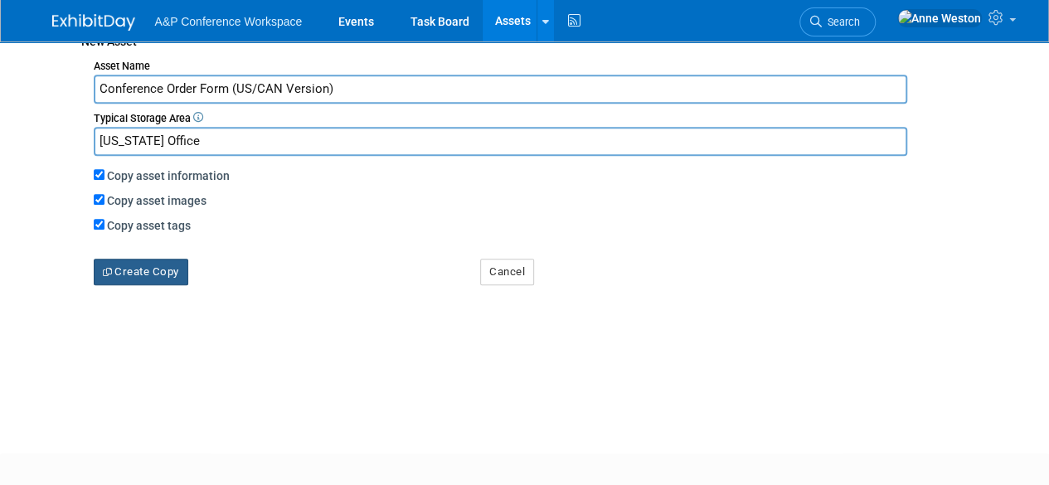
type input "[US_STATE] Office"
click at [157, 279] on button "Create Copy" at bounding box center [141, 272] width 94 height 27
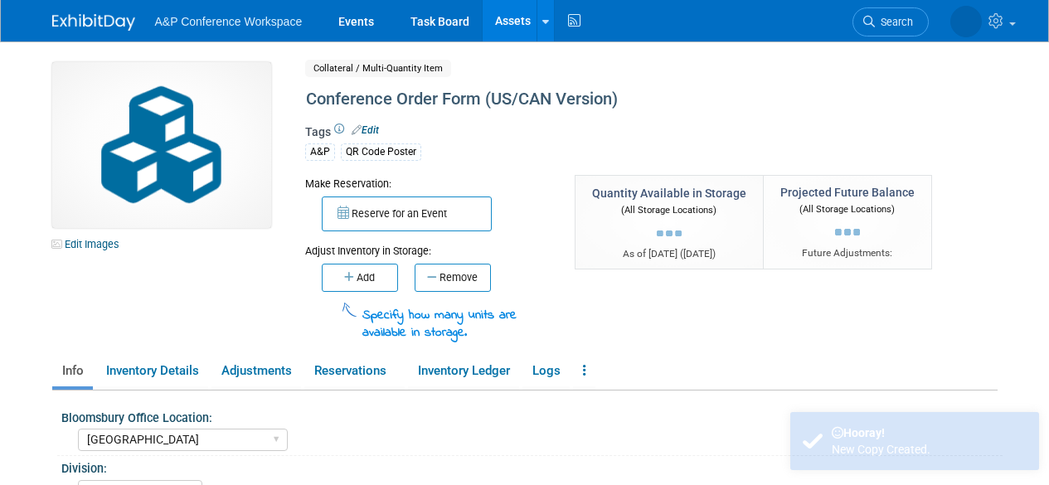
select select "[GEOGRAPHIC_DATA]"
select select "A&P"
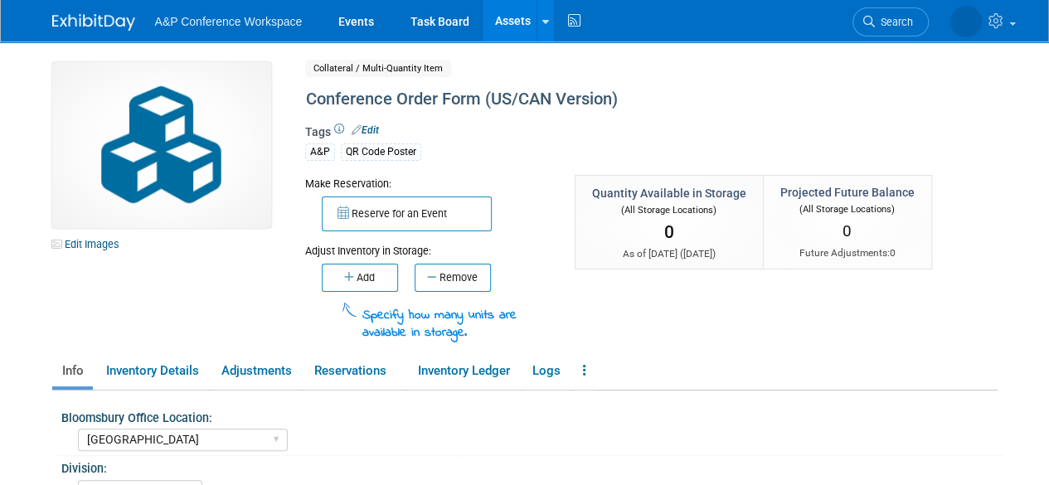
click at [501, 19] on link "Assets" at bounding box center [512, 20] width 61 height 41
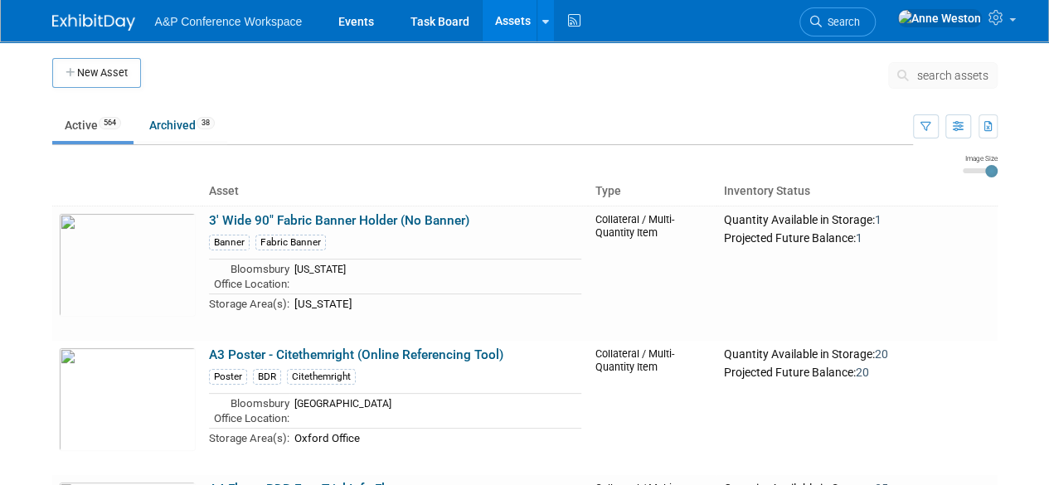
click at [928, 79] on span "search assets" at bounding box center [952, 75] width 71 height 13
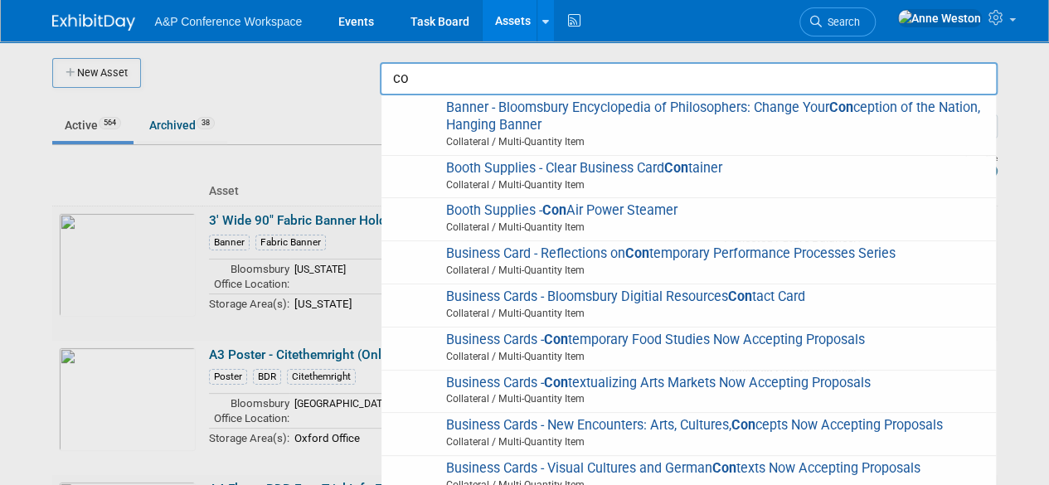
type input "c"
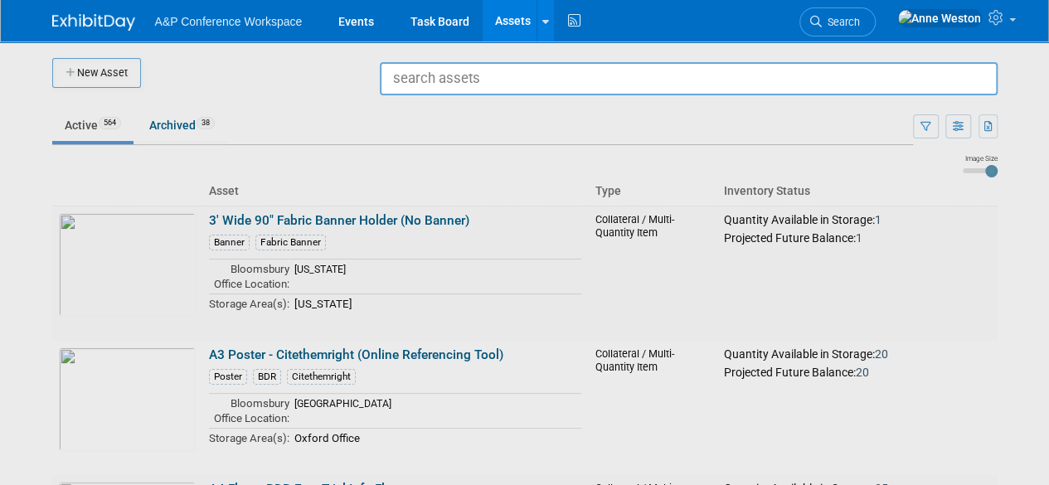
type input "A"
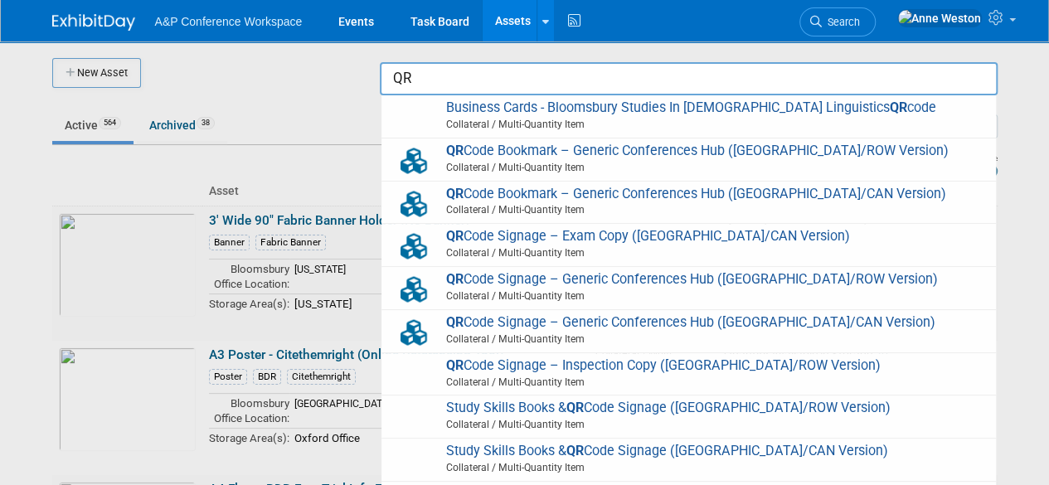
type input "Q"
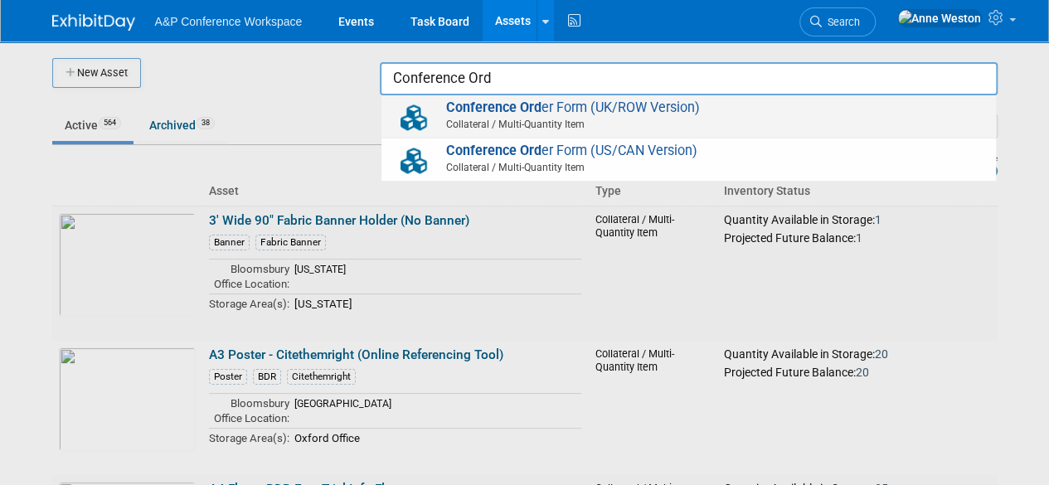
click at [641, 116] on span "Conference Ord er Form (UK/ROW Version) Collateral / Multi-Quantity Item" at bounding box center [689, 116] width 598 height 34
type input "Conference Order Form (UK/ROW Version)"
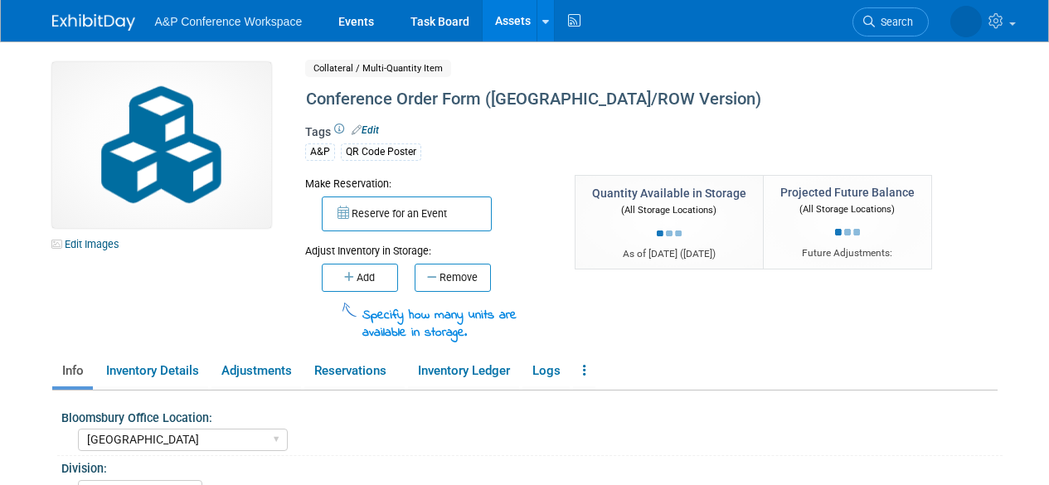
select select "[GEOGRAPHIC_DATA]"
select select "A&P"
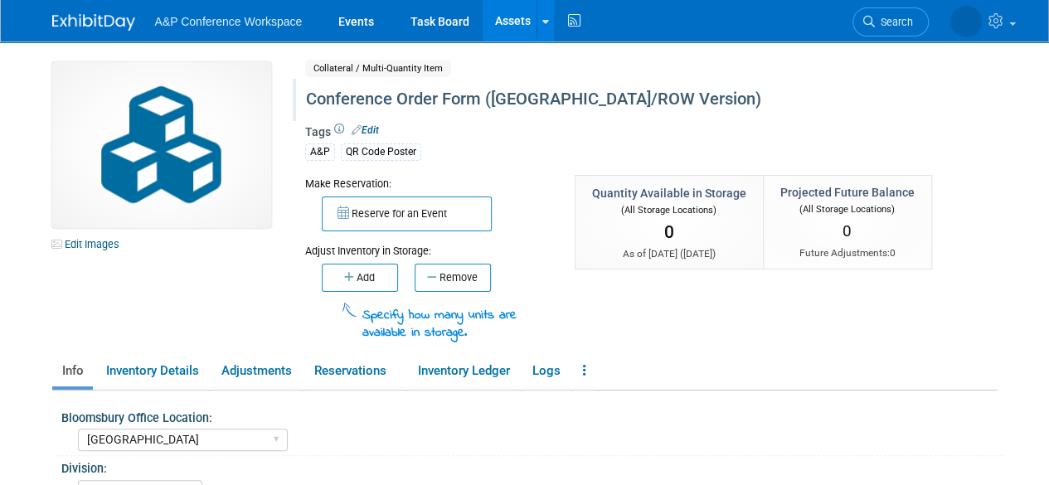
click at [612, 97] on div "Conference Order Form ([GEOGRAPHIC_DATA]/ROW Version)" at bounding box center [613, 100] width 627 height 30
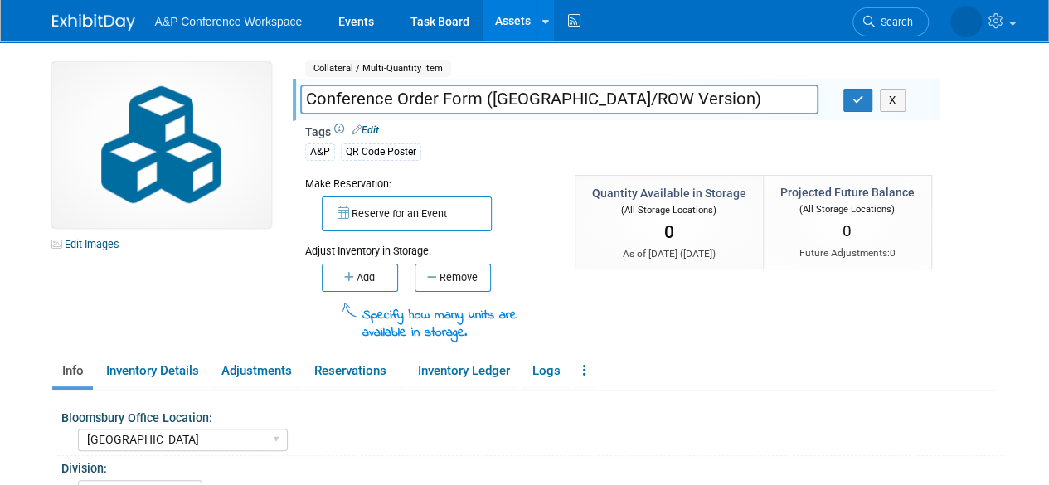
click at [611, 95] on input "Conference Order Form ([GEOGRAPHIC_DATA]/ROW Version)" at bounding box center [559, 99] width 518 height 29
type input "Conference Order Form ([GEOGRAPHIC_DATA]/ROW Version - A4)"
click at [852, 94] on icon "button" at bounding box center [858, 99] width 12 height 11
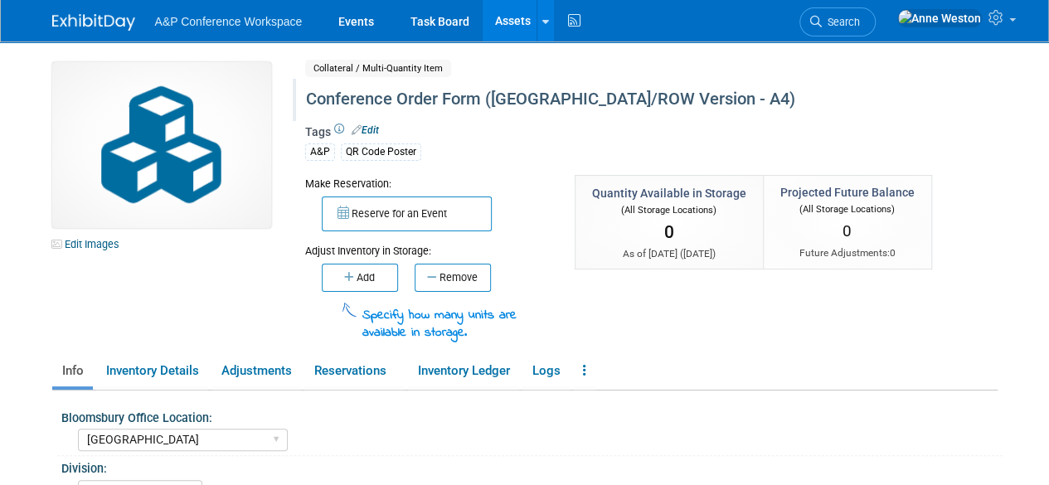
click at [648, 102] on div "Conference Order Form (UK/ROW Version - A4)" at bounding box center [613, 100] width 627 height 30
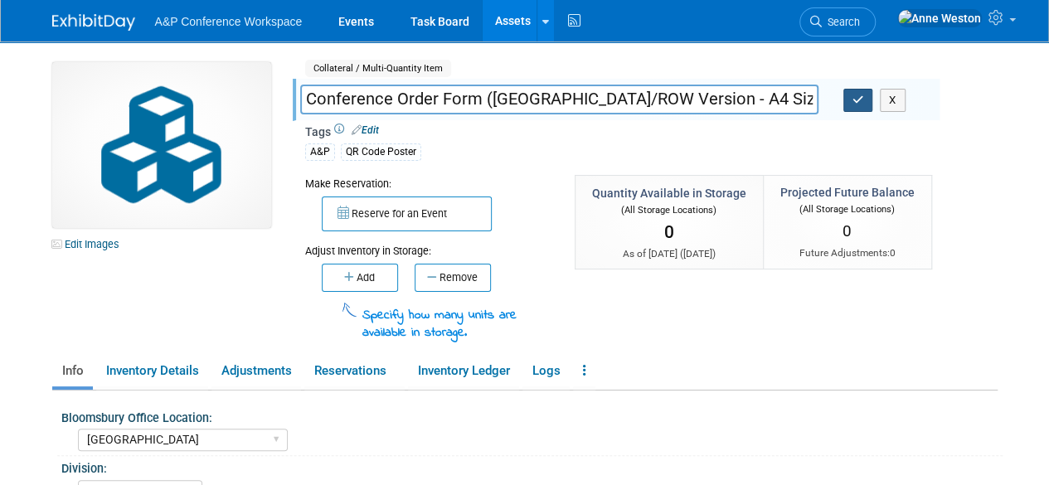
type input "Conference Order Form (UK/ROW Version - A4 Size)"
click at [858, 98] on icon "button" at bounding box center [858, 99] width 12 height 11
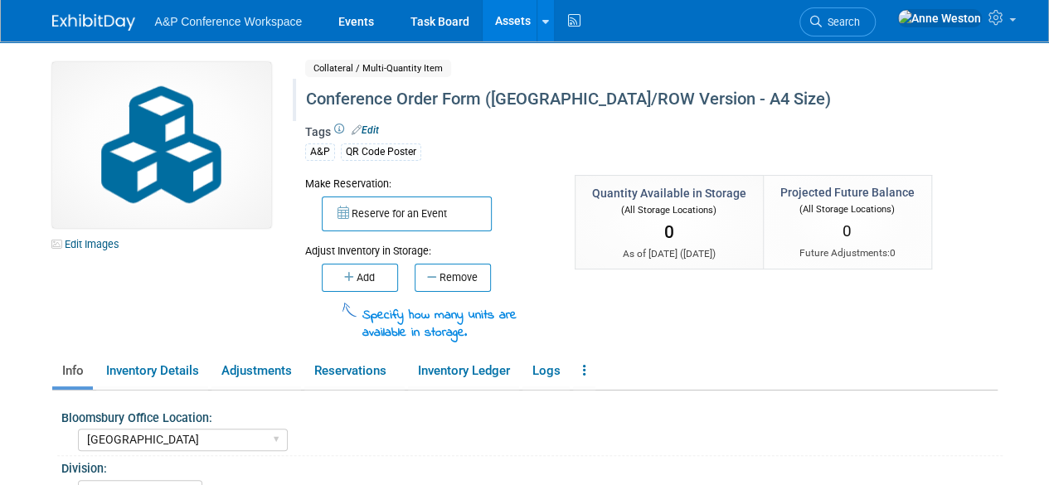
click at [509, 22] on link "Assets" at bounding box center [512, 20] width 61 height 41
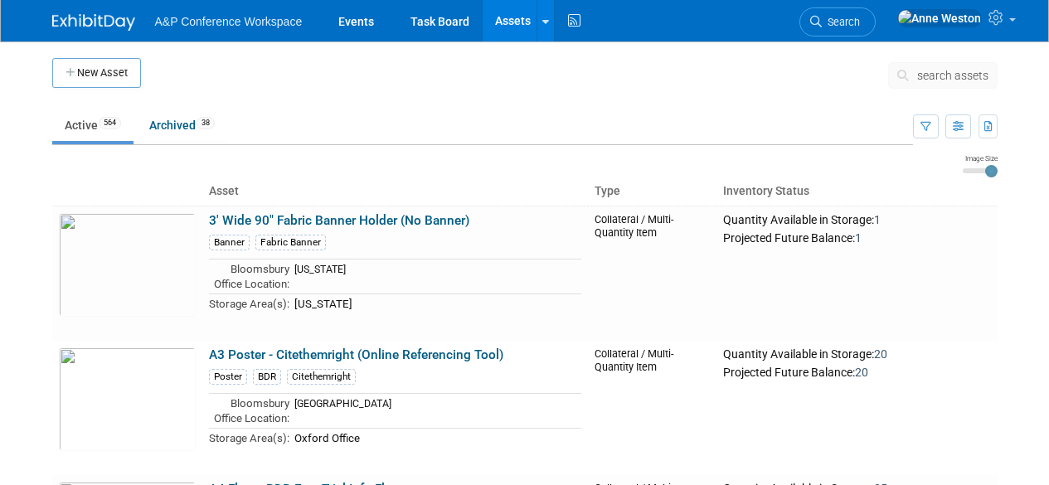
click at [955, 69] on span "search assets" at bounding box center [952, 75] width 71 height 13
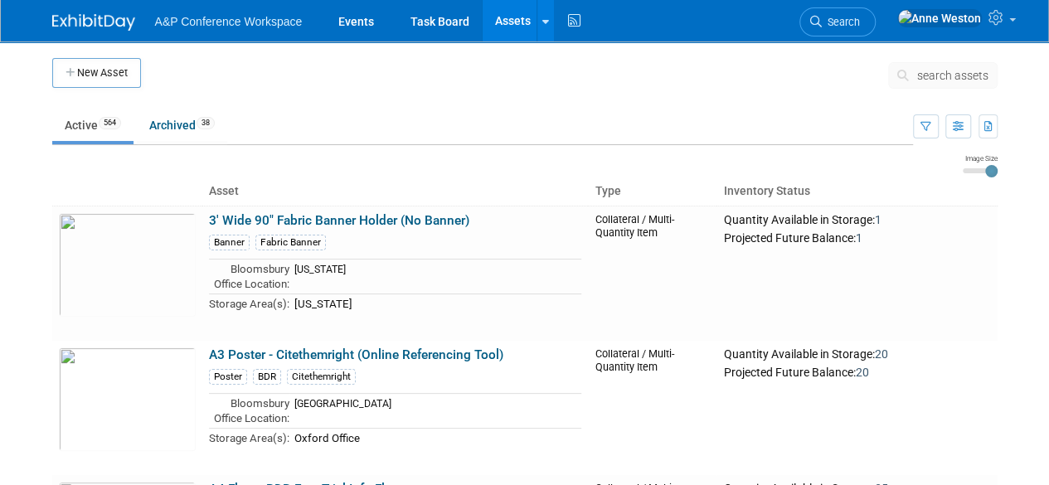
click at [952, 70] on span "search assets" at bounding box center [952, 75] width 71 height 13
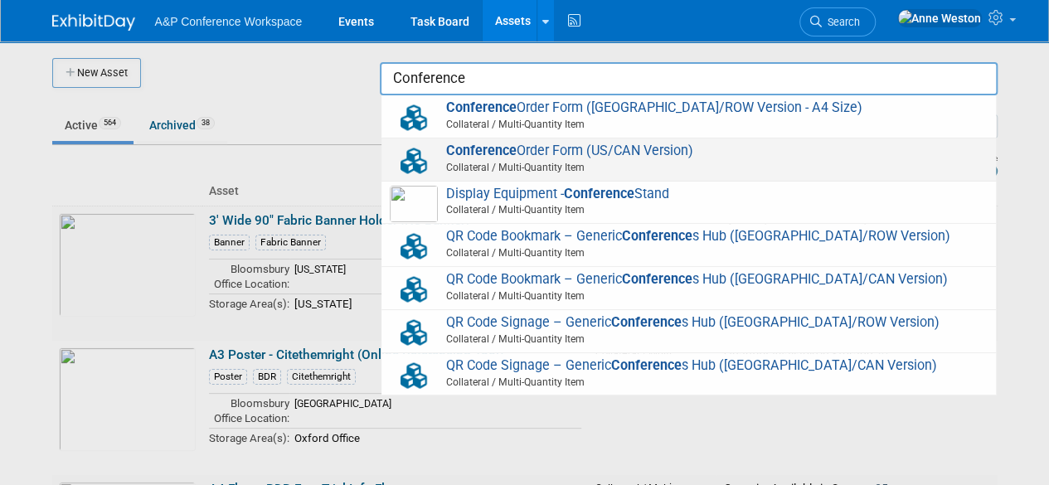
click at [652, 145] on span "Conference Order Form (US/CAN Version) Collateral / Multi-Quantity Item" at bounding box center [689, 160] width 598 height 34
type input "Conference Order Form (US/CAN Version)"
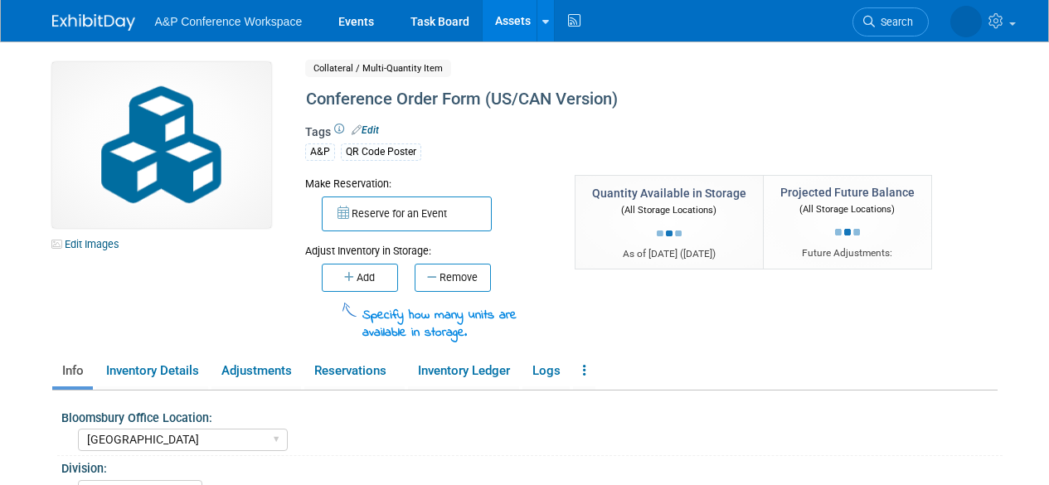
select select "[GEOGRAPHIC_DATA]"
select select "A&P"
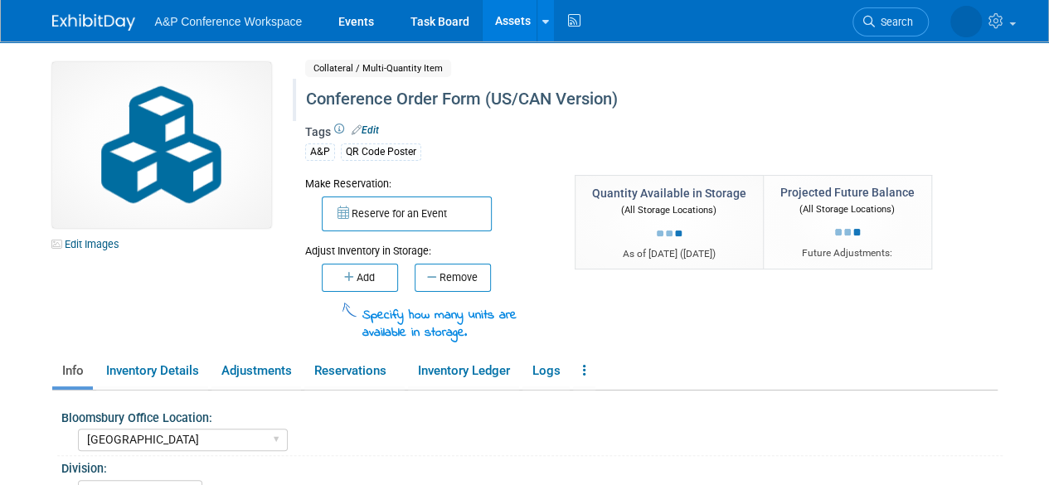
click at [613, 94] on div "Conference Order Form (US/CAN Version)" at bounding box center [613, 100] width 627 height 30
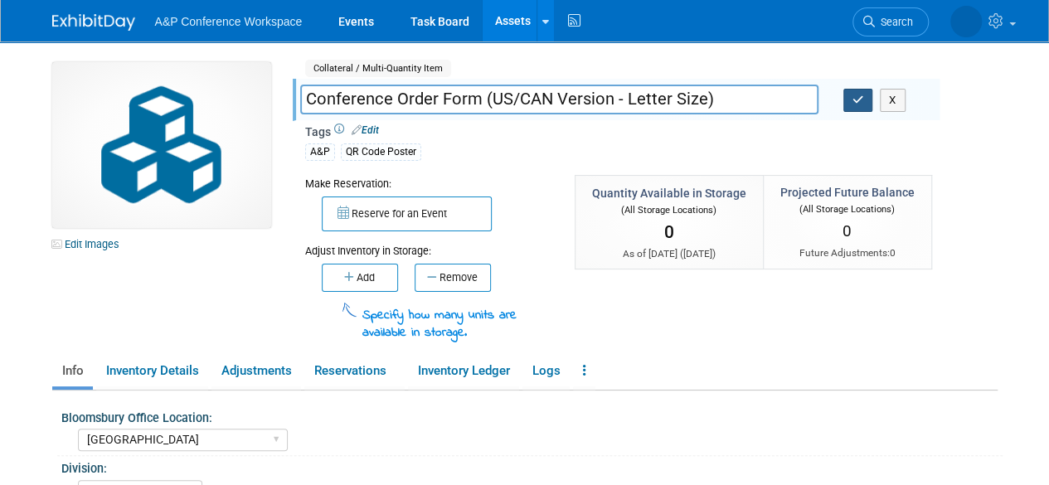
type input "Conference Order Form (US/CAN Version - Letter Size)"
click at [855, 98] on icon "button" at bounding box center [858, 99] width 12 height 11
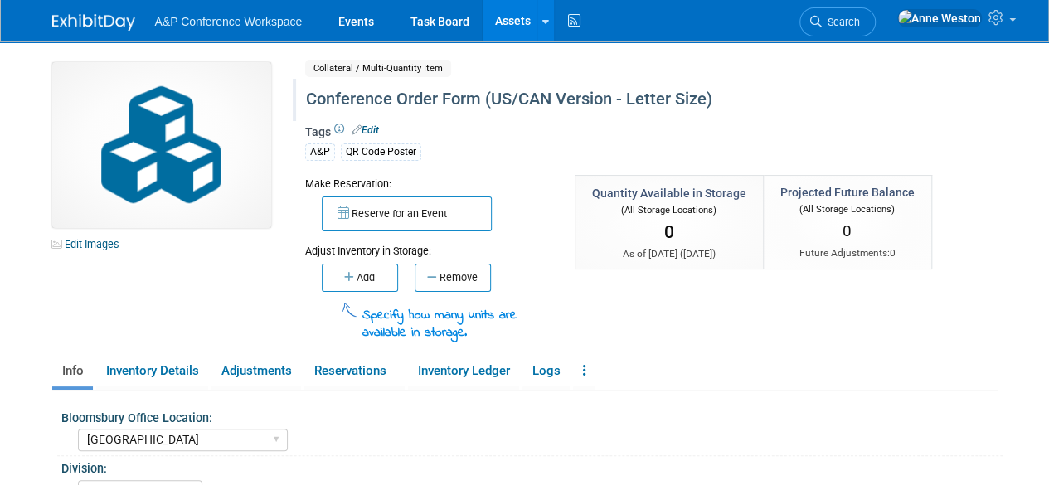
click at [510, 14] on link "Assets" at bounding box center [512, 20] width 61 height 41
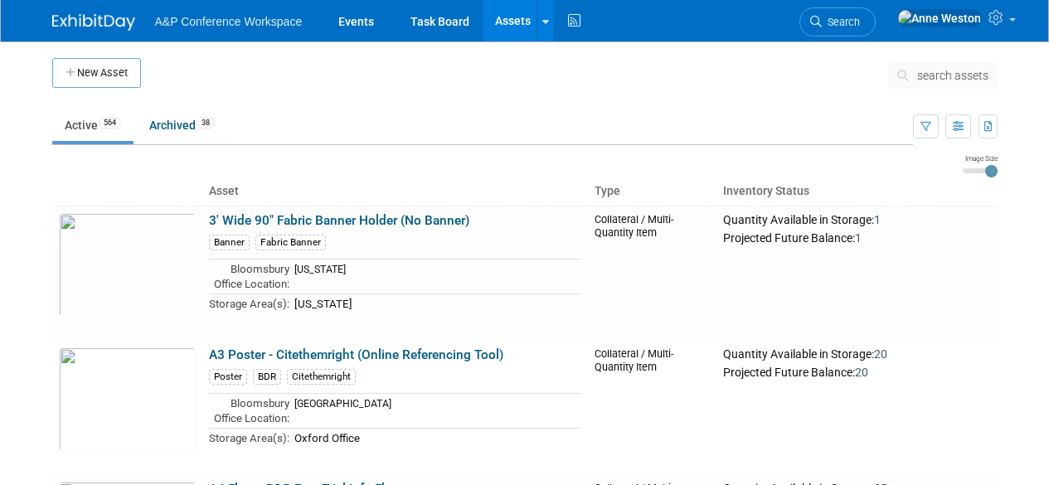
click at [945, 70] on span "search assets" at bounding box center [952, 75] width 71 height 13
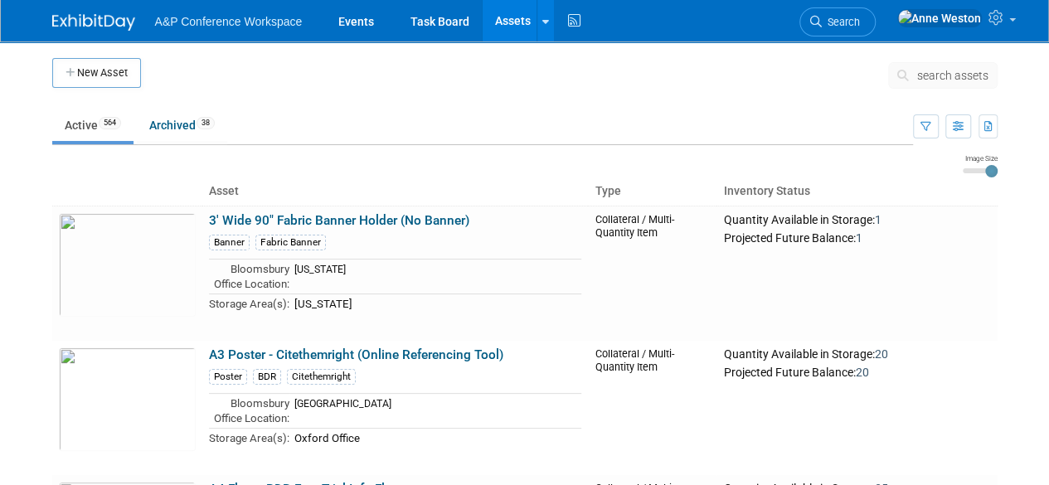
click at [945, 70] on span "search assets" at bounding box center [952, 75] width 71 height 13
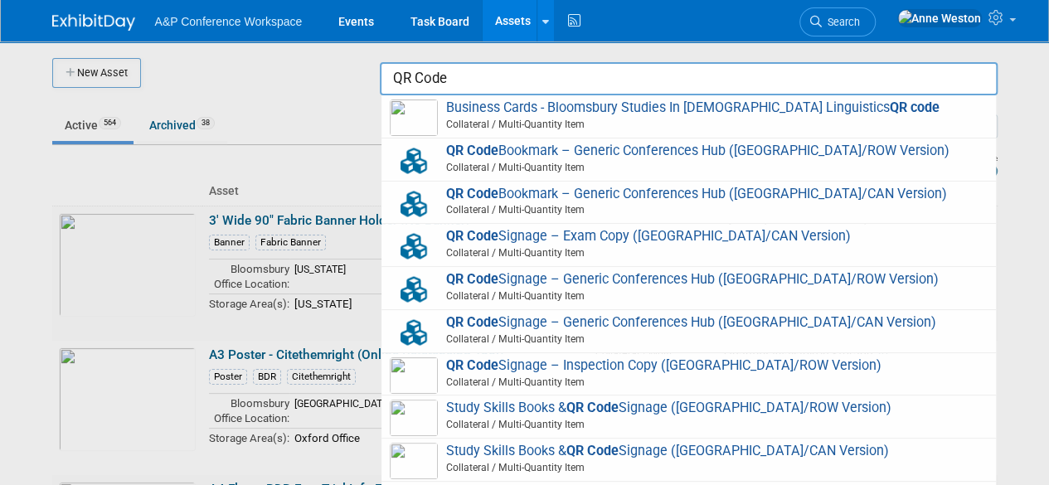
type input "QR Code"
click at [525, 102] on div at bounding box center [525, 242] width 0 height 485
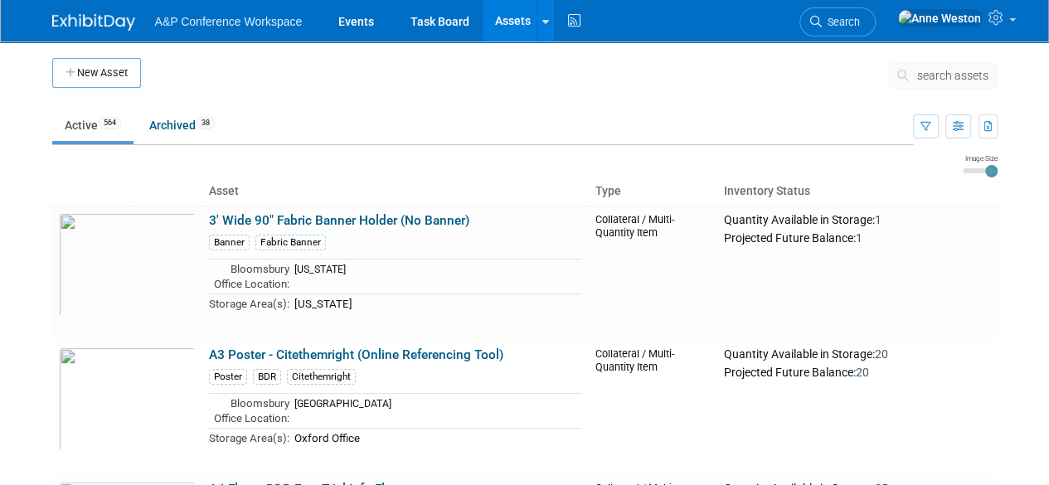
click at [87, 15] on img at bounding box center [93, 22] width 83 height 17
